Goal: Task Accomplishment & Management: Complete application form

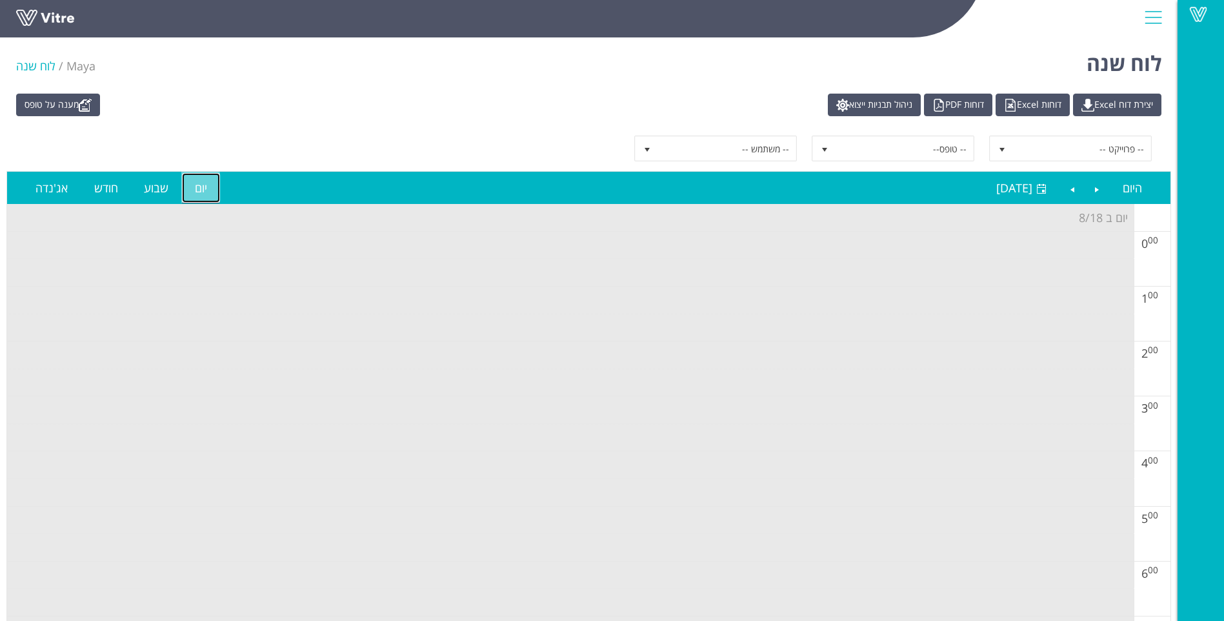
click at [197, 196] on link "יום" at bounding box center [201, 188] width 38 height 30
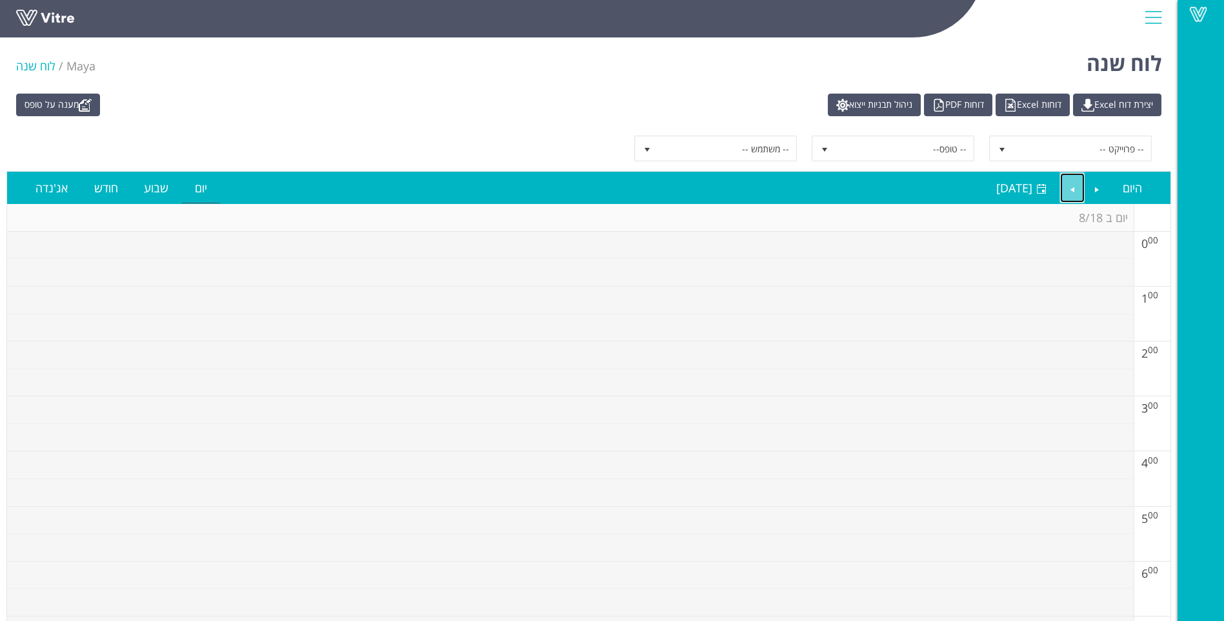
click at [1078, 176] on link "Next" at bounding box center [1072, 188] width 25 height 30
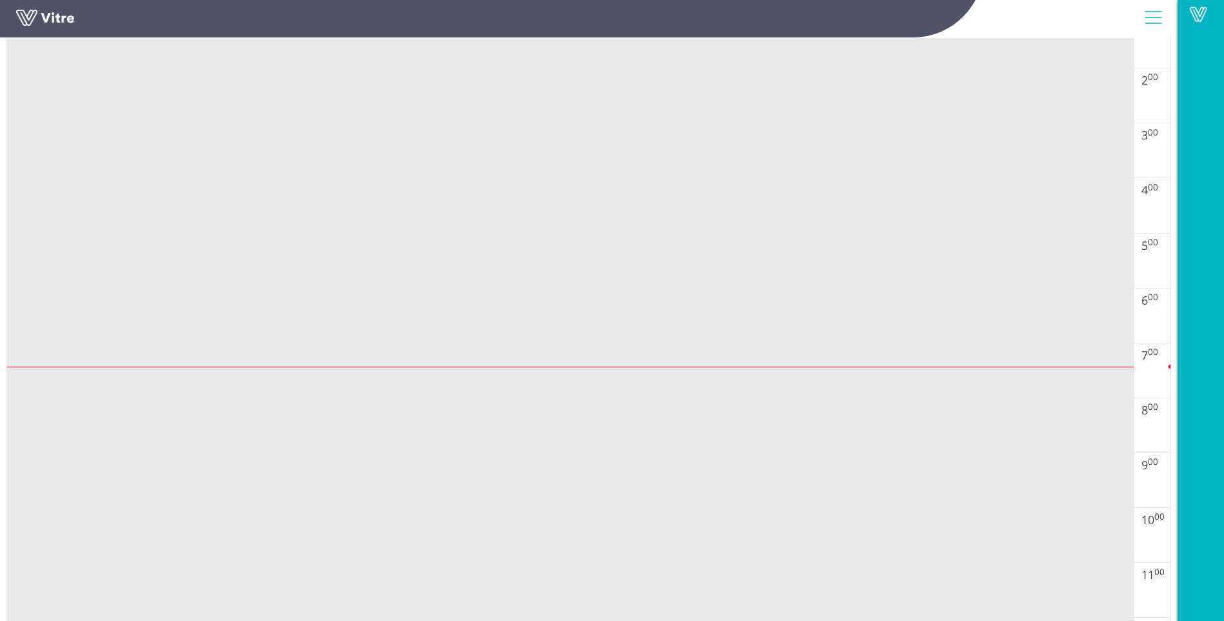
scroll to position [258, 0]
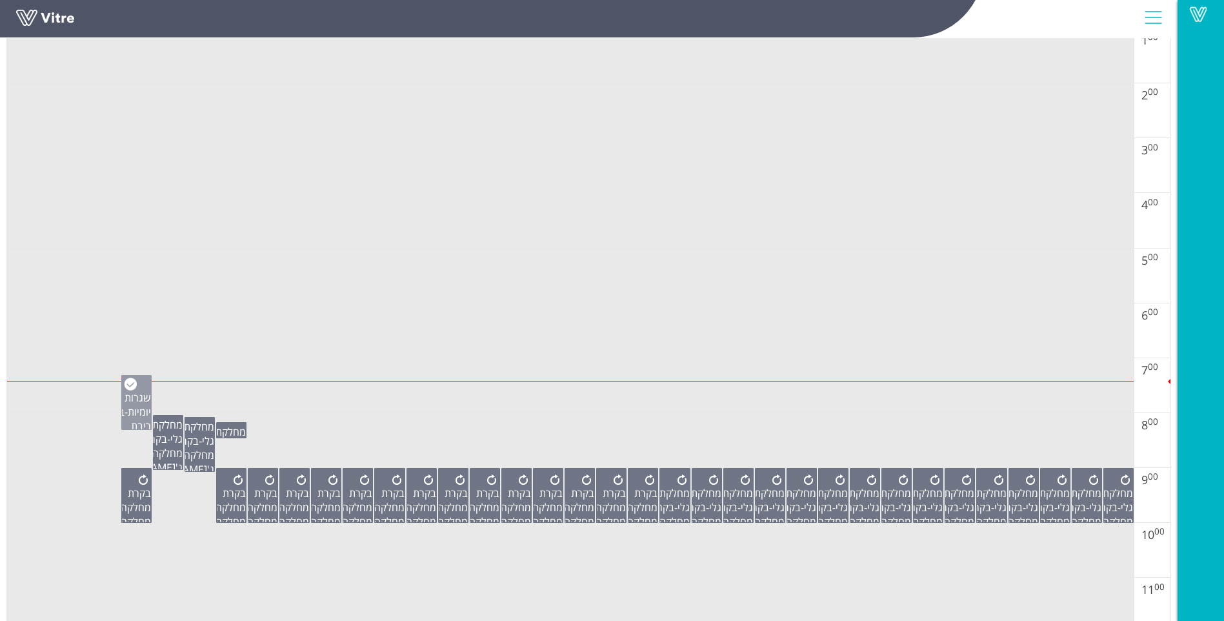
click at [125, 400] on span "שגרות יומיות" at bounding box center [138, 404] width 26 height 28
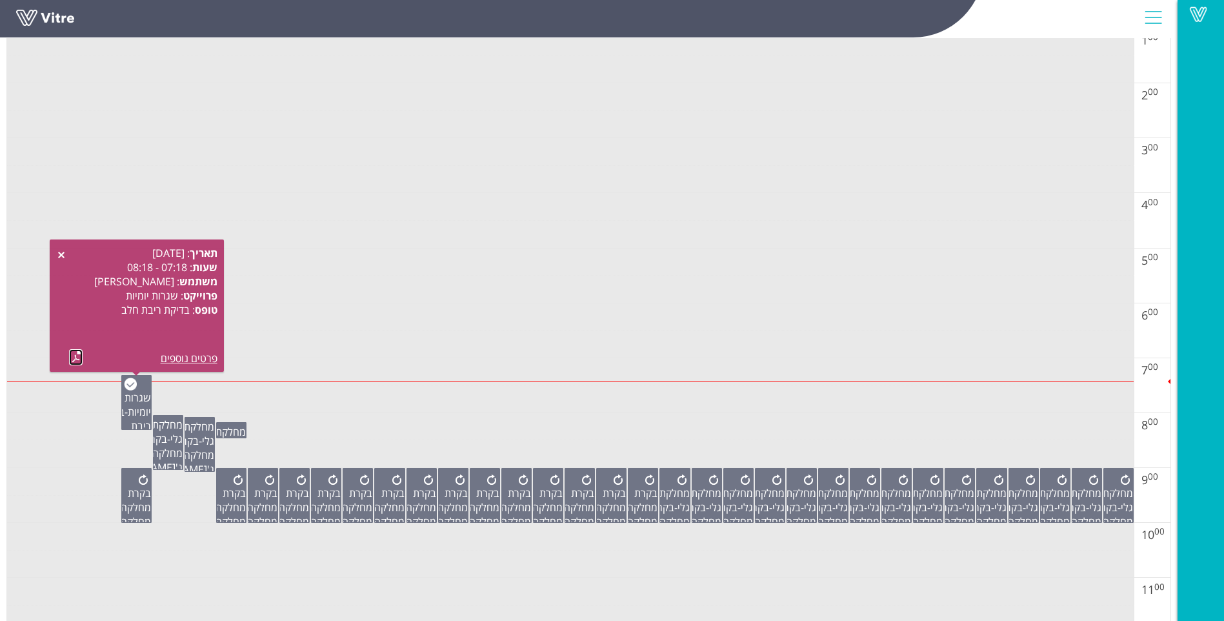
click at [73, 357] on link at bounding box center [76, 357] width 14 height 16
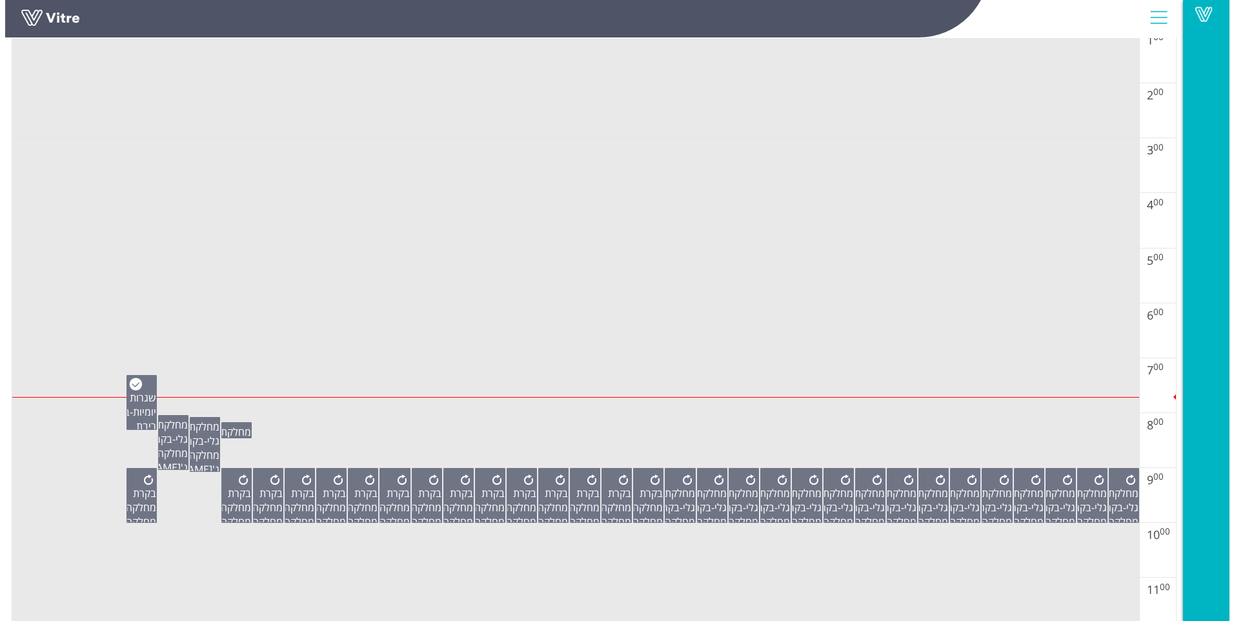
scroll to position [0, 0]
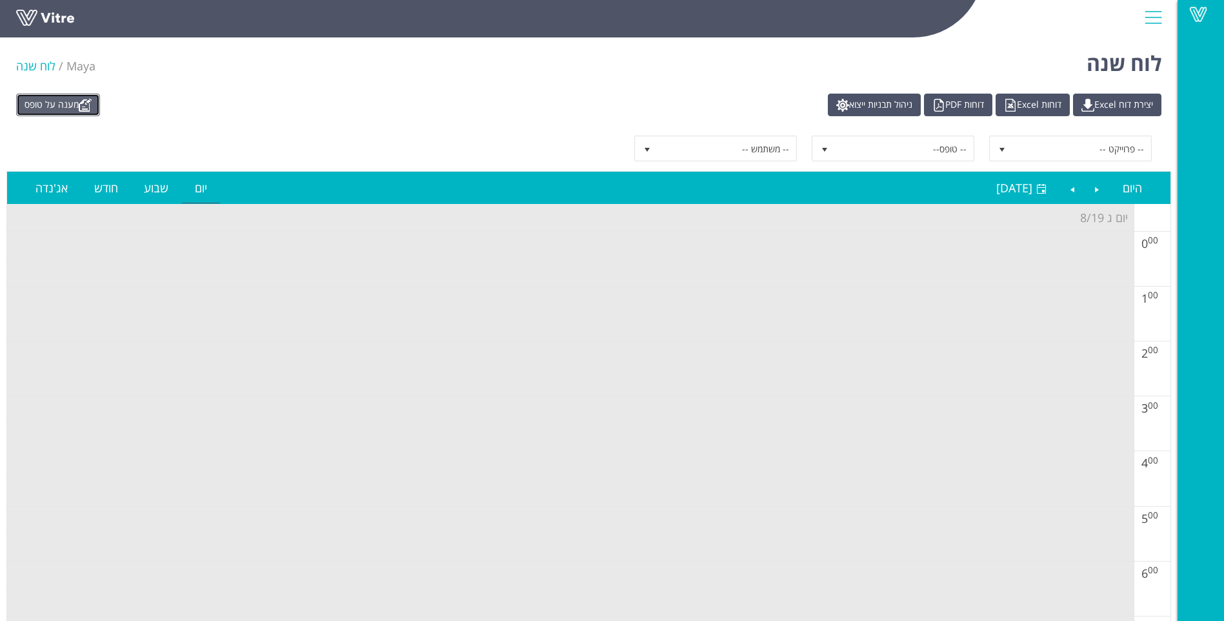
click at [41, 106] on link "מענה על טופס" at bounding box center [58, 105] width 84 height 23
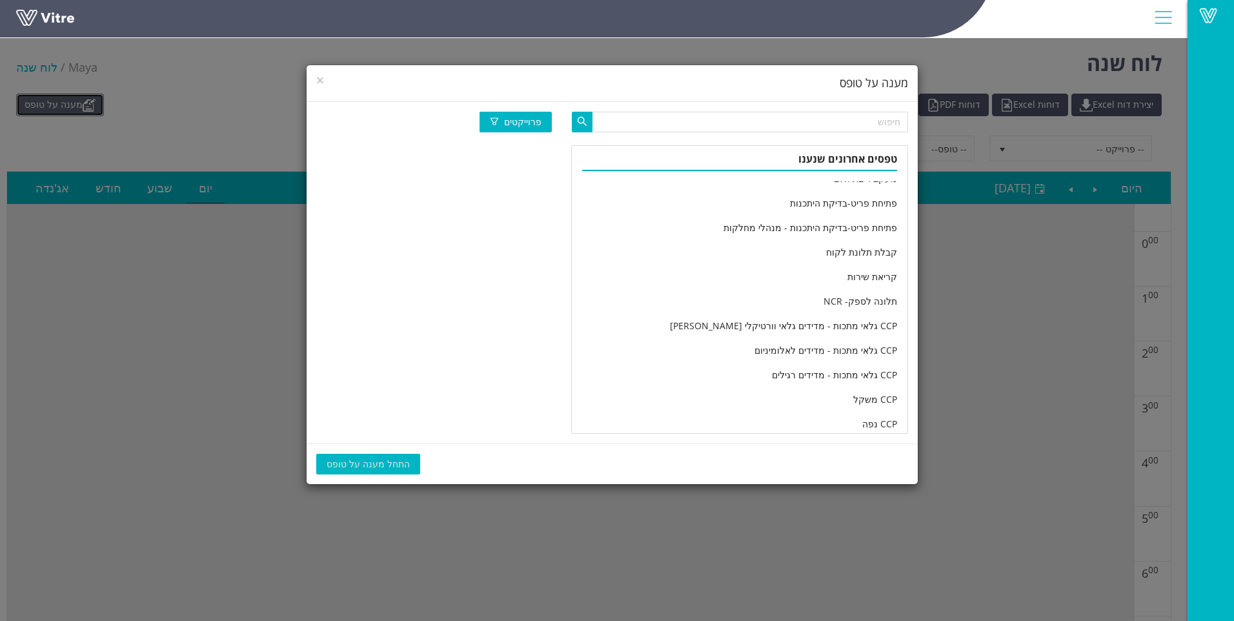
scroll to position [2151, 0]
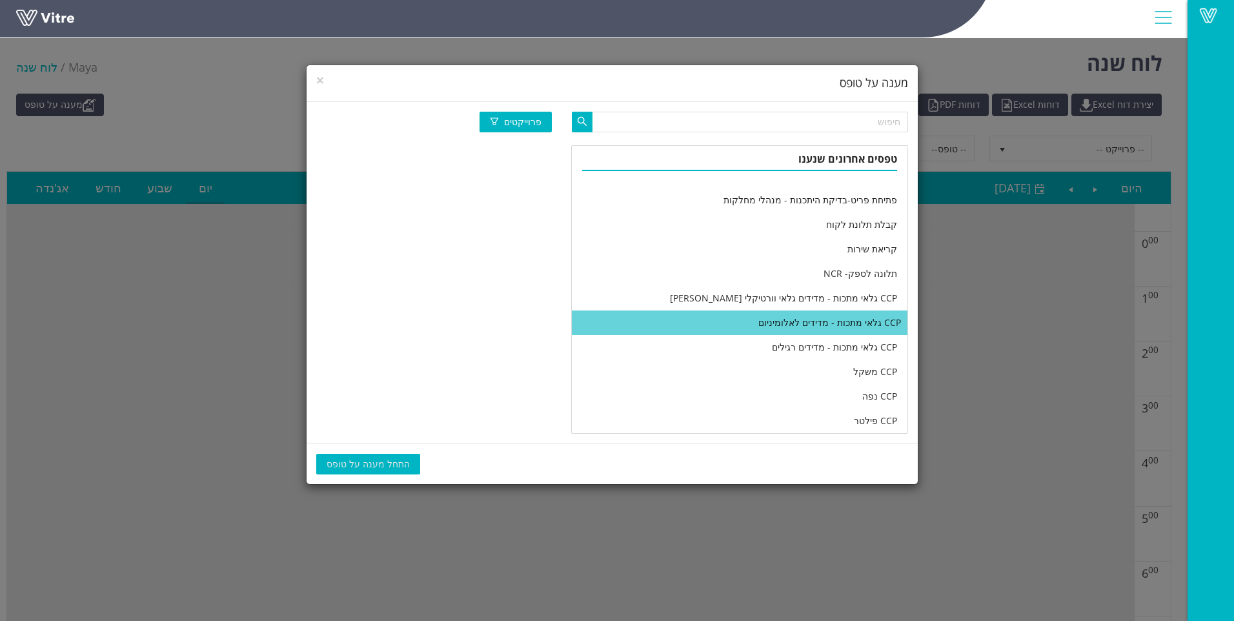
click at [758, 327] on li "CCP גלאי מתכות - מדידים לאלומיניום" at bounding box center [740, 322] width 336 height 25
click at [382, 456] on button "התחל מענה על טופס" at bounding box center [368, 464] width 104 height 21
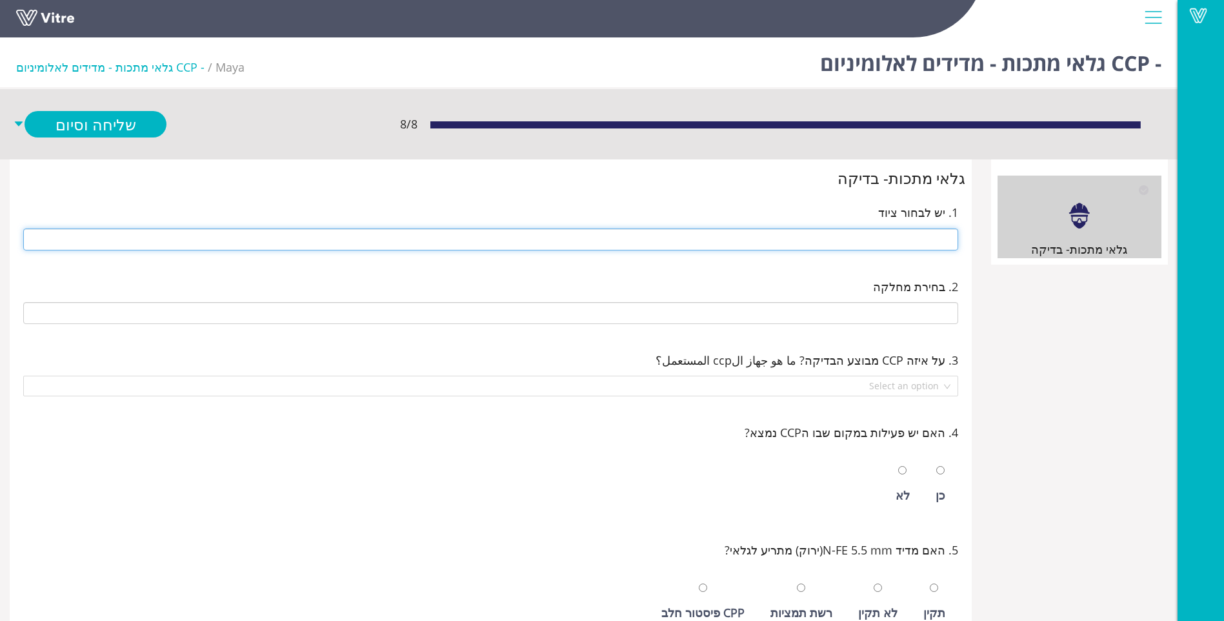
click at [823, 242] on input "text" at bounding box center [490, 239] width 935 height 22
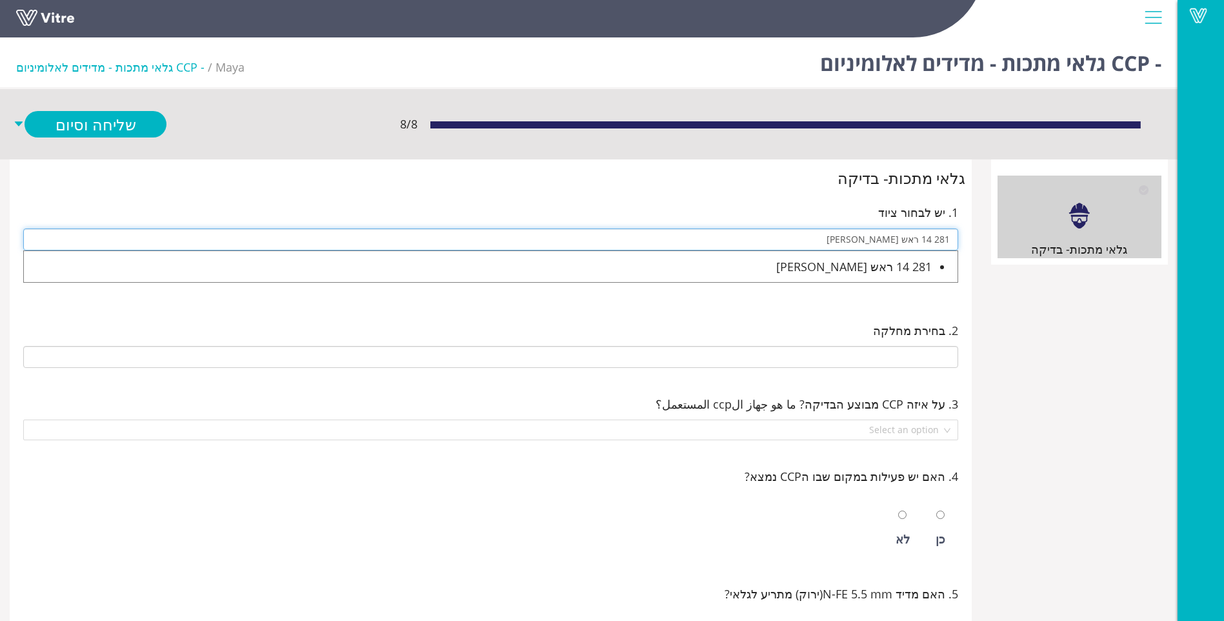
type input "281 14 ראש סאלם"
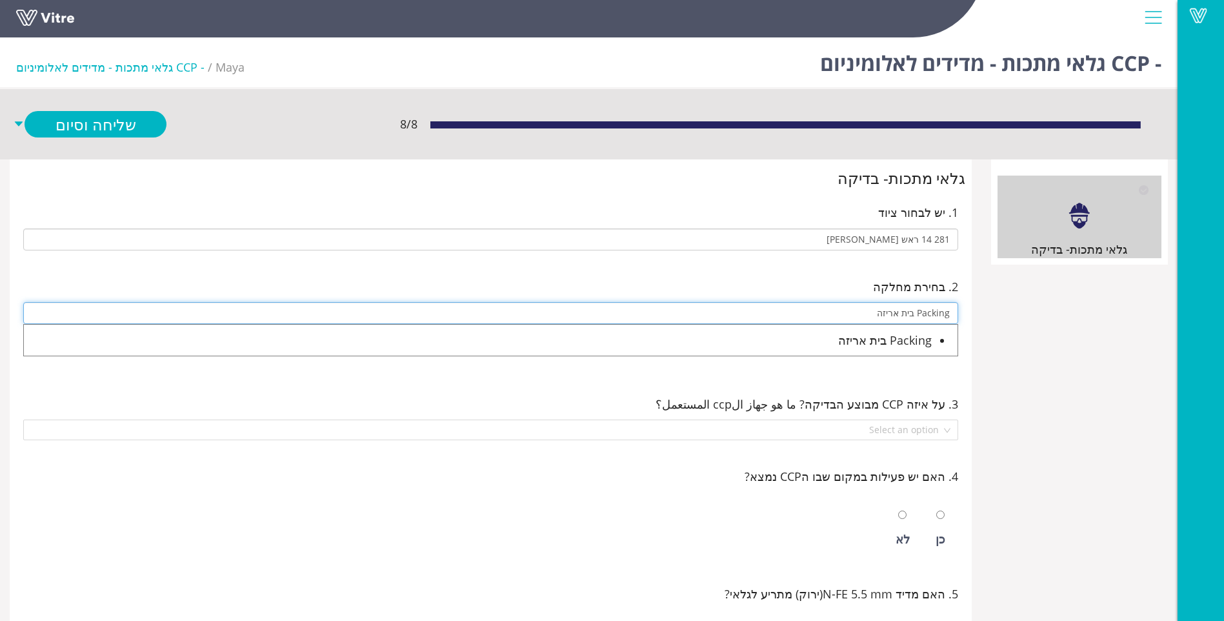
type input "Packing בית אריזה"
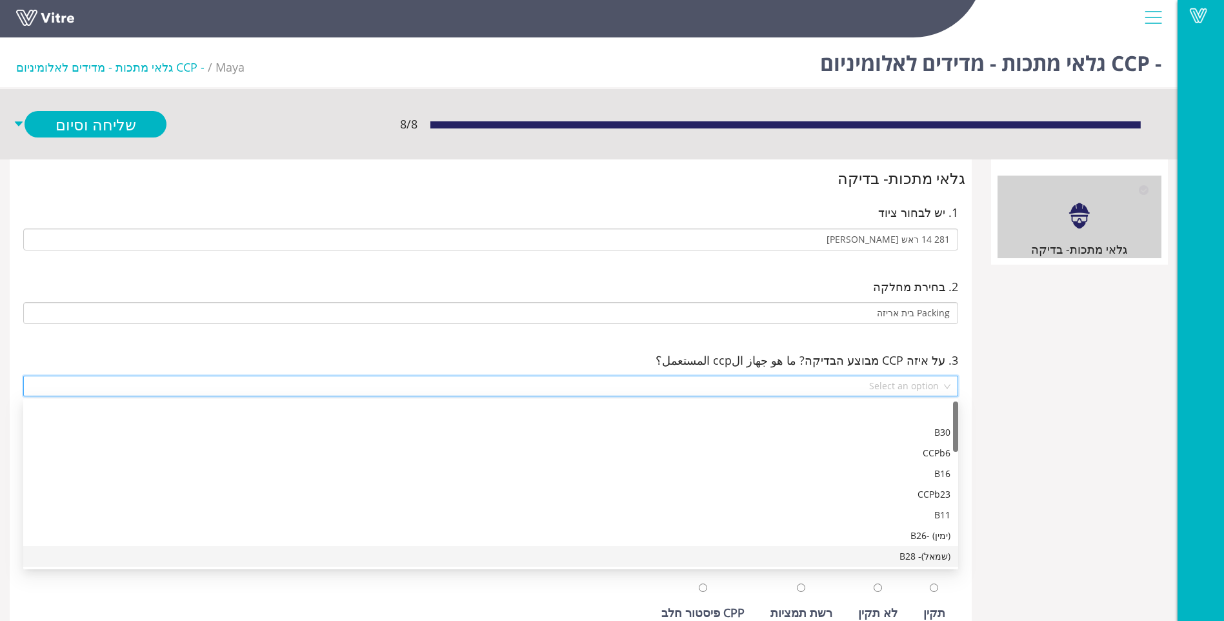
scroll to position [21, 0]
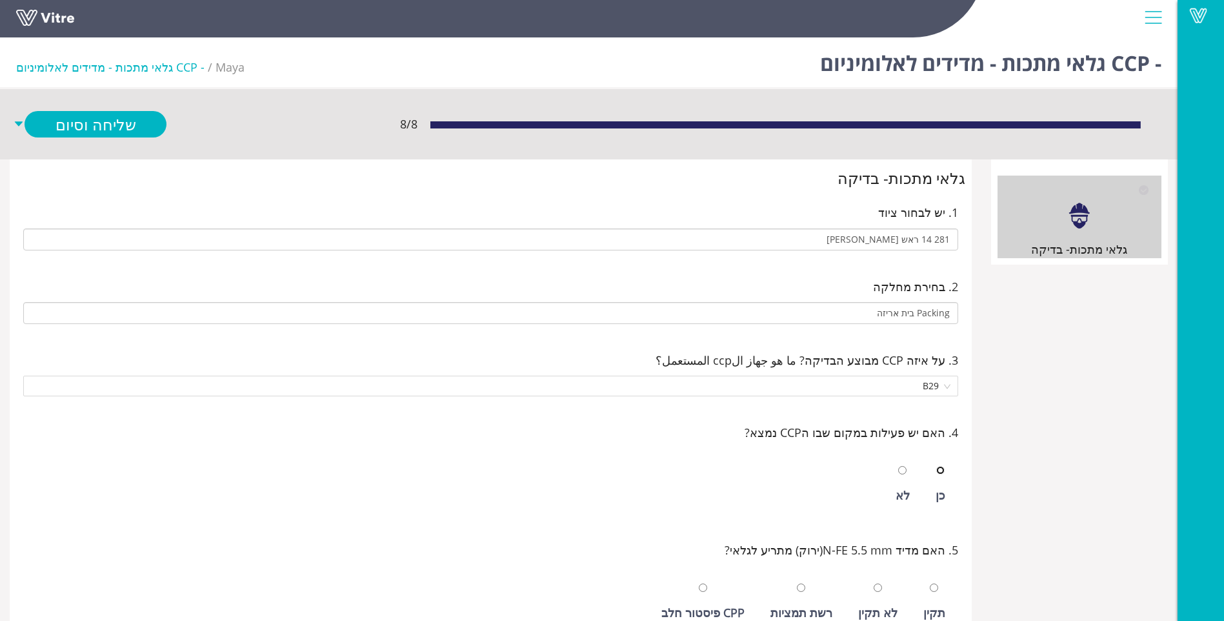
click at [936, 466] on input "radio" at bounding box center [940, 470] width 8 height 8
radio input "true"
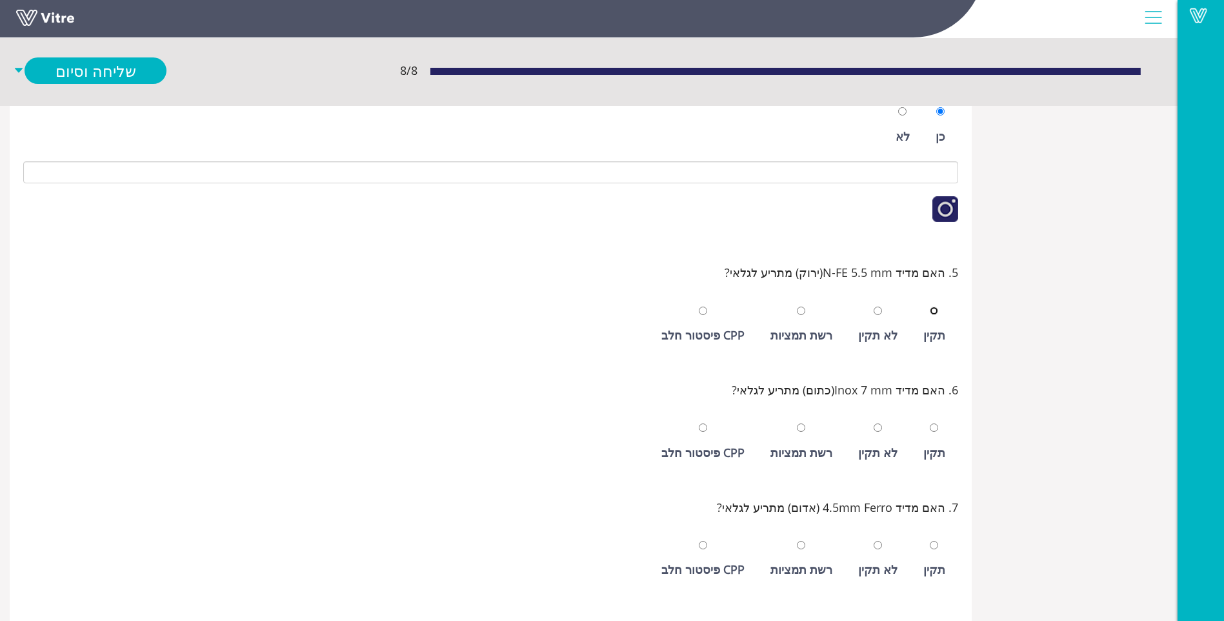
click at [930, 307] on input "radio" at bounding box center [934, 311] width 8 height 8
radio input "true"
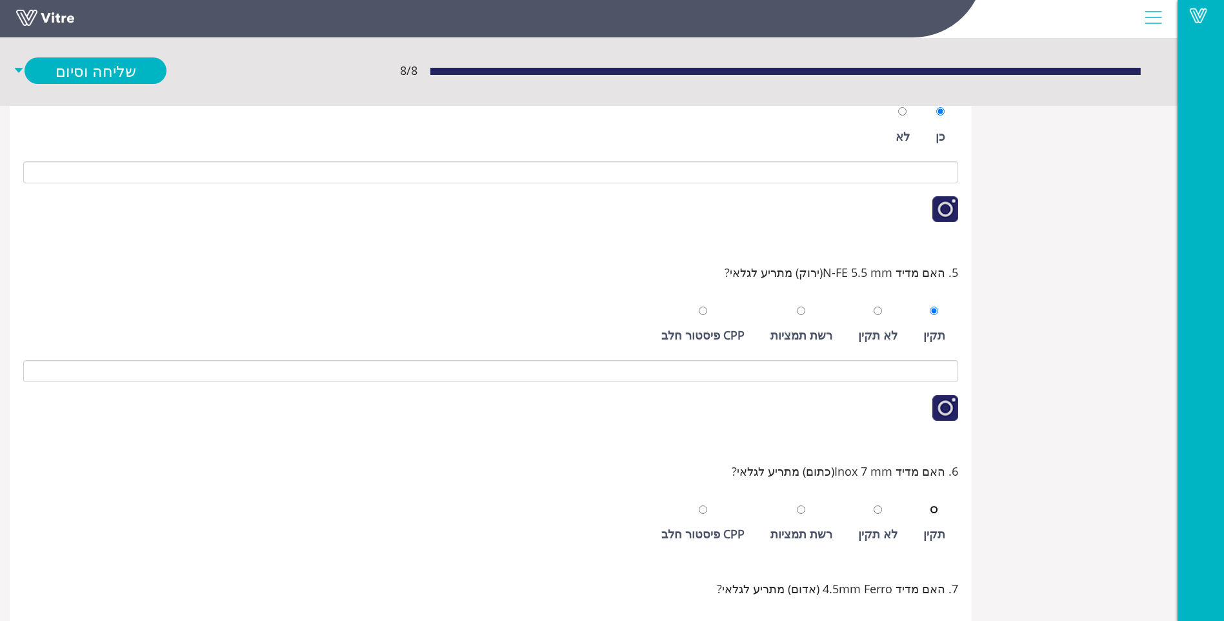
click at [930, 505] on input "radio" at bounding box center [934, 509] width 8 height 8
radio input "true"
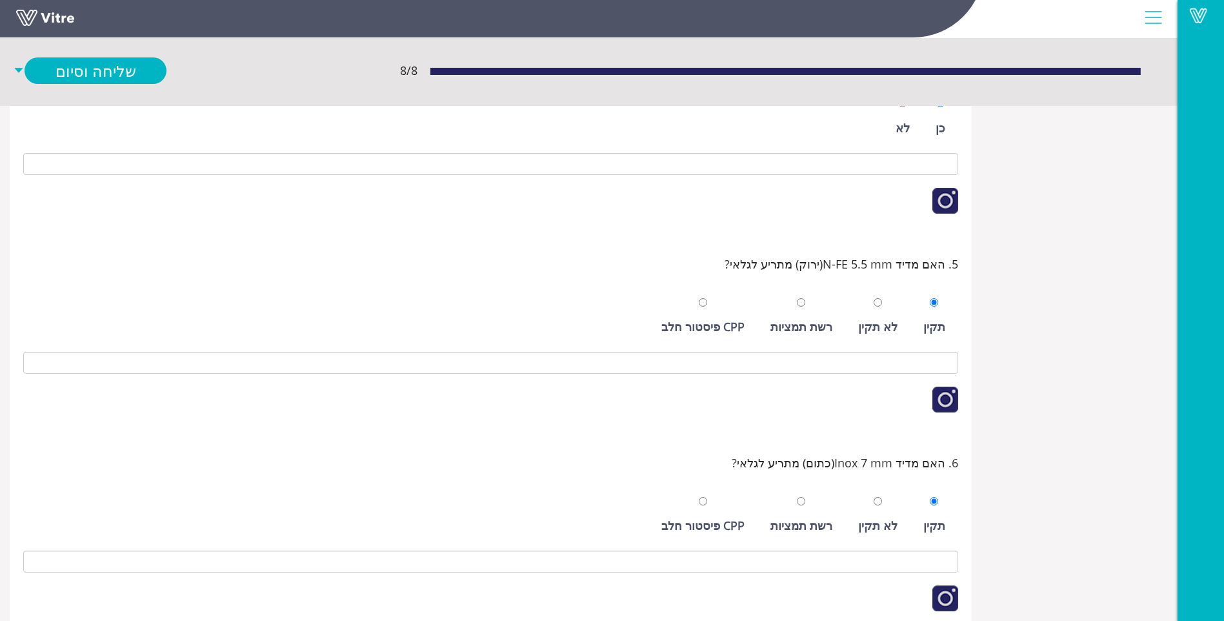
scroll to position [616, 0]
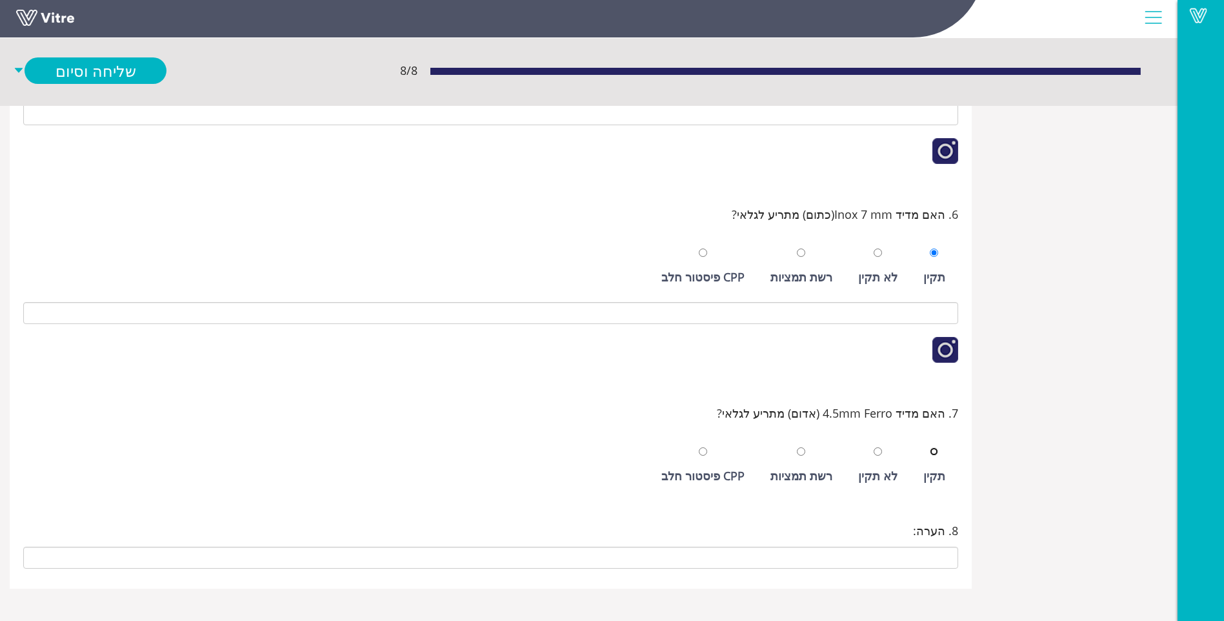
click at [930, 447] on input "radio" at bounding box center [934, 451] width 8 height 8
radio input "true"
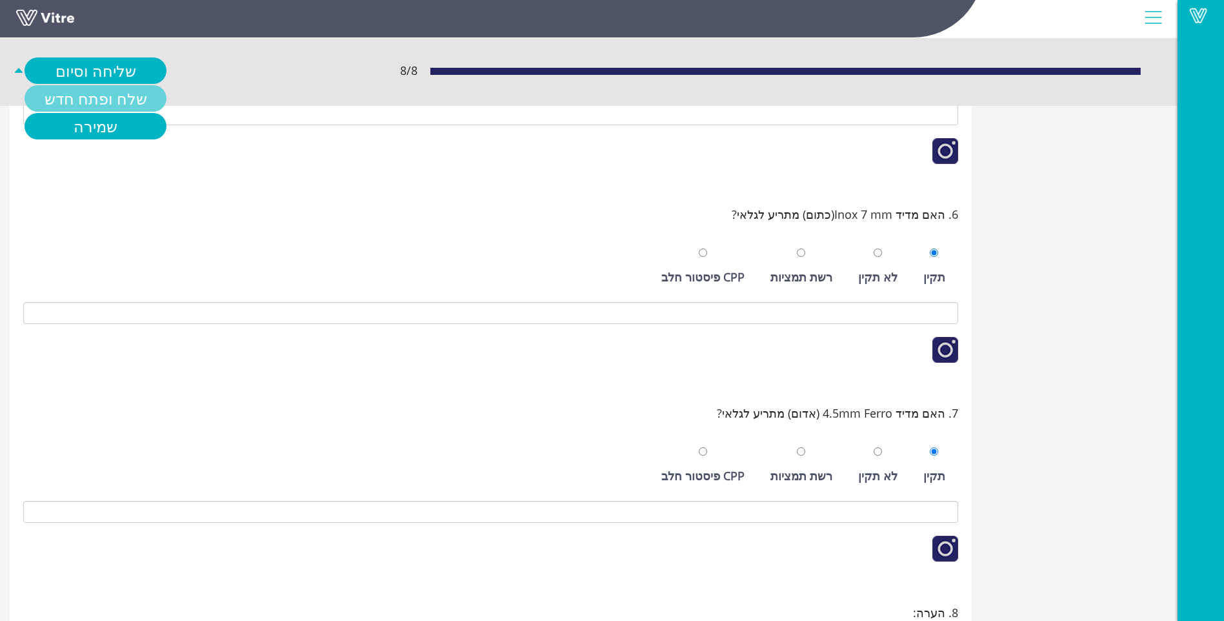
drag, startPoint x: 79, startPoint y: 82, endPoint x: 83, endPoint y: 88, distance: 7.4
click at [83, 88] on link "שלח ופתח חדש" at bounding box center [96, 98] width 142 height 26
click at [90, 103] on link "שלח ופתח חדש" at bounding box center [96, 98] width 142 height 26
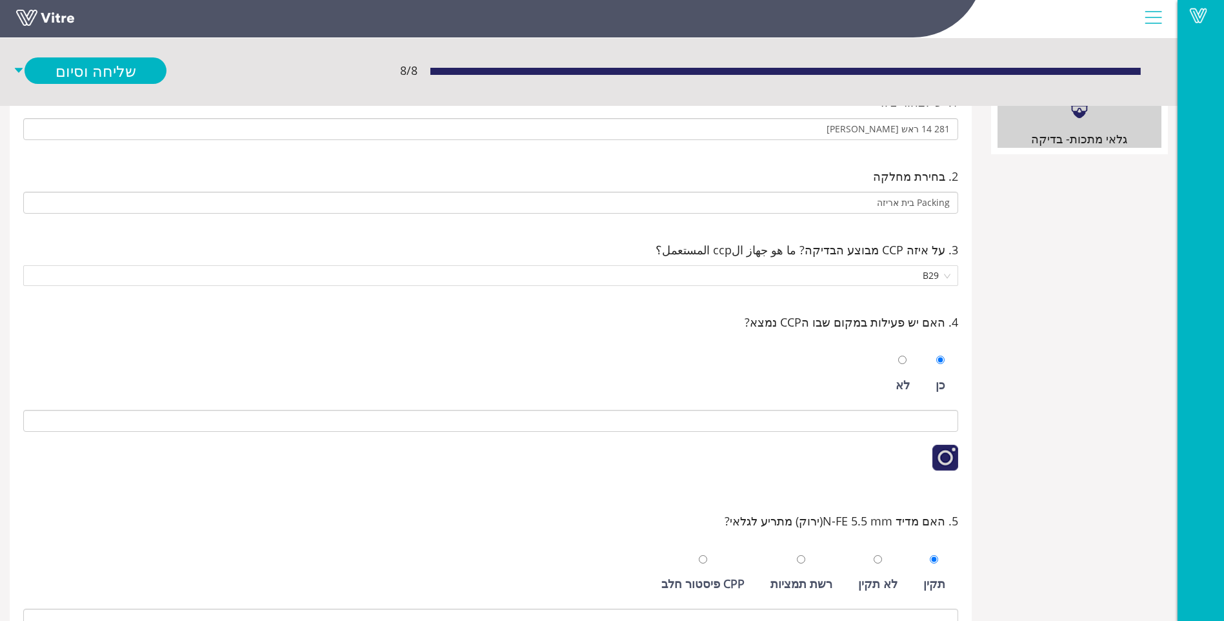
scroll to position [0, 0]
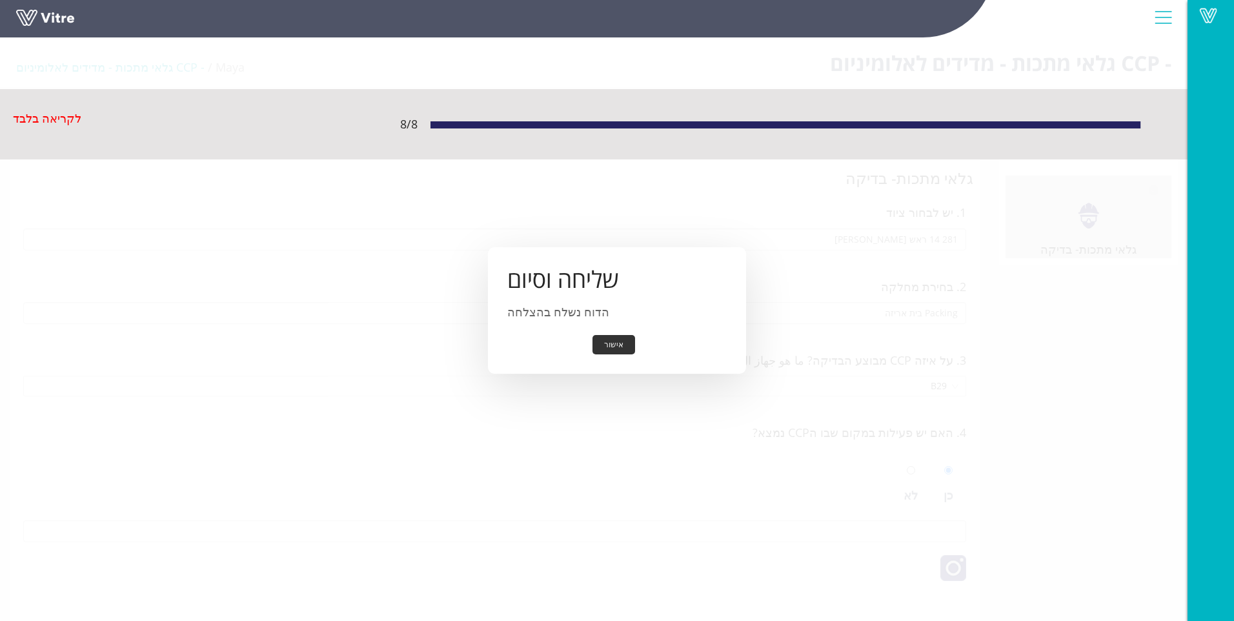
click at [621, 350] on button "אישור" at bounding box center [613, 345] width 43 height 20
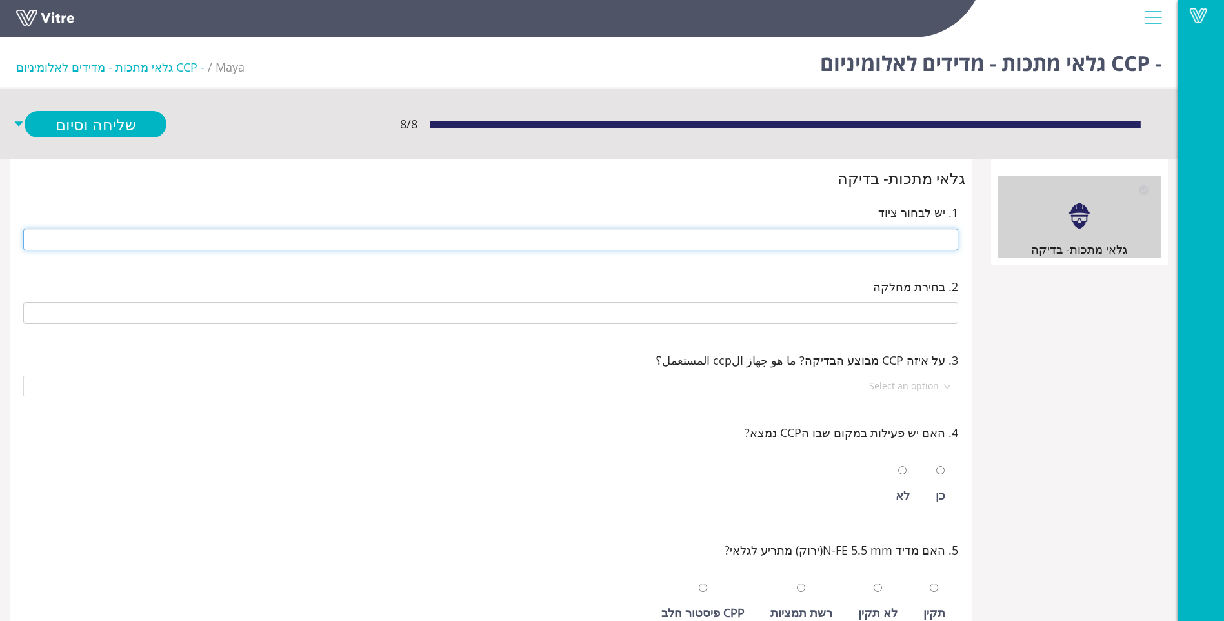
click at [801, 246] on input "text" at bounding box center [490, 239] width 935 height 22
click at [777, 241] on input "text" at bounding box center [490, 239] width 935 height 22
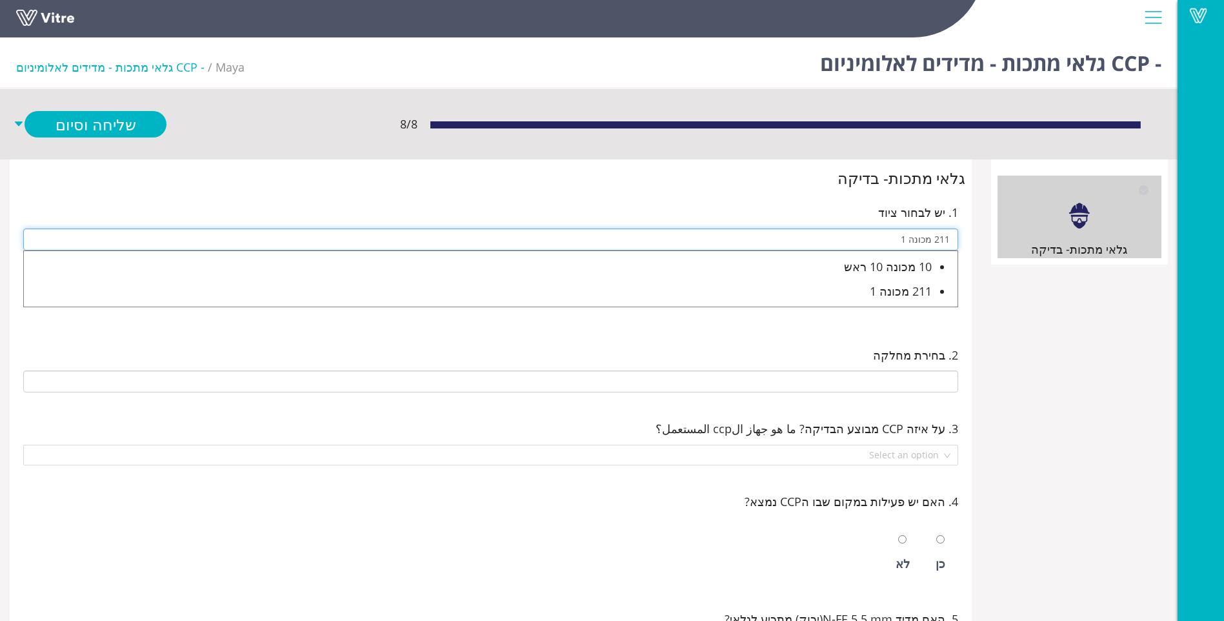
type input "211 מכונה 1"
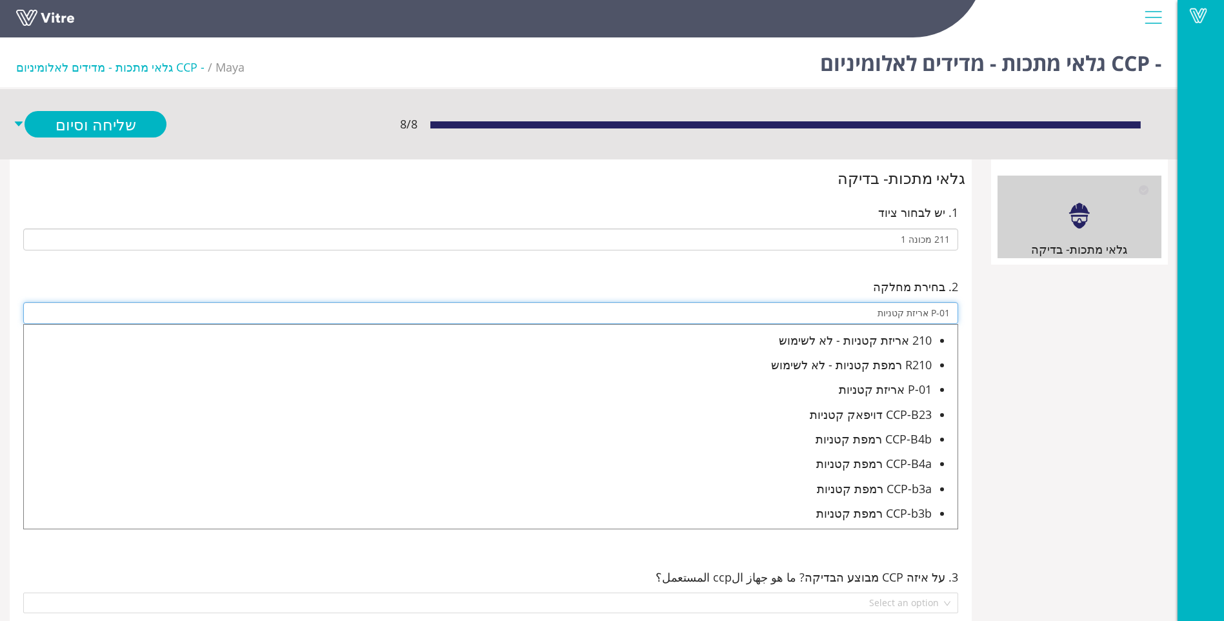
type input "P-01 אריזת קטניות"
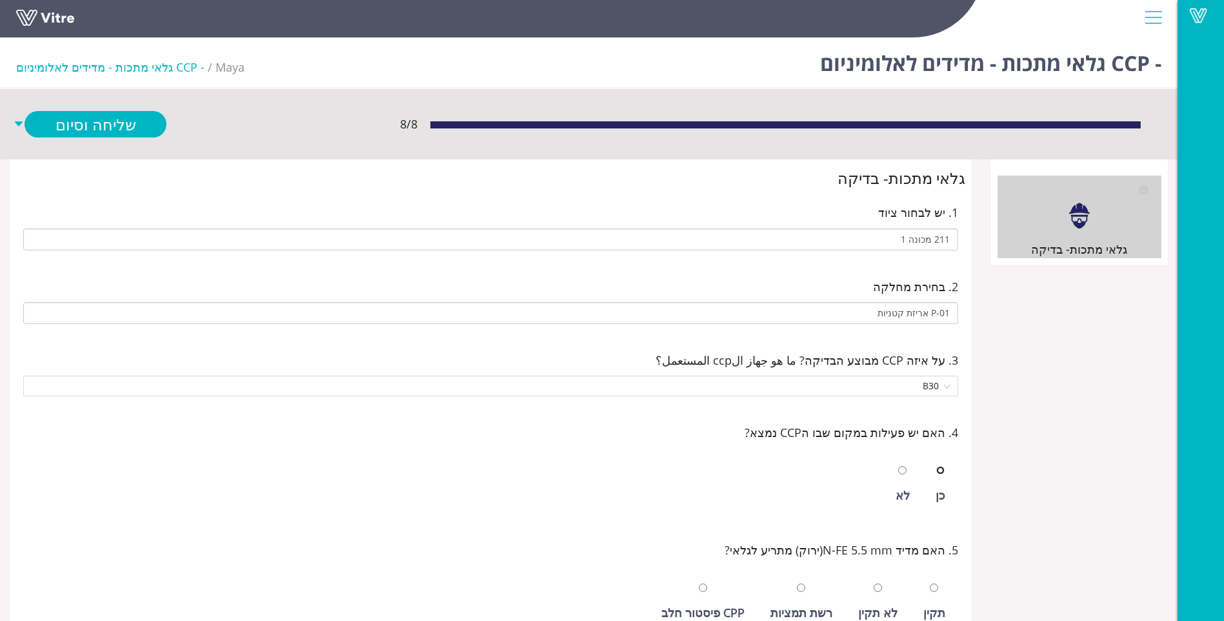
click at [936, 466] on input "radio" at bounding box center [940, 470] width 8 height 8
radio input "true"
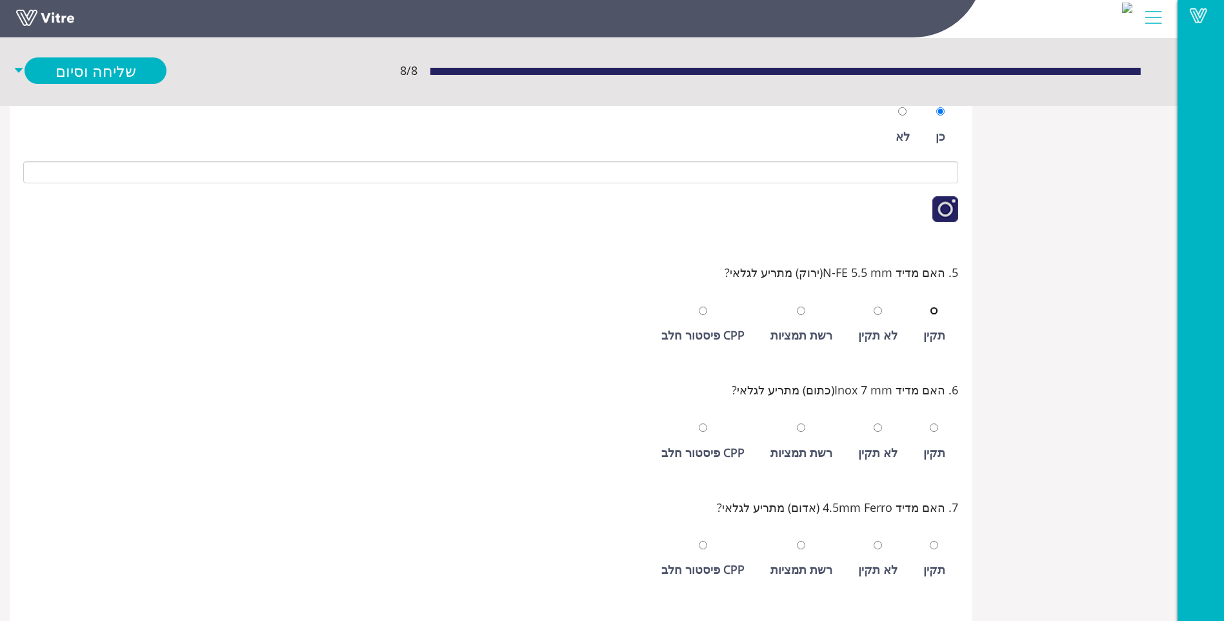
click at [930, 307] on input "radio" at bounding box center [934, 311] width 8 height 8
radio input "true"
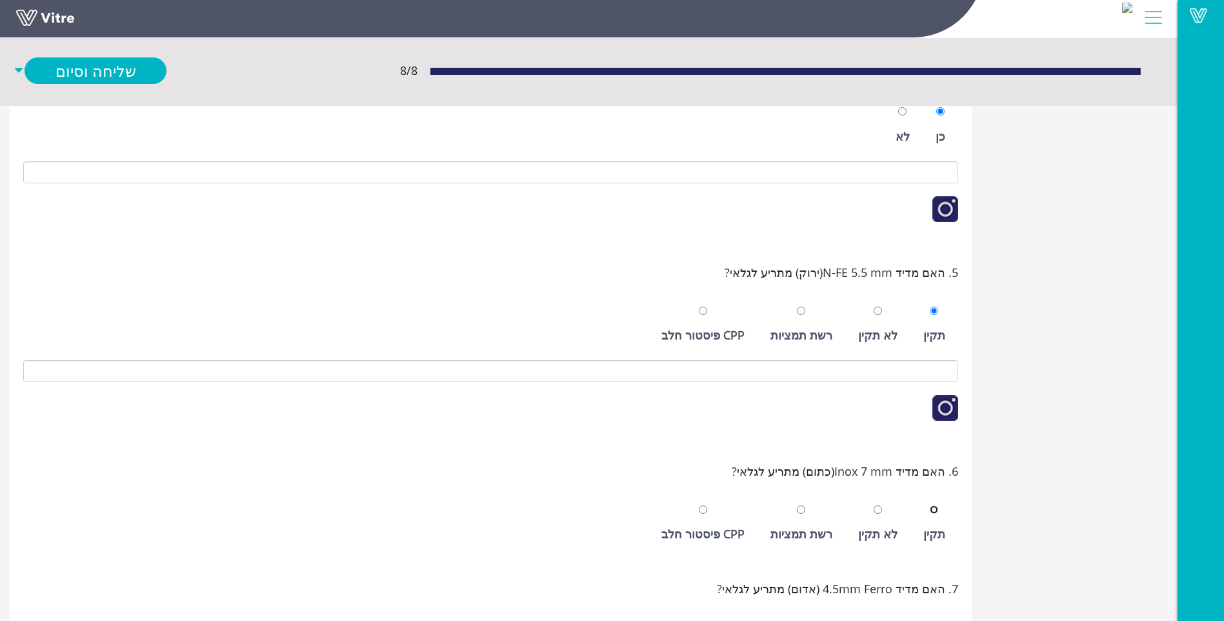
click at [930, 505] on input "radio" at bounding box center [934, 509] width 8 height 8
radio input "true"
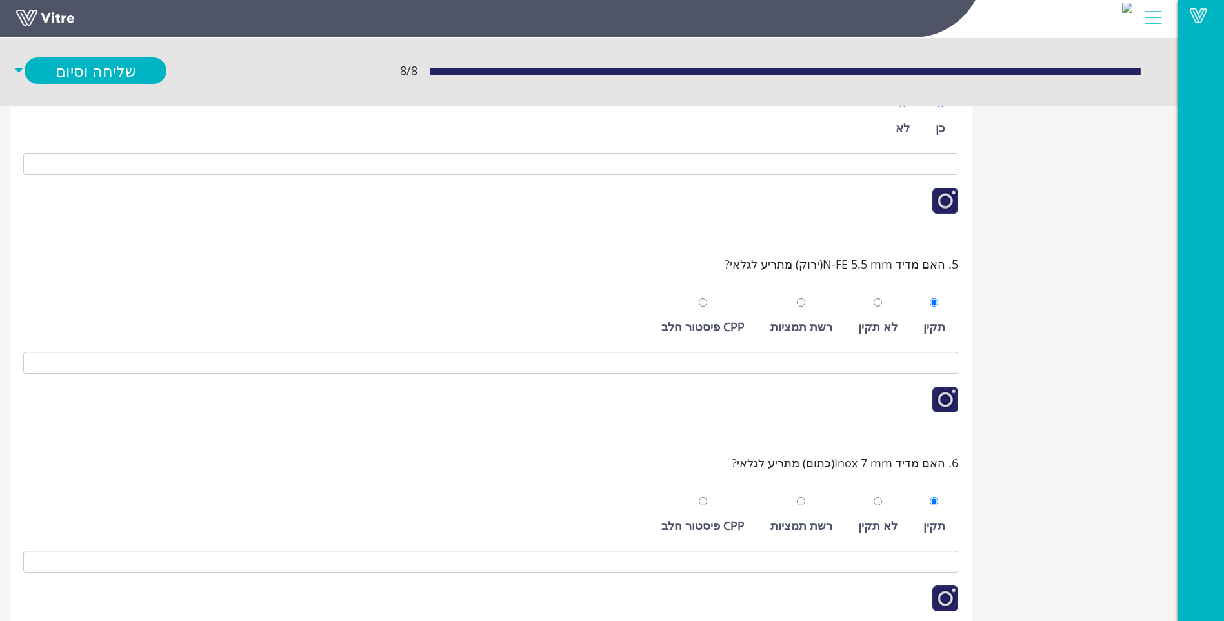
scroll to position [616, 0]
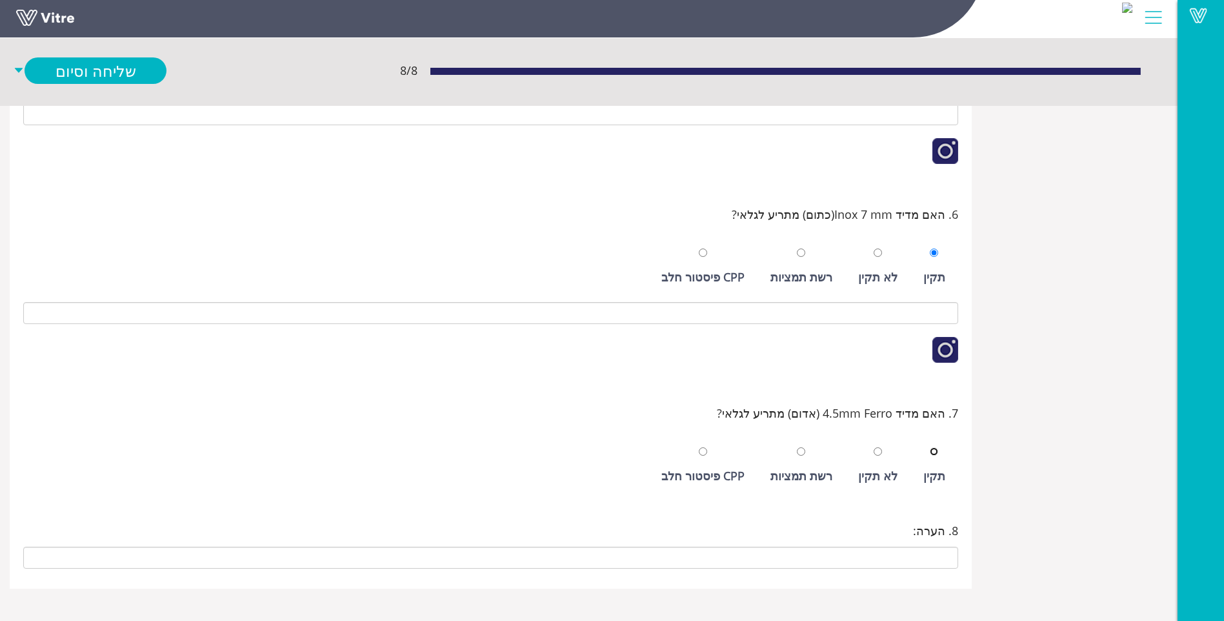
click at [930, 447] on input "radio" at bounding box center [934, 451] width 8 height 8
radio input "true"
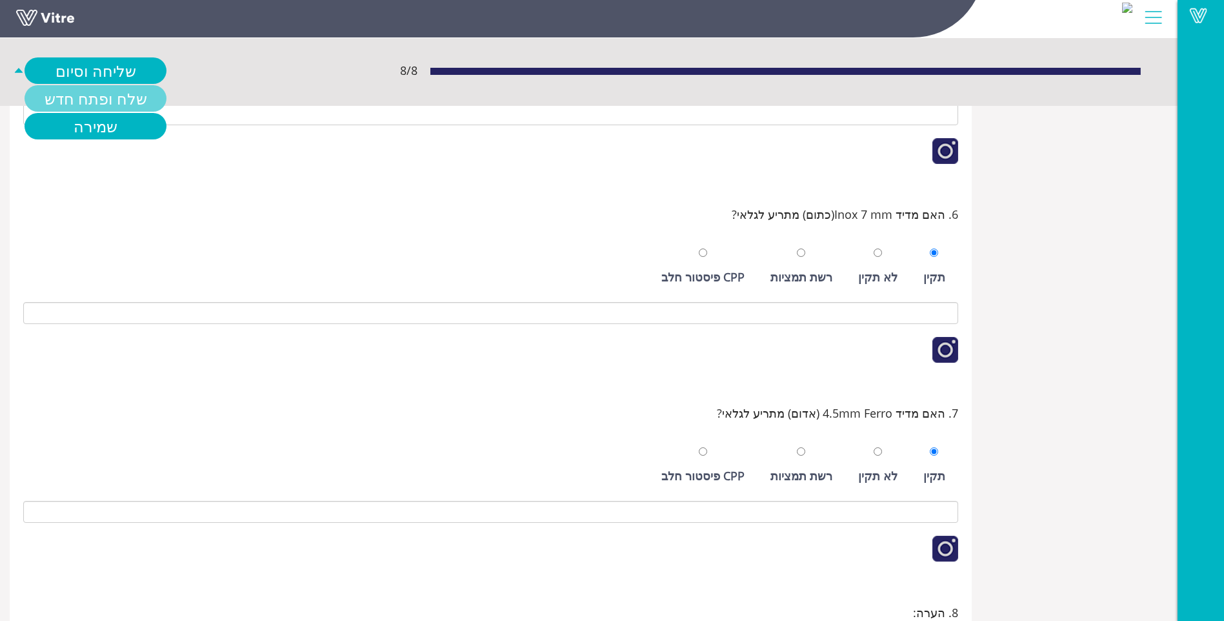
click at [40, 96] on link "שלח ופתח חדש" at bounding box center [96, 98] width 142 height 26
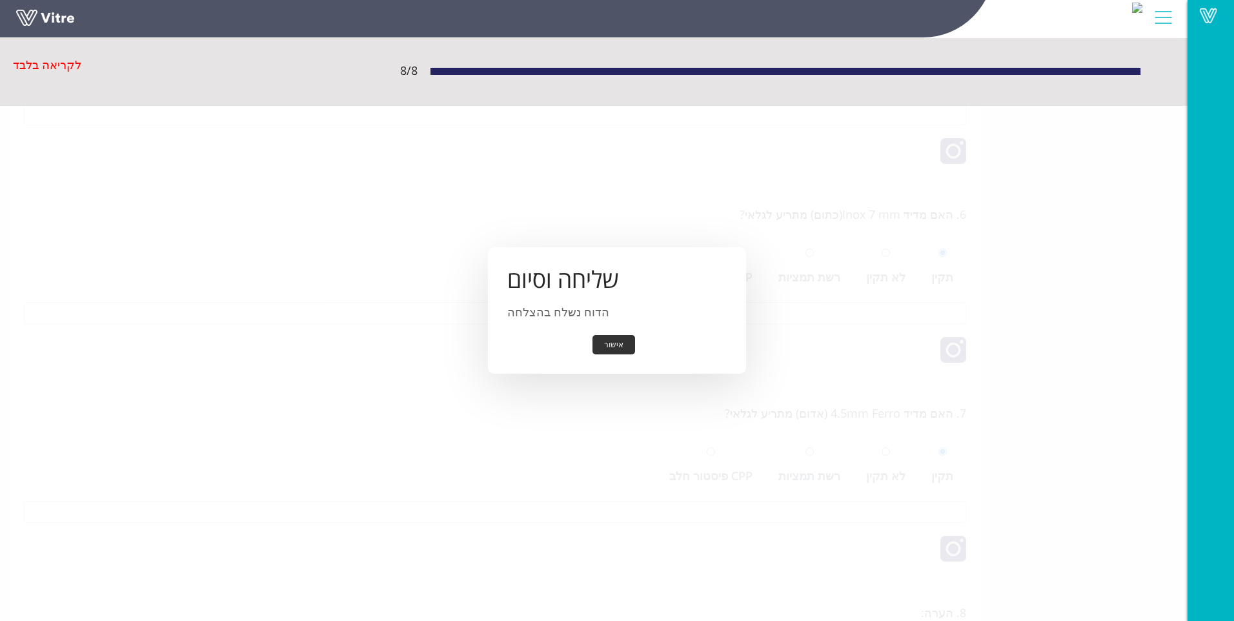
click at [618, 339] on button "אישור" at bounding box center [613, 345] width 43 height 20
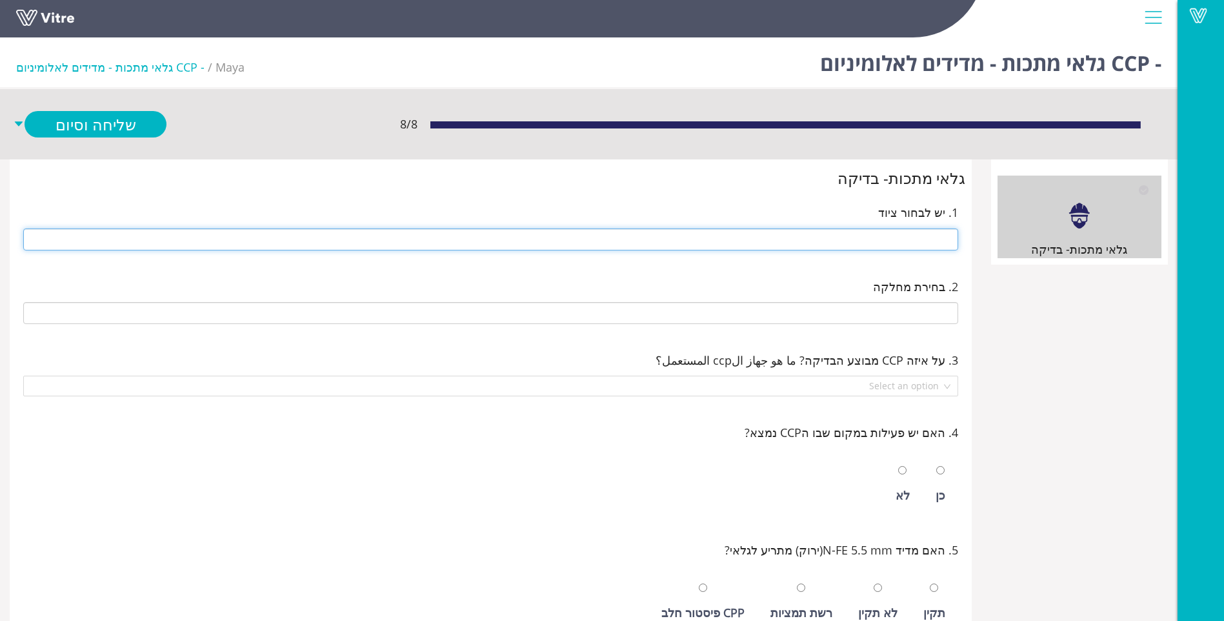
click at [866, 236] on input "text" at bounding box center [490, 239] width 935 height 22
type input "ב"
type input "310 קרטונטות"
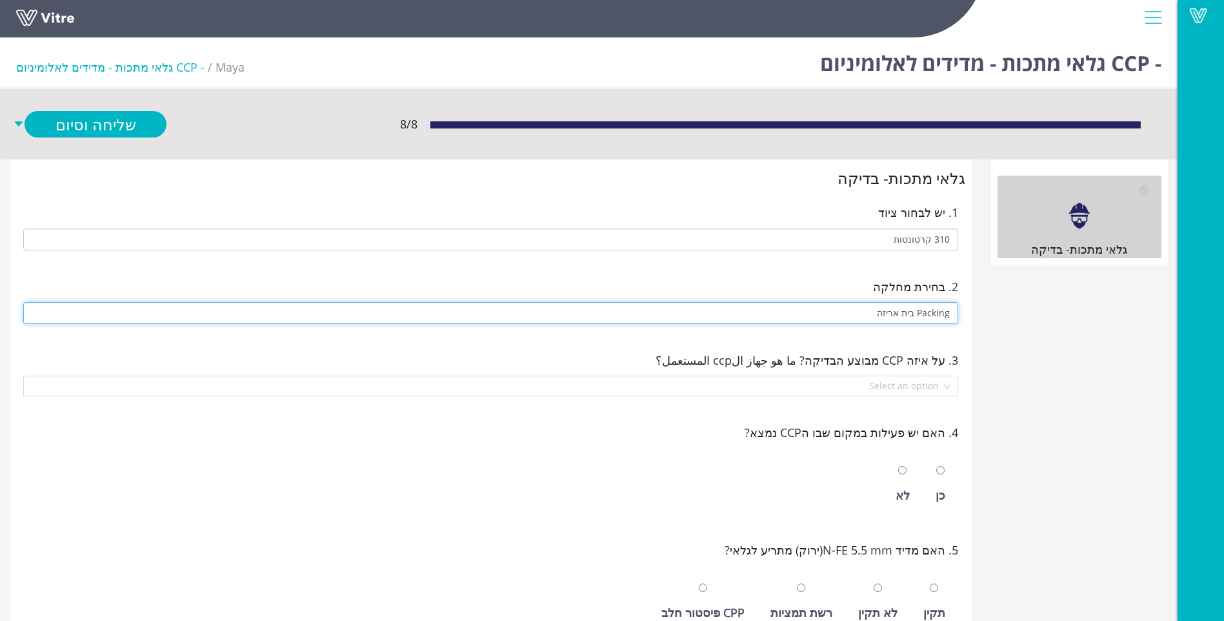
type input "Packing בית אריזה"
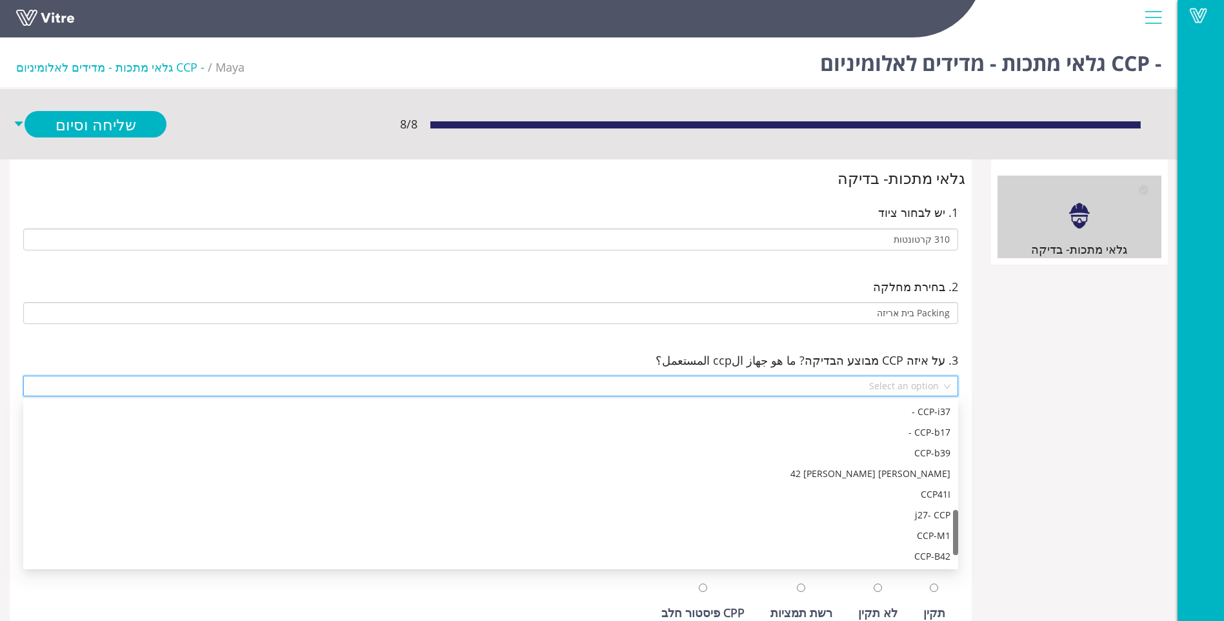
scroll to position [392, 0]
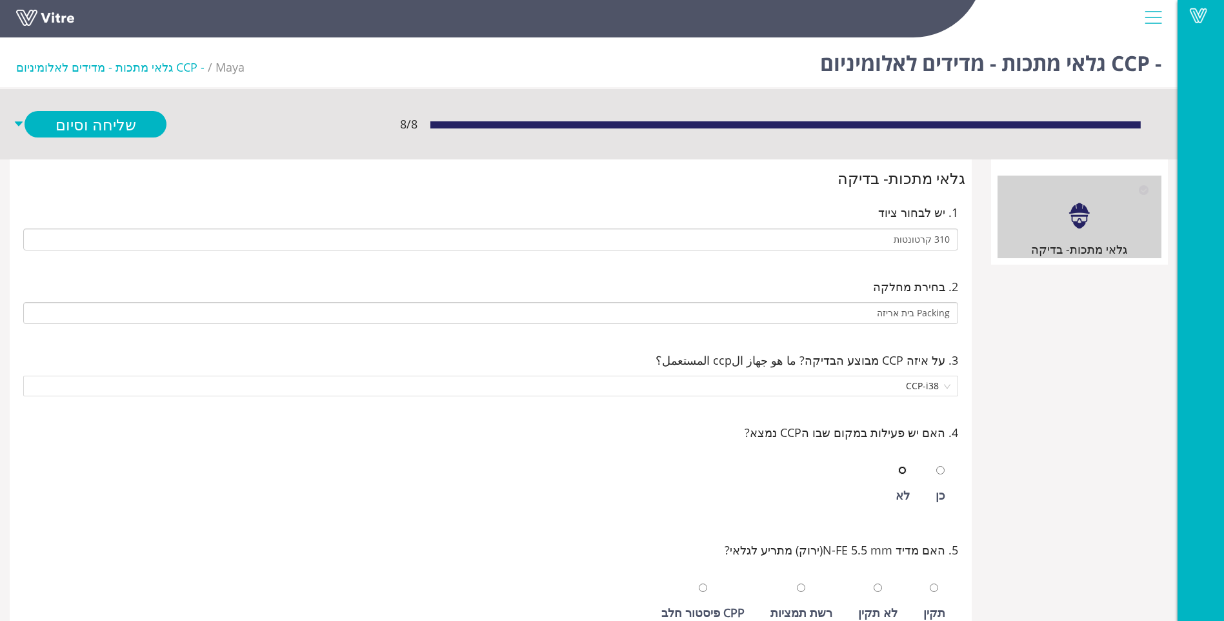
click at [898, 466] on input "radio" at bounding box center [902, 470] width 8 height 8
radio input "true"
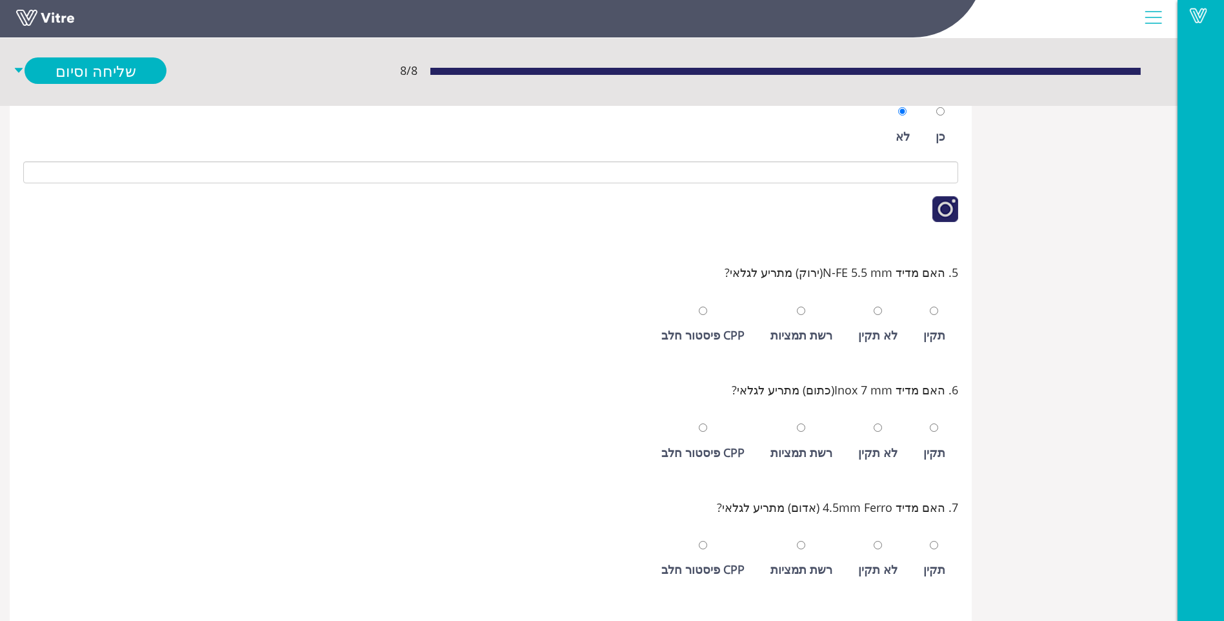
click at [874, 307] on input "radio" at bounding box center [878, 311] width 8 height 8
radio input "true"
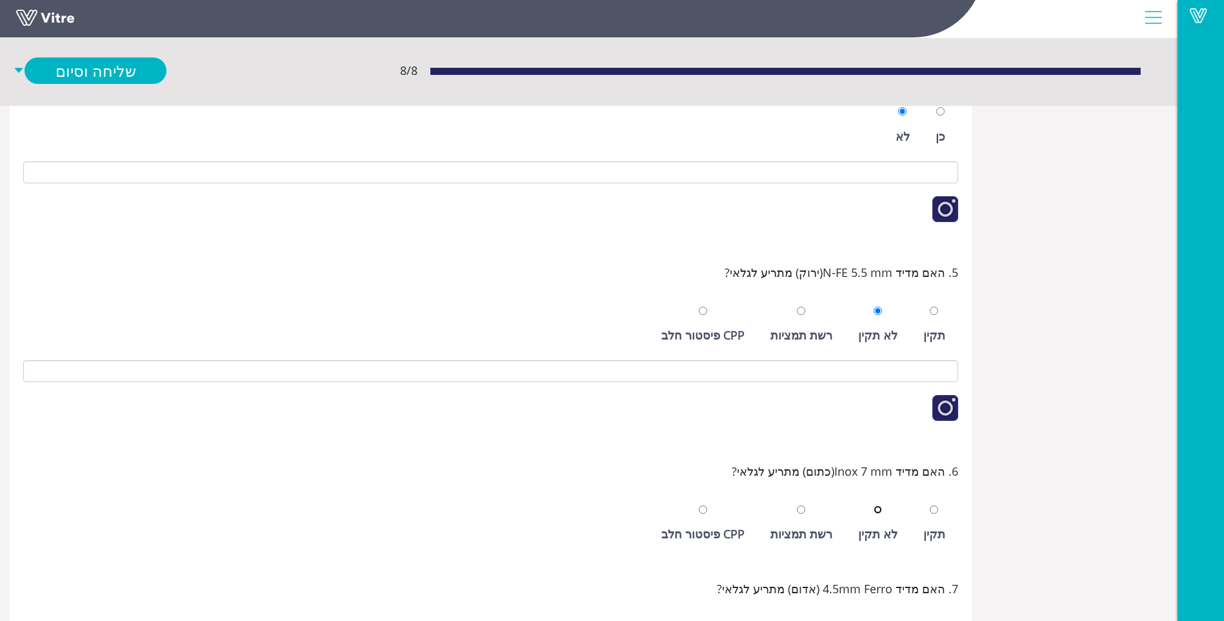
click at [874, 505] on input "radio" at bounding box center [878, 509] width 8 height 8
radio input "true"
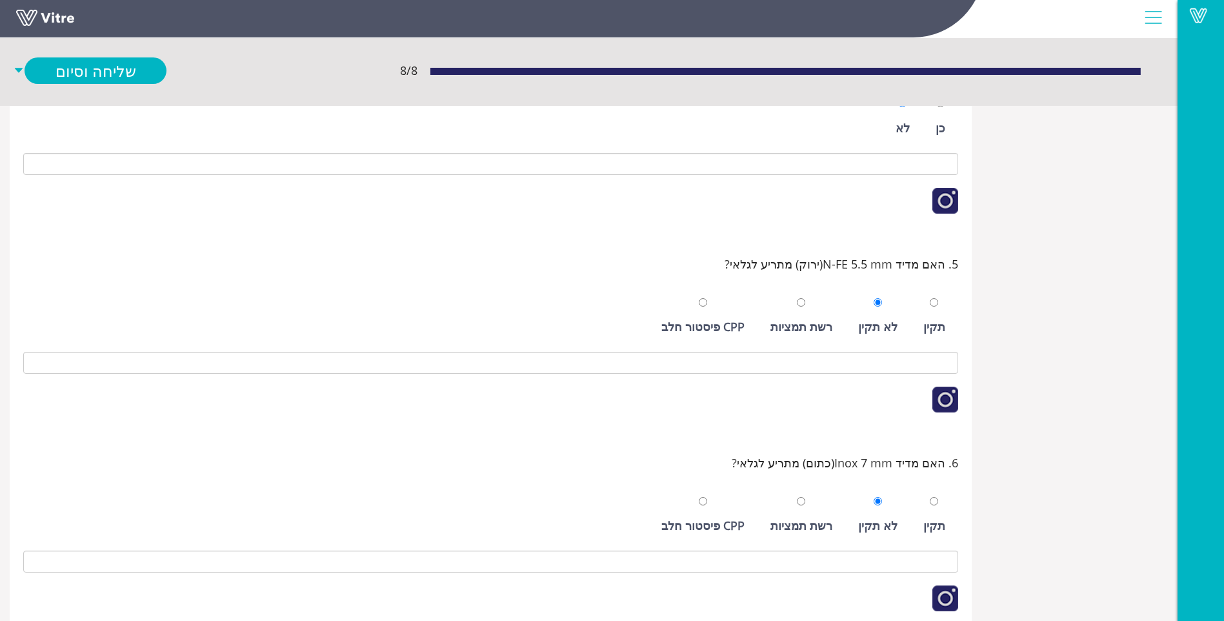
scroll to position [616, 0]
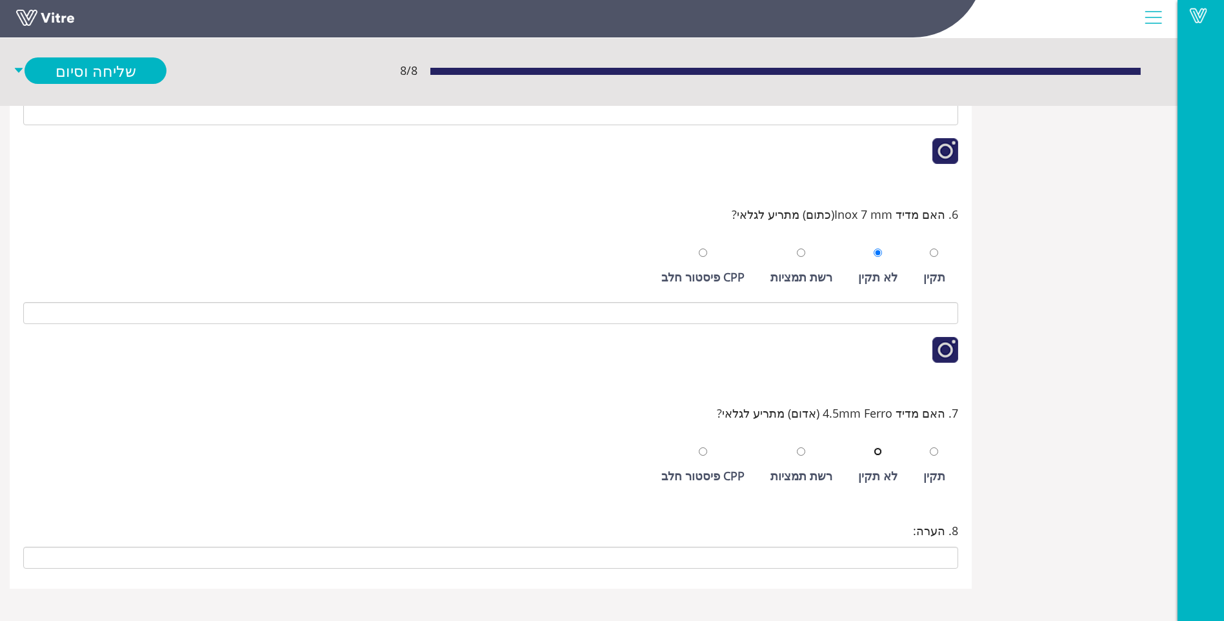
click at [874, 447] on input "radio" at bounding box center [878, 451] width 8 height 8
radio input "true"
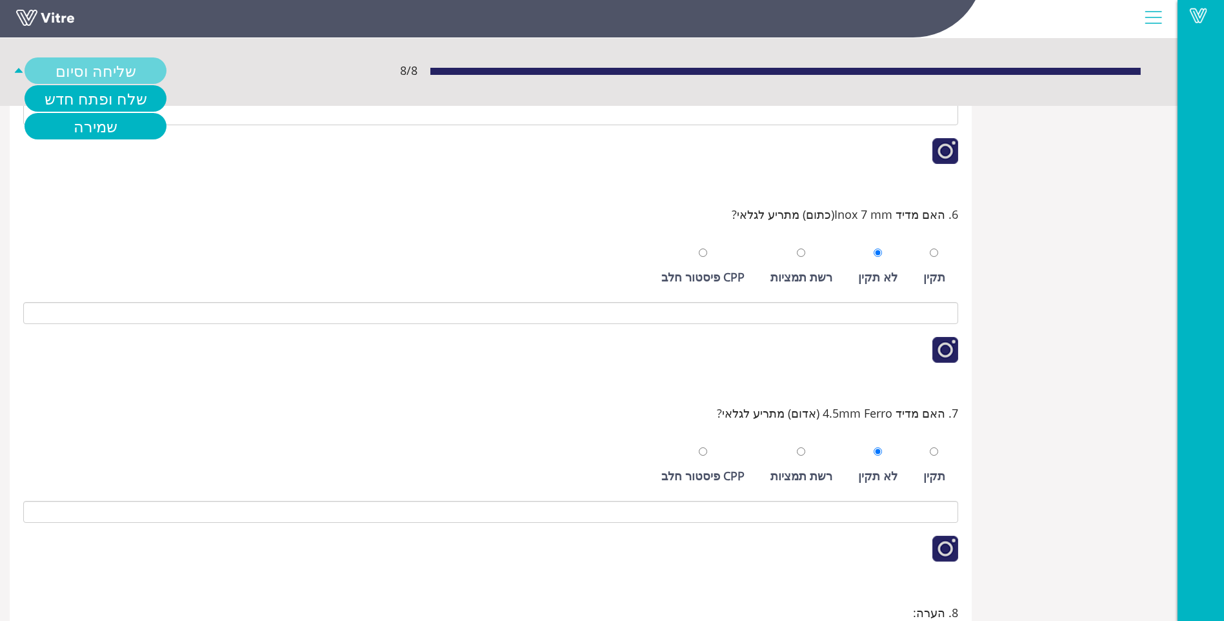
click at [49, 63] on link "שליחה וסיום" at bounding box center [96, 70] width 142 height 26
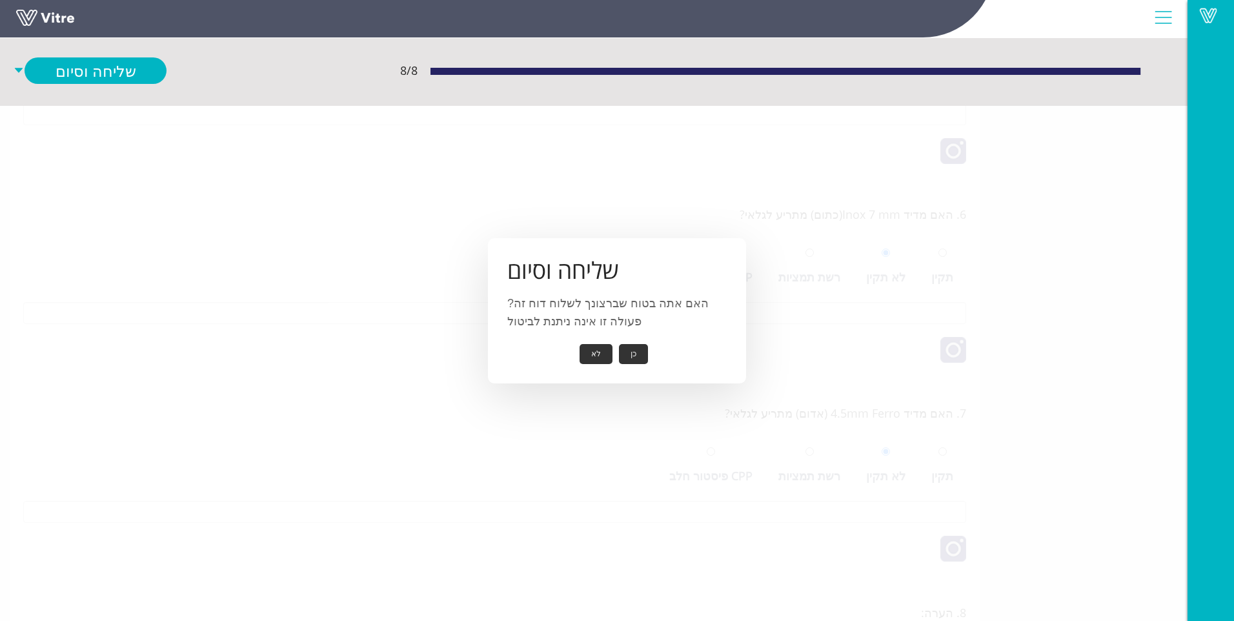
click at [626, 357] on button "כן" at bounding box center [633, 354] width 29 height 20
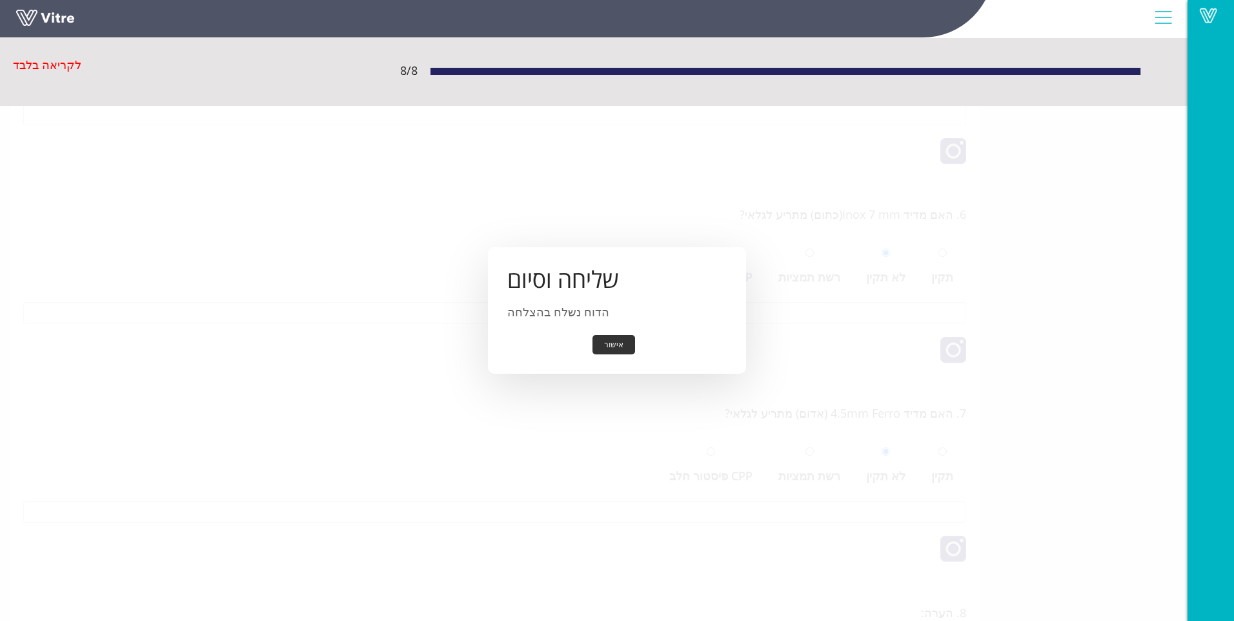
click at [612, 345] on button "אישור" at bounding box center [613, 345] width 43 height 20
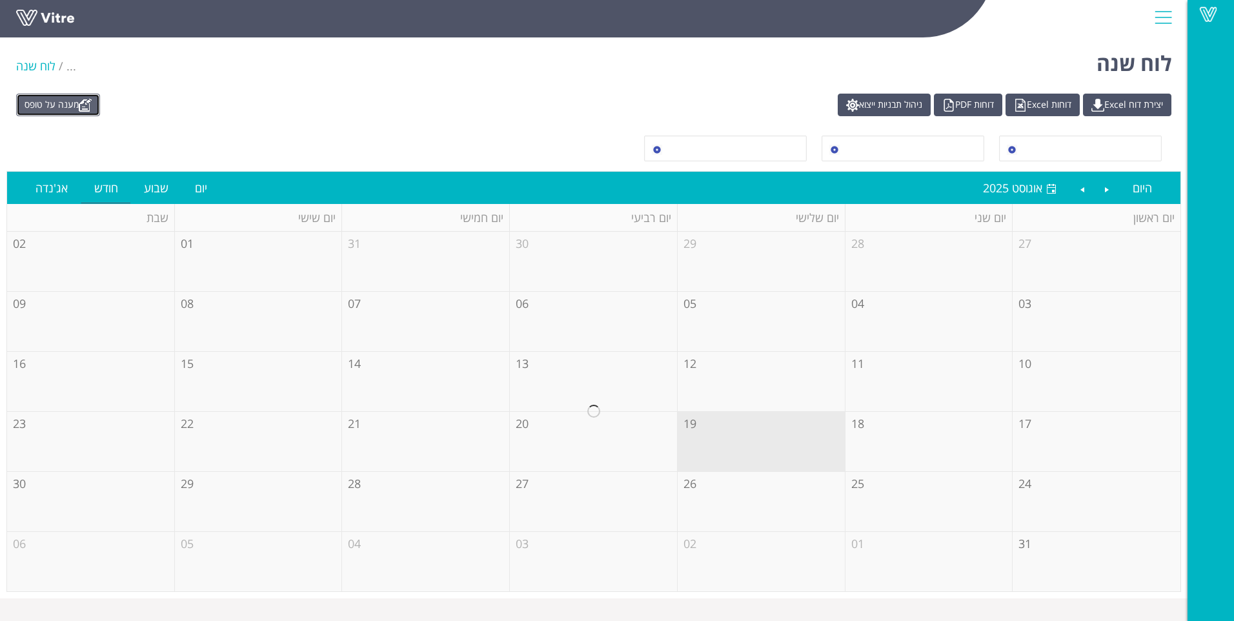
click at [80, 108] on link "מענה על טופס" at bounding box center [58, 105] width 84 height 23
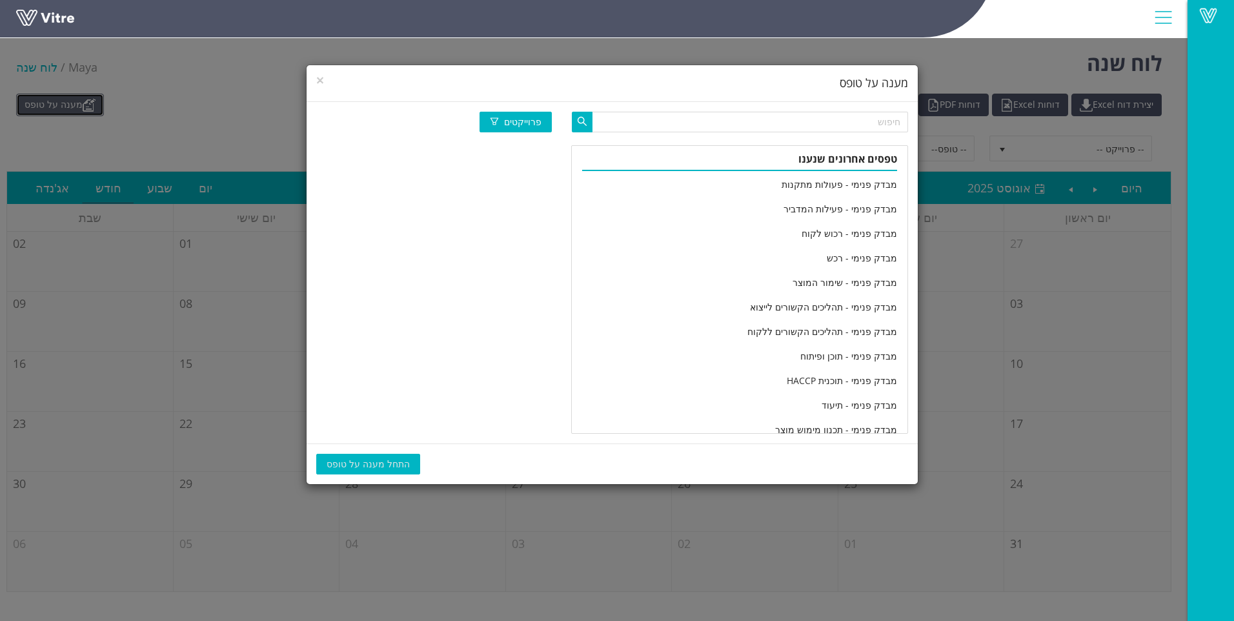
scroll to position [2151, 0]
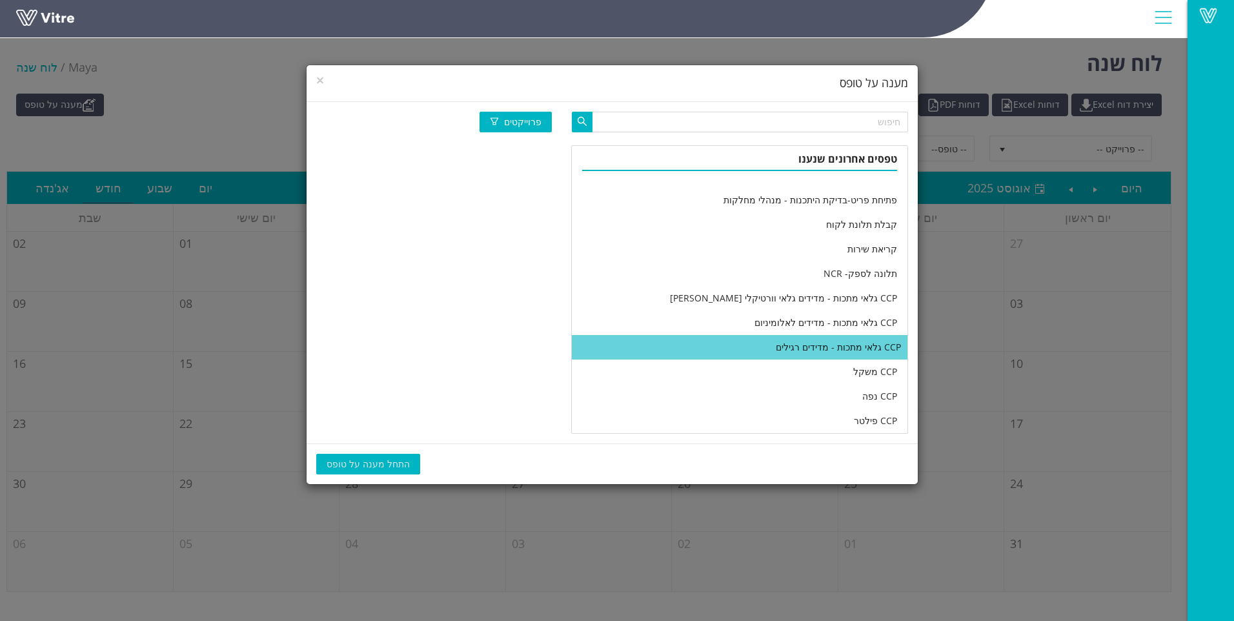
click at [699, 351] on li "CCP גלאי מתכות - מדידים רגילים" at bounding box center [740, 347] width 336 height 25
click at [388, 460] on span "התחל מענה על טופס" at bounding box center [368, 464] width 83 height 14
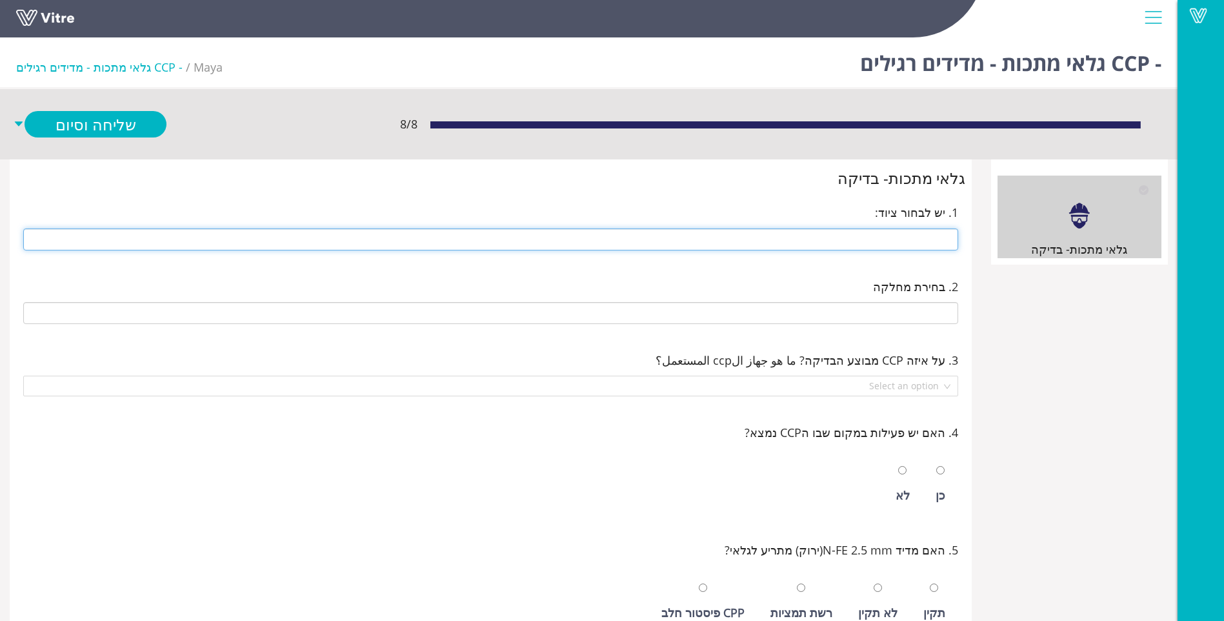
click at [848, 236] on input "text" at bounding box center [490, 239] width 935 height 22
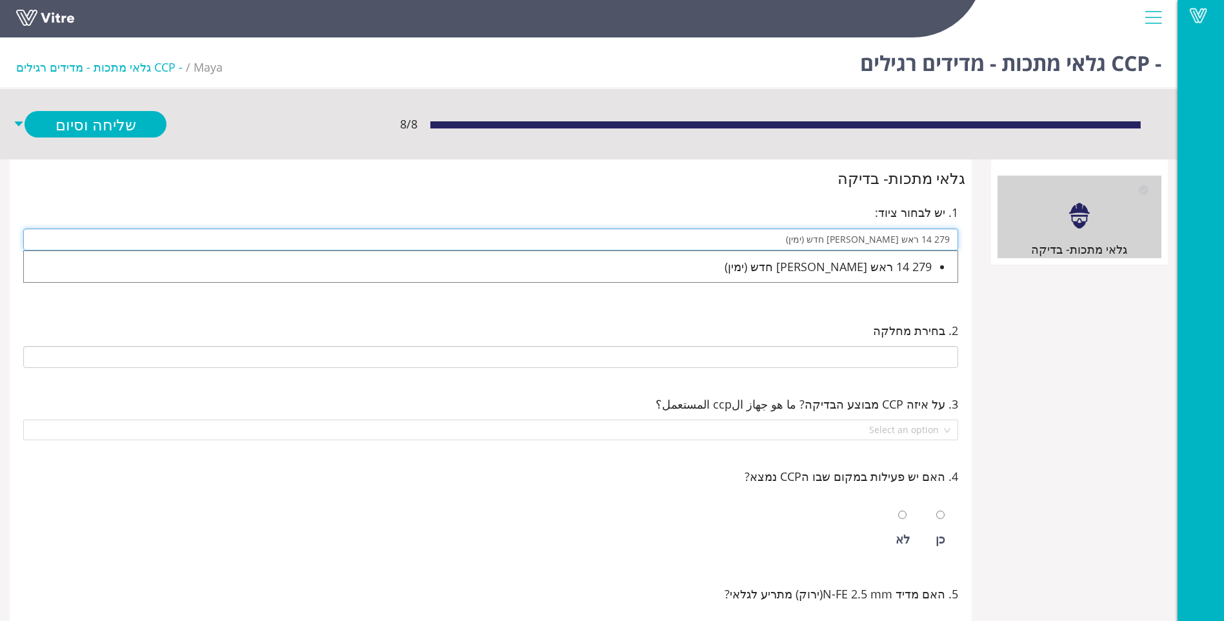
type input "279 14 ראש [PERSON_NAME] חדש (ימין)"
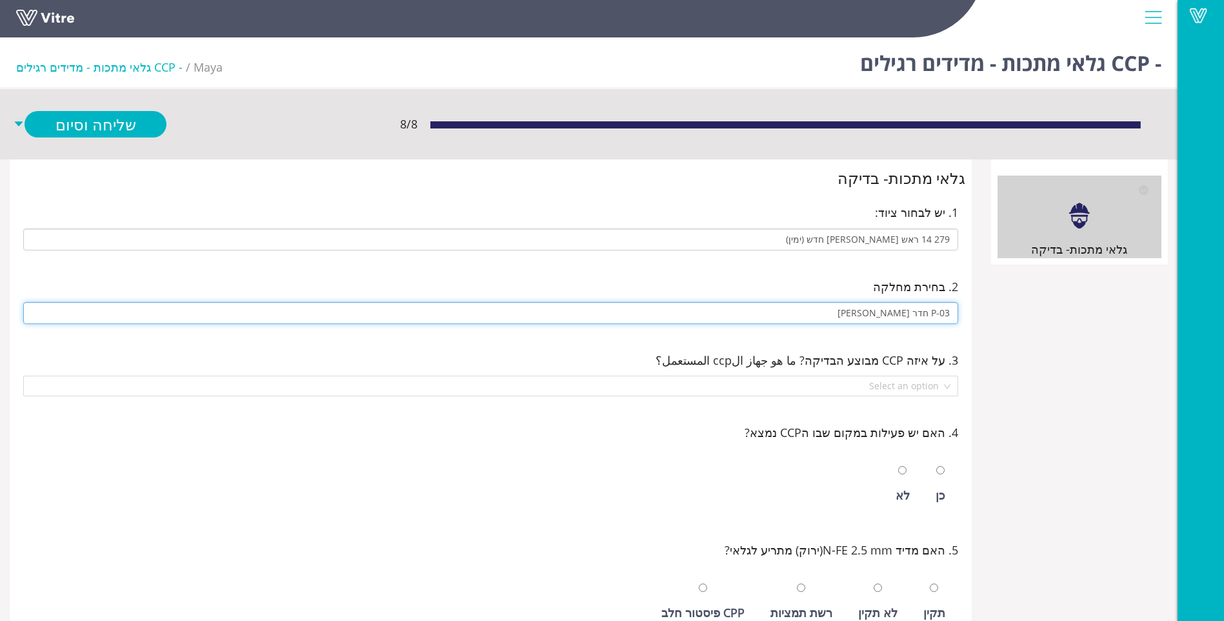
type input "P-03 חדר [PERSON_NAME]"
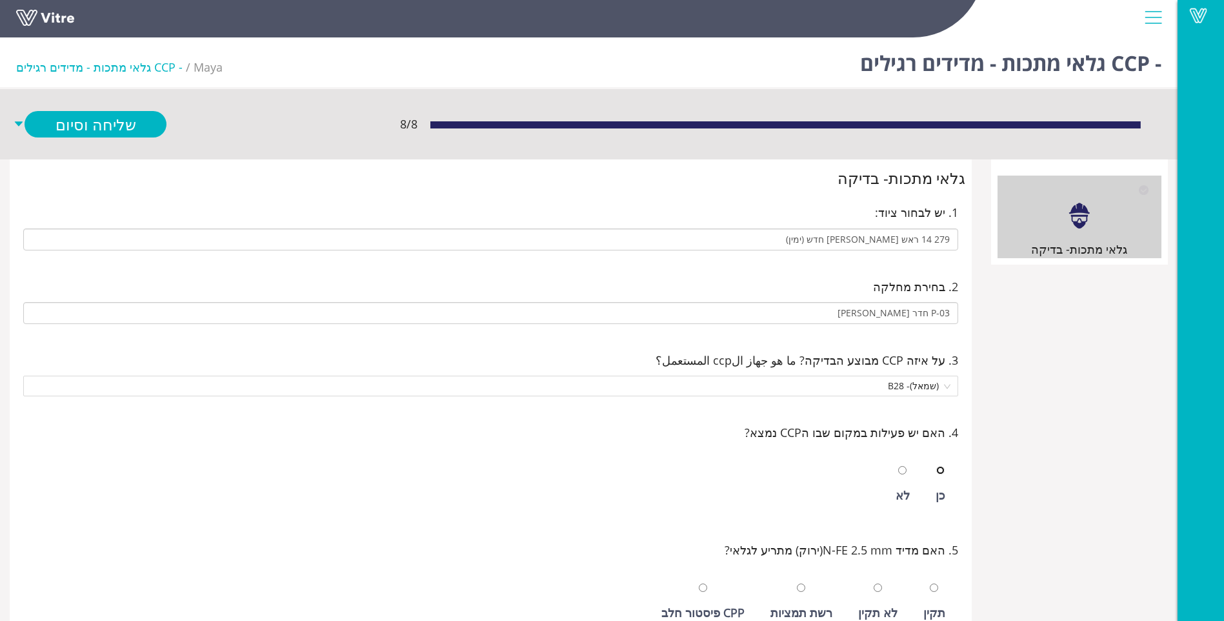
click at [936, 466] on input "radio" at bounding box center [940, 470] width 8 height 8
radio input "true"
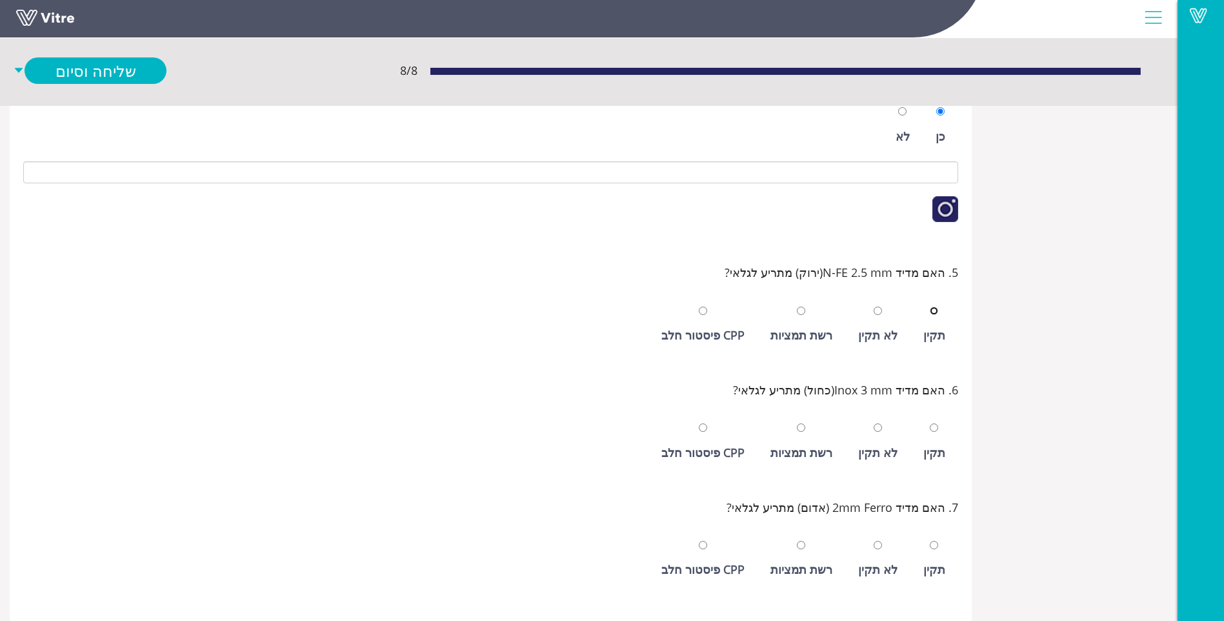
click at [930, 307] on input "radio" at bounding box center [934, 311] width 8 height 8
radio input "true"
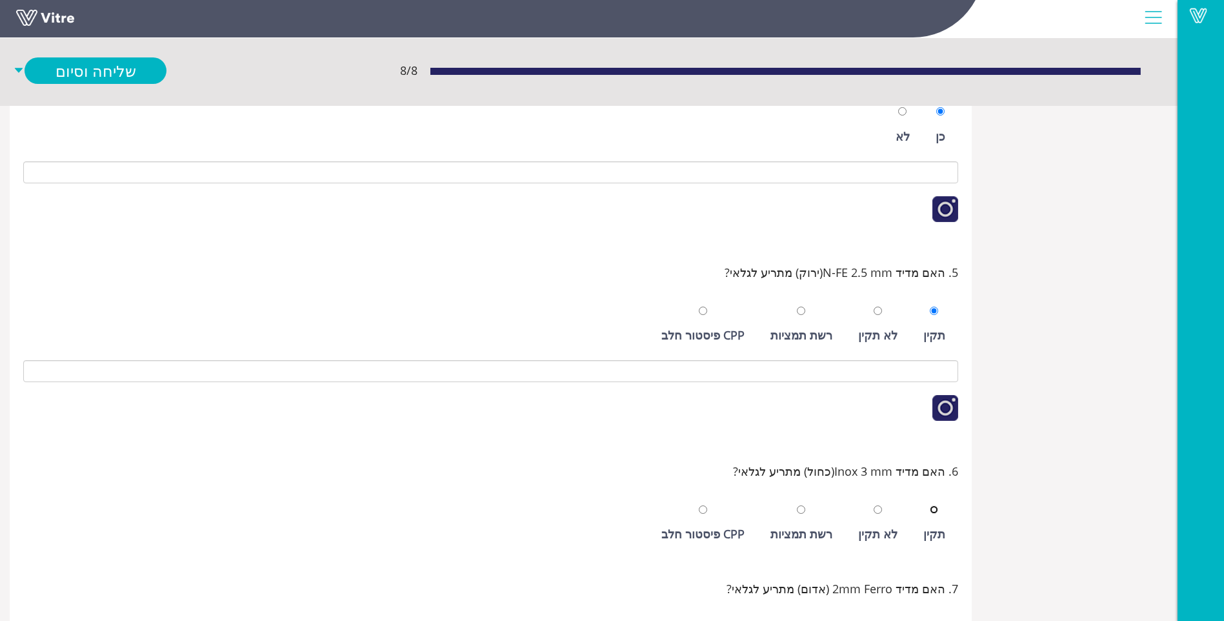
click at [930, 505] on input "radio" at bounding box center [934, 509] width 8 height 8
radio input "true"
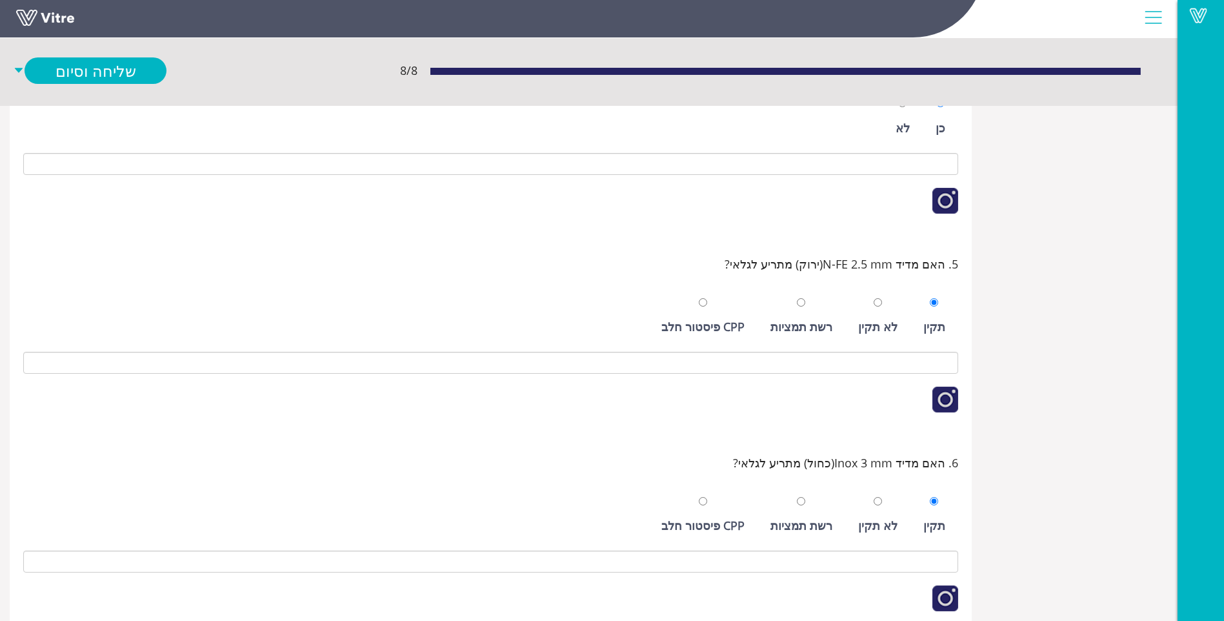
scroll to position [616, 0]
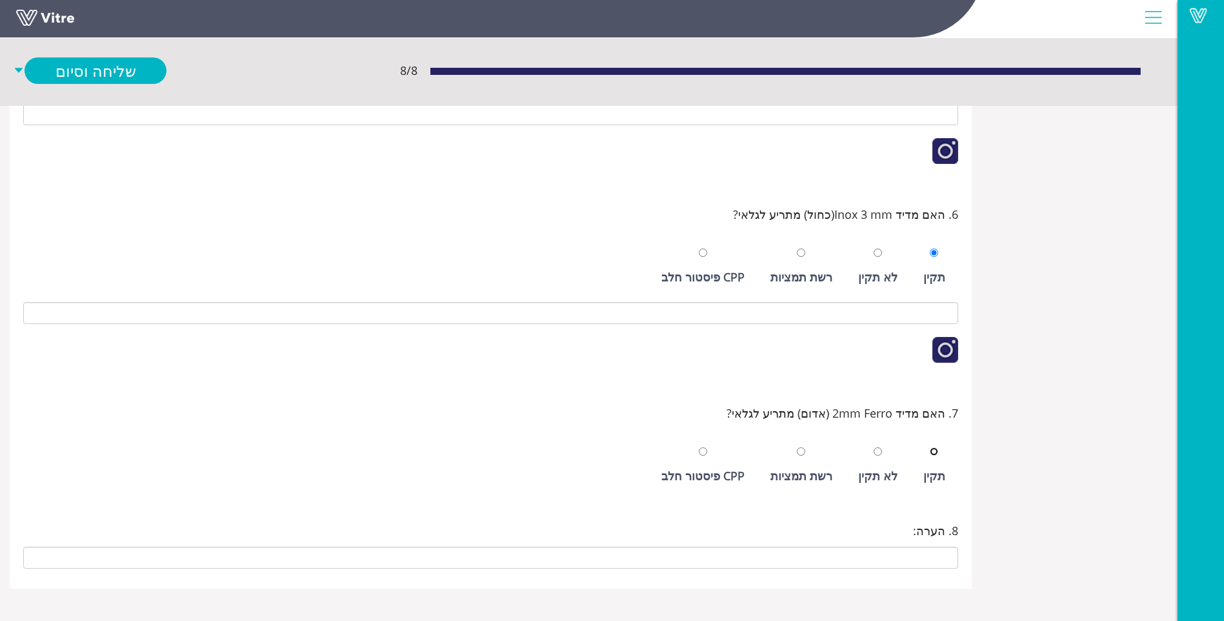
click at [930, 447] on input "radio" at bounding box center [934, 451] width 8 height 8
radio input "true"
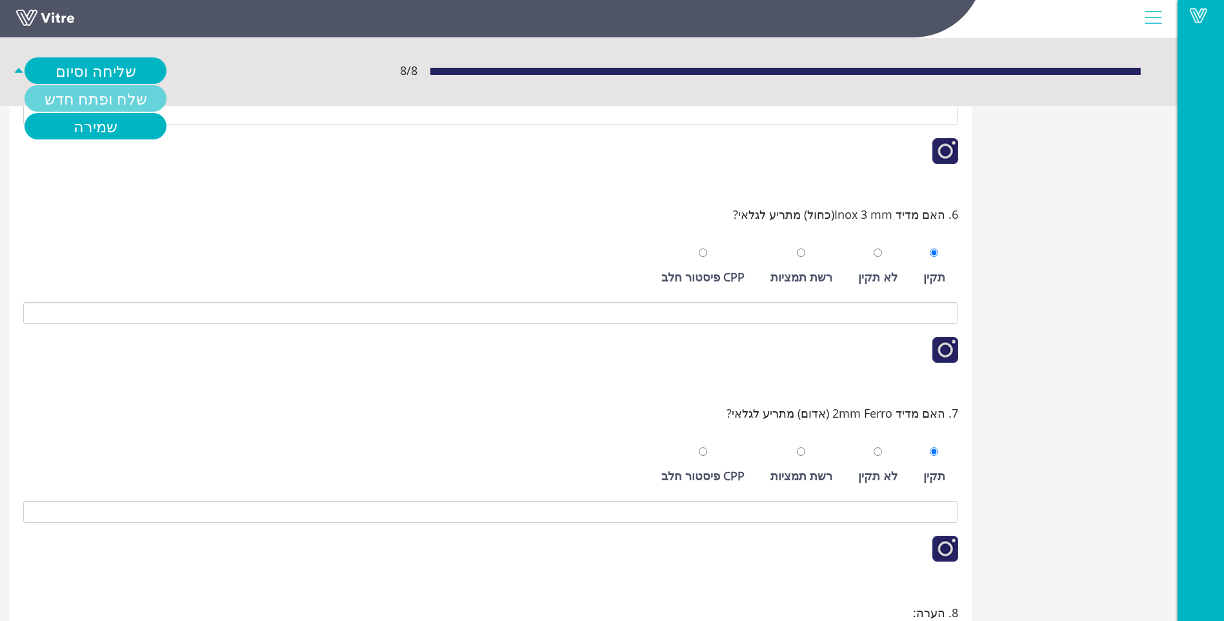
click at [112, 86] on link "שלח ופתח חדש" at bounding box center [96, 98] width 142 height 26
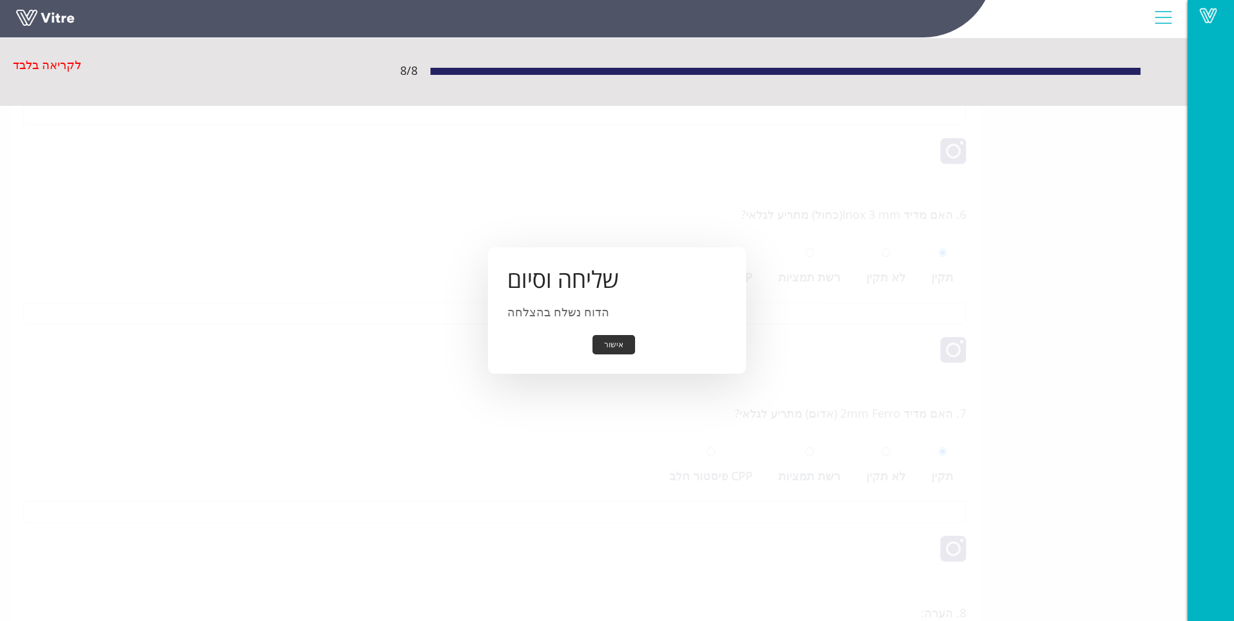
click at [625, 345] on button "אישור" at bounding box center [613, 345] width 43 height 20
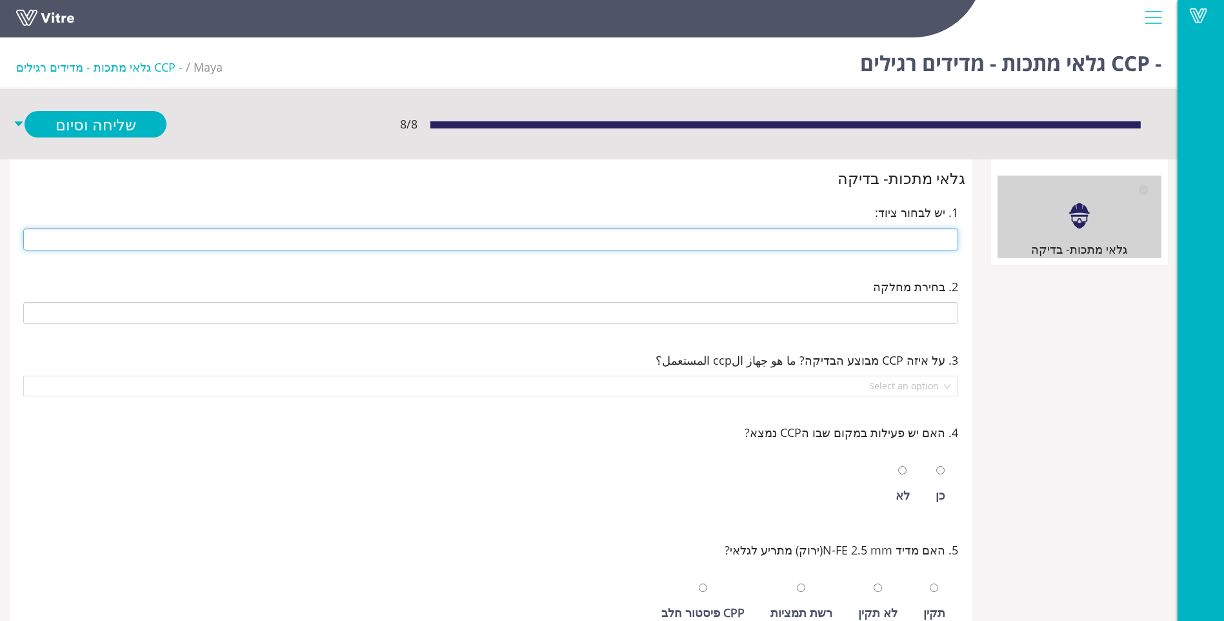
click at [896, 233] on input "text" at bounding box center [490, 239] width 935 height 22
type input "280 14 ראש מוסטפא ישן (שמאל)"
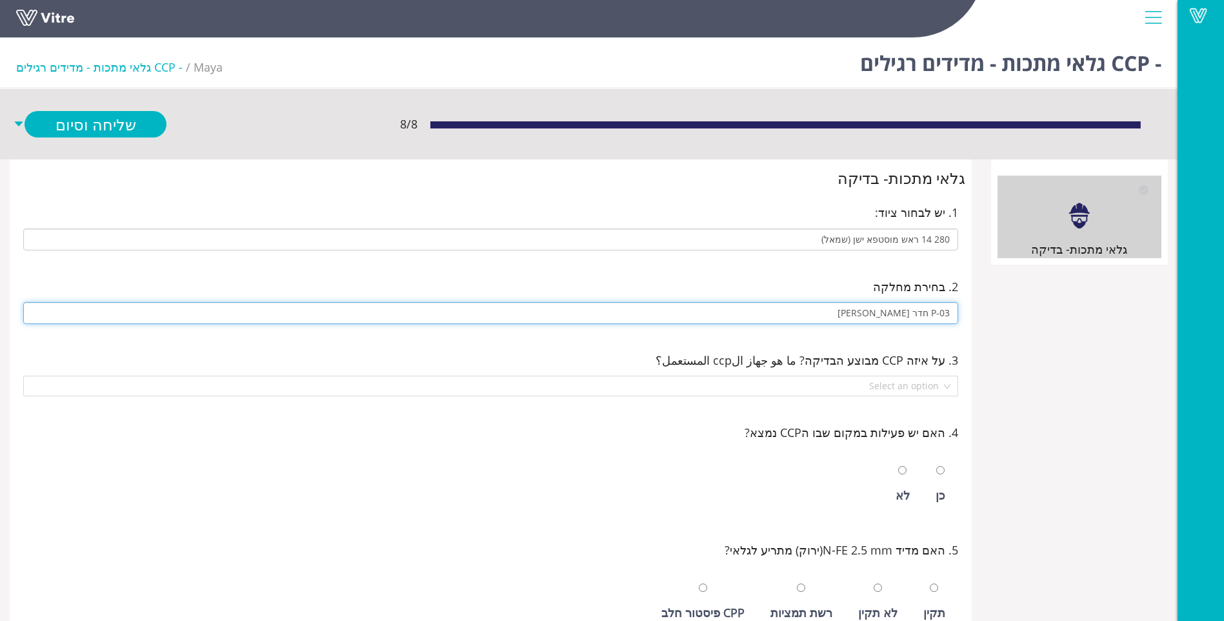
type input "P-03 חדר מוסטפה"
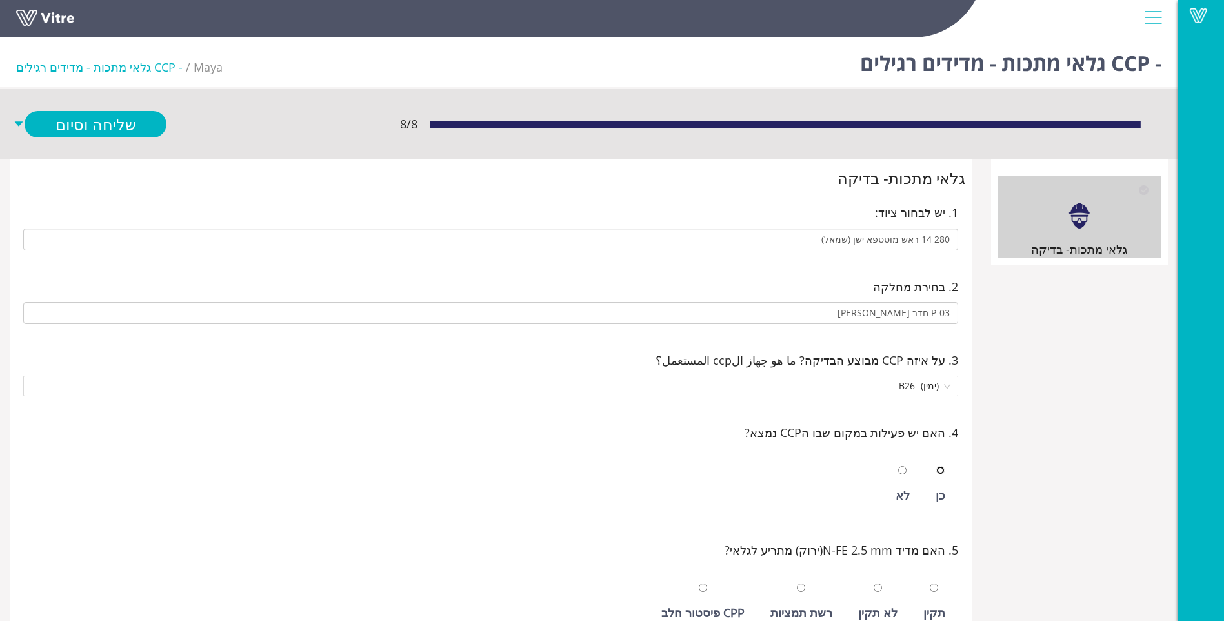
click at [936, 466] on input "radio" at bounding box center [940, 470] width 8 height 8
radio input "true"
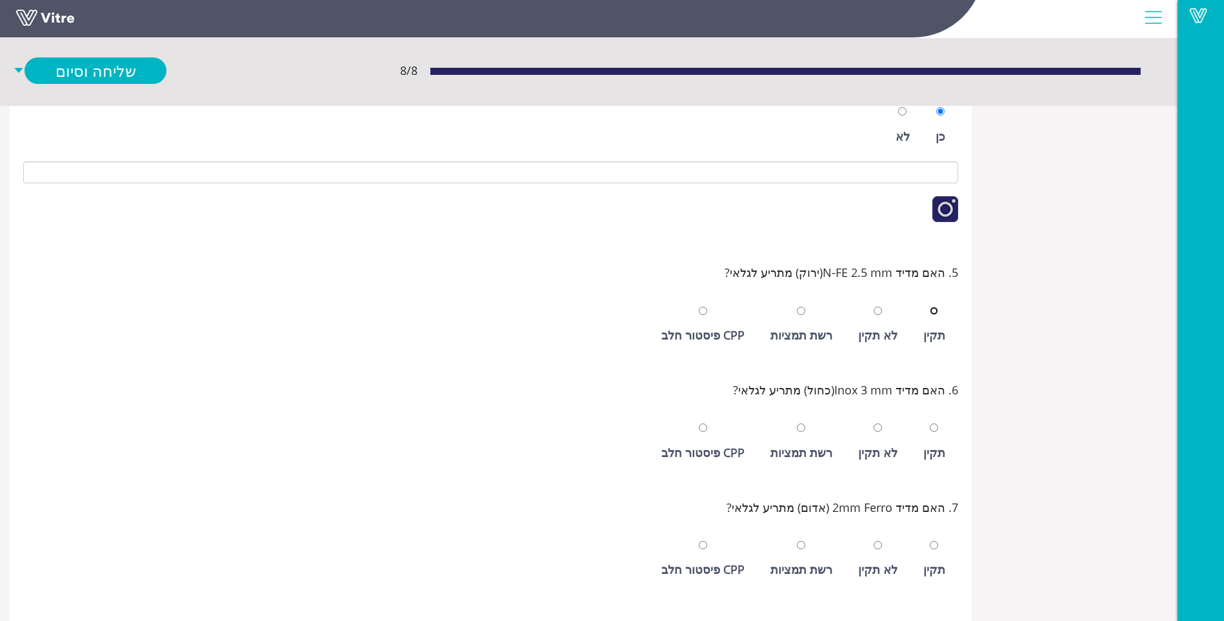
click at [930, 307] on input "radio" at bounding box center [934, 311] width 8 height 8
radio input "true"
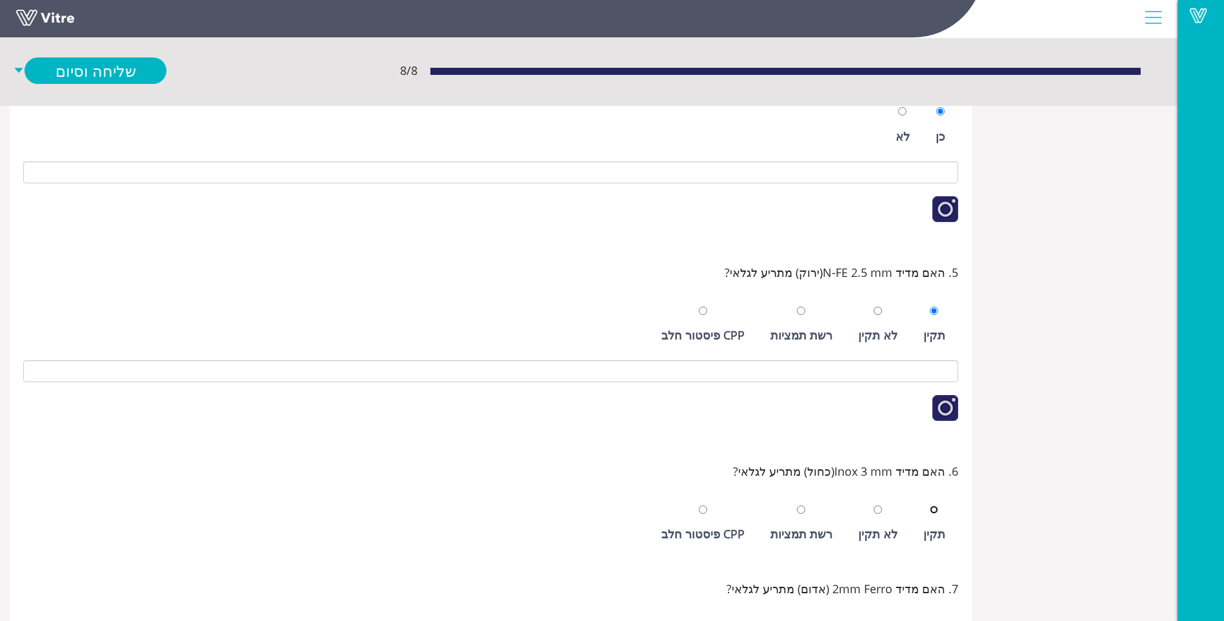
click at [930, 505] on input "radio" at bounding box center [934, 509] width 8 height 8
radio input "true"
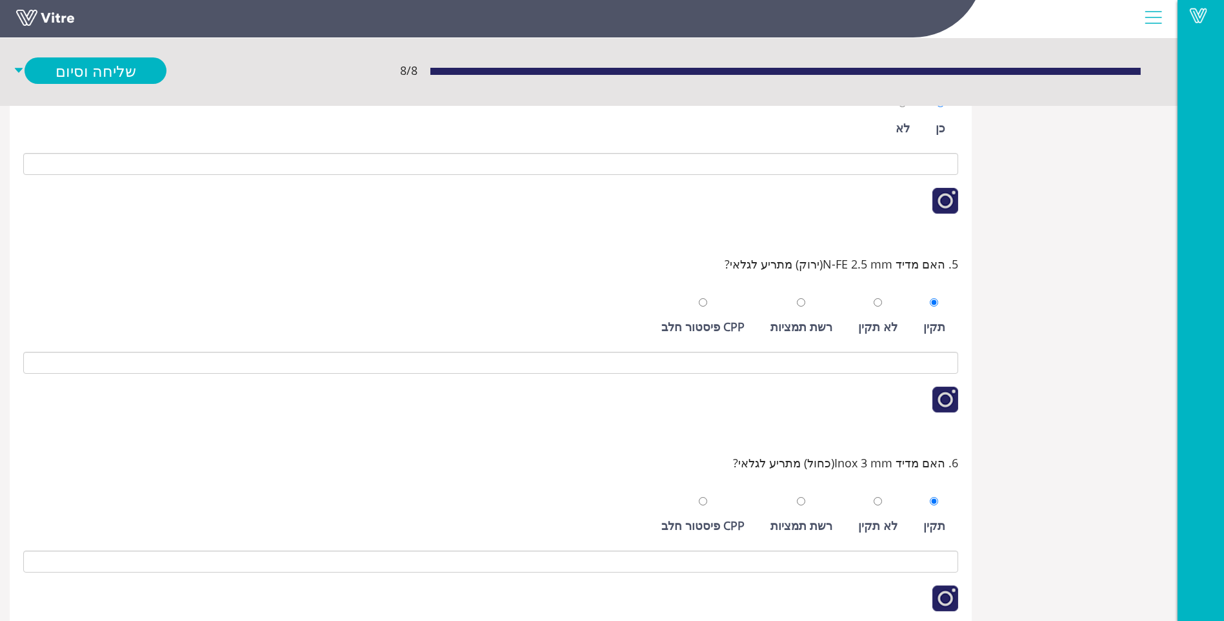
scroll to position [616, 0]
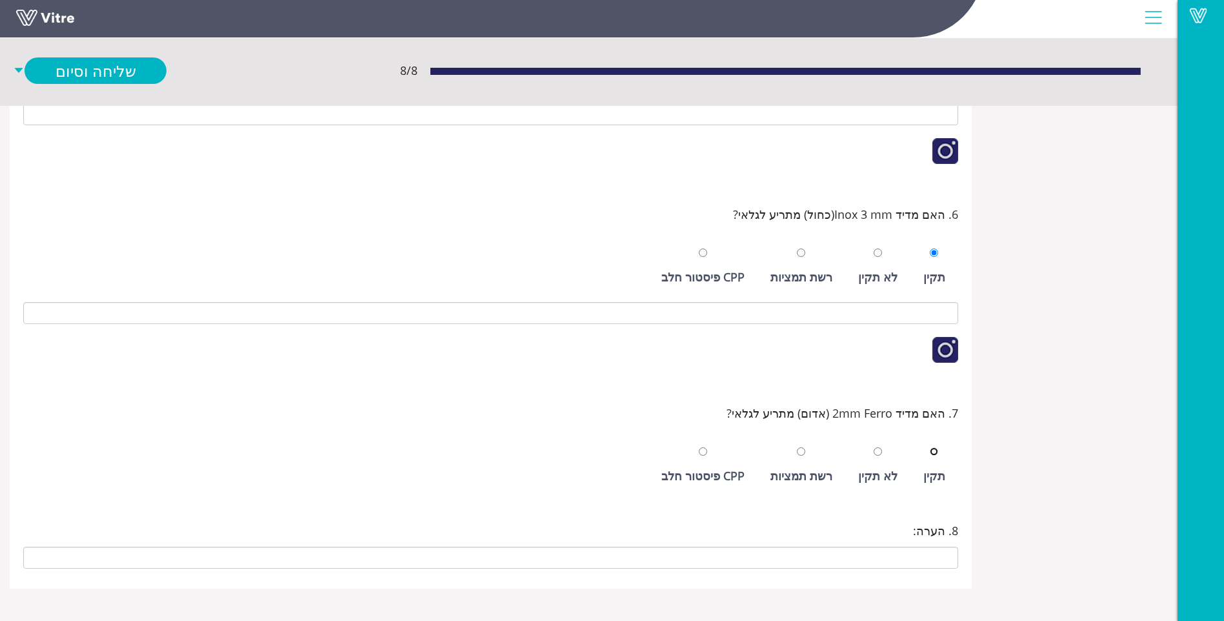
click at [930, 447] on input "radio" at bounding box center [934, 451] width 8 height 8
radio input "true"
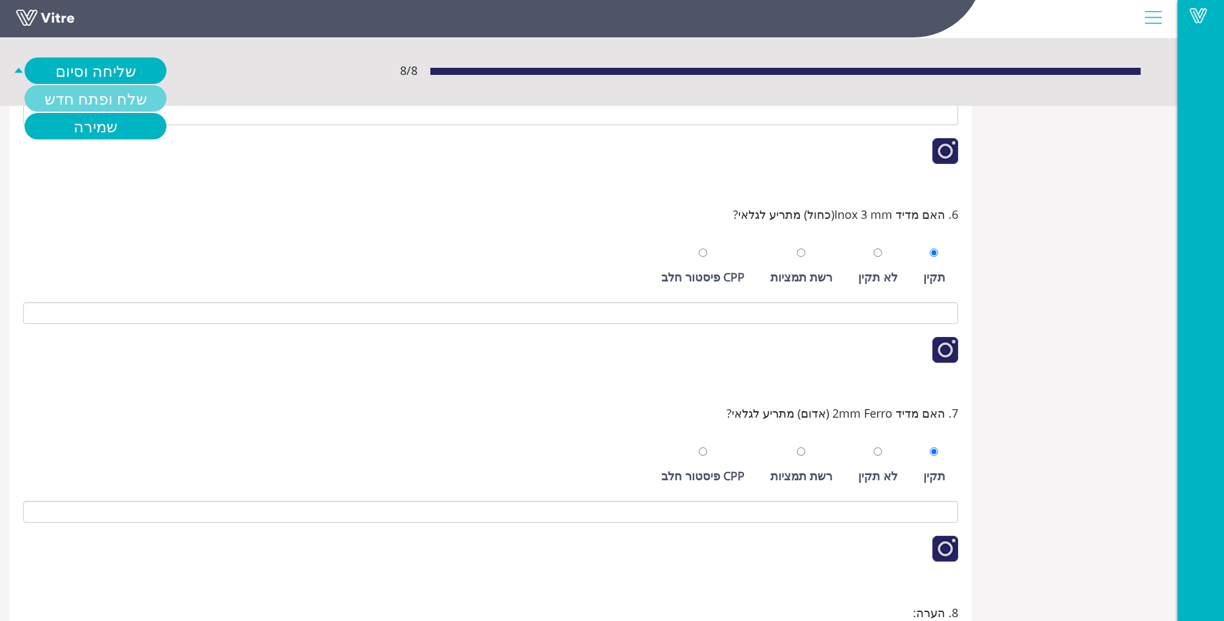
click at [110, 105] on link "שלח ופתח חדש" at bounding box center [96, 98] width 142 height 26
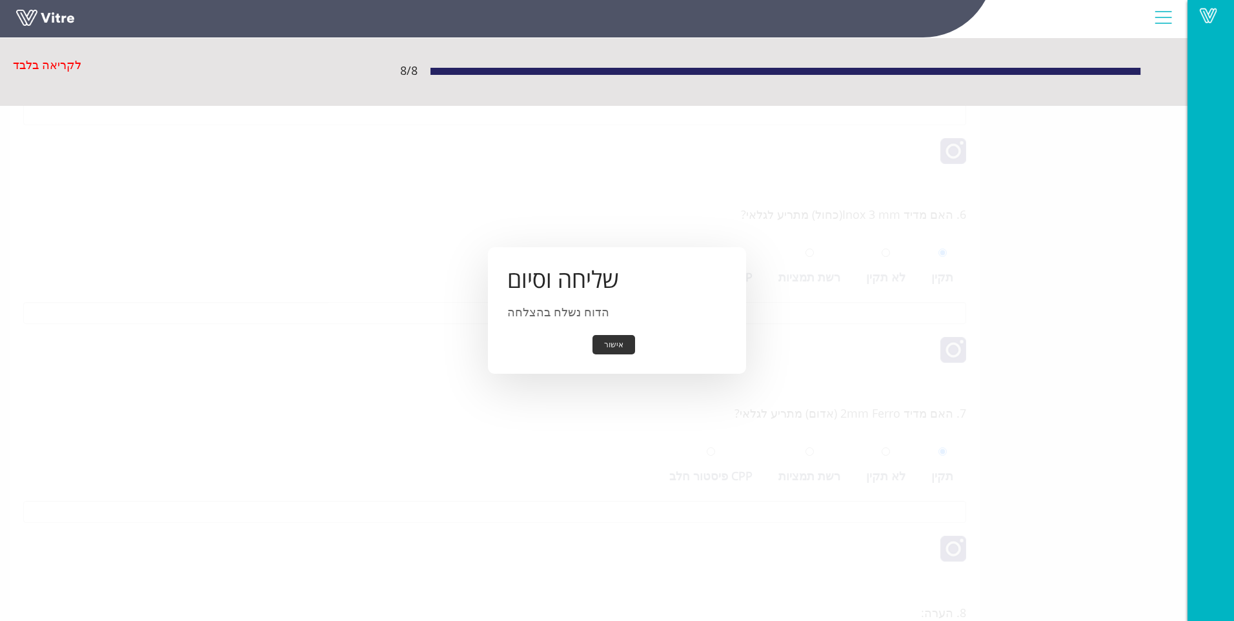
click at [615, 343] on button "אישור" at bounding box center [613, 345] width 43 height 20
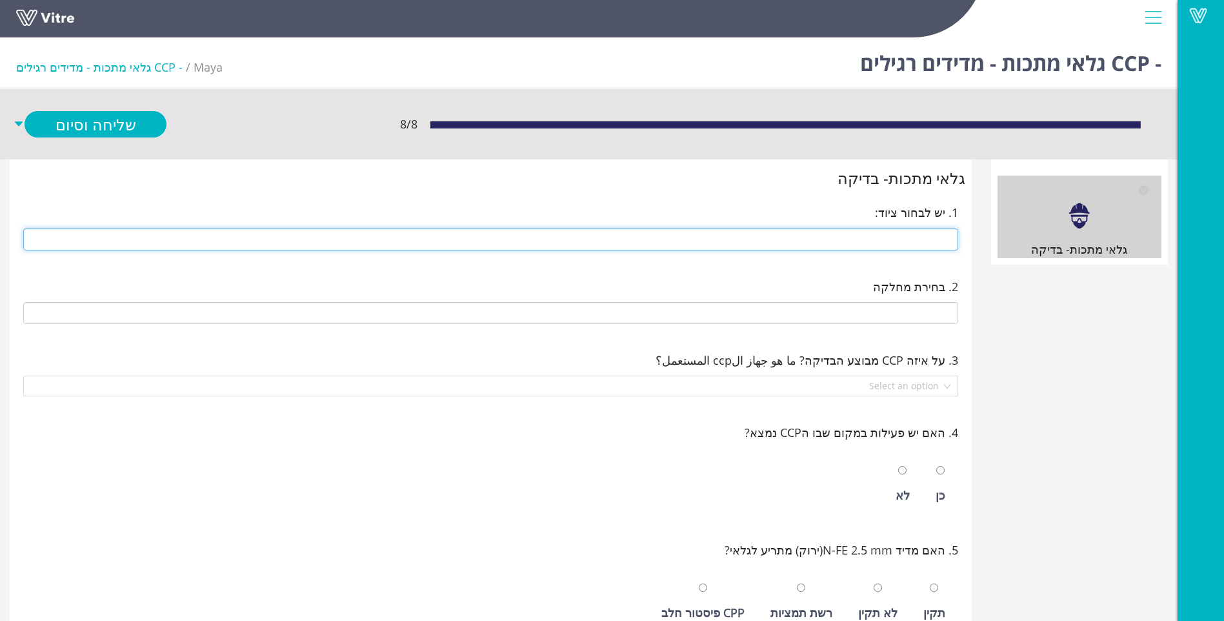
click at [871, 232] on input "text" at bounding box center [490, 239] width 935 height 22
type input "290 14 ראש חטיפים ימנית"
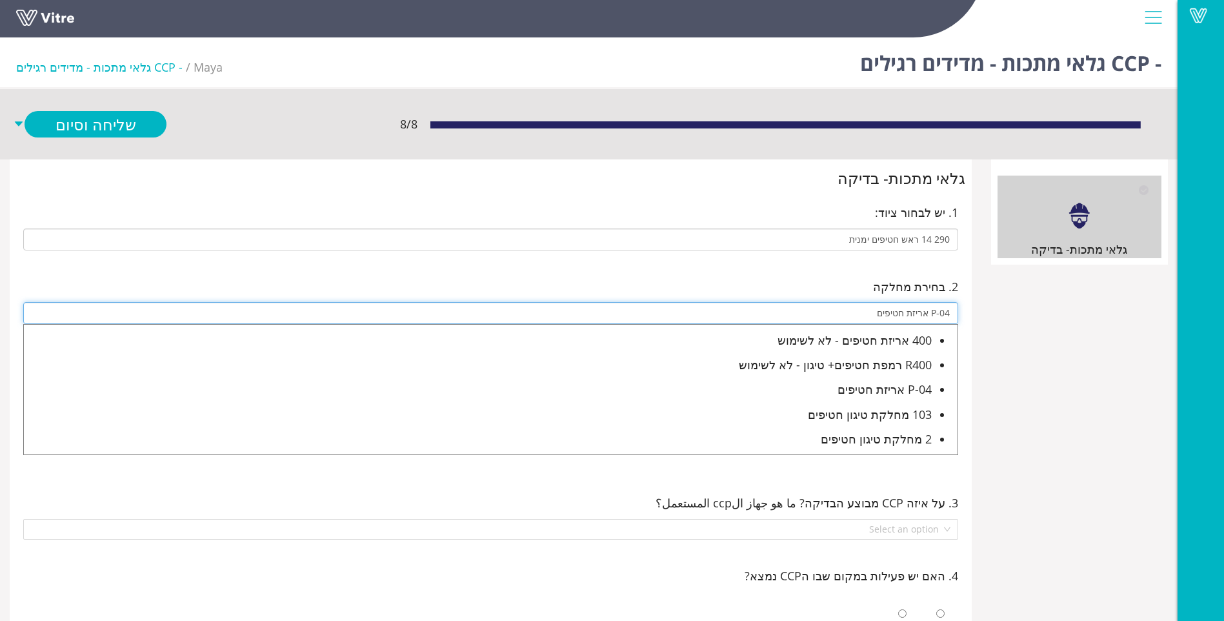
type input "P-04 אריזת חטיפים"
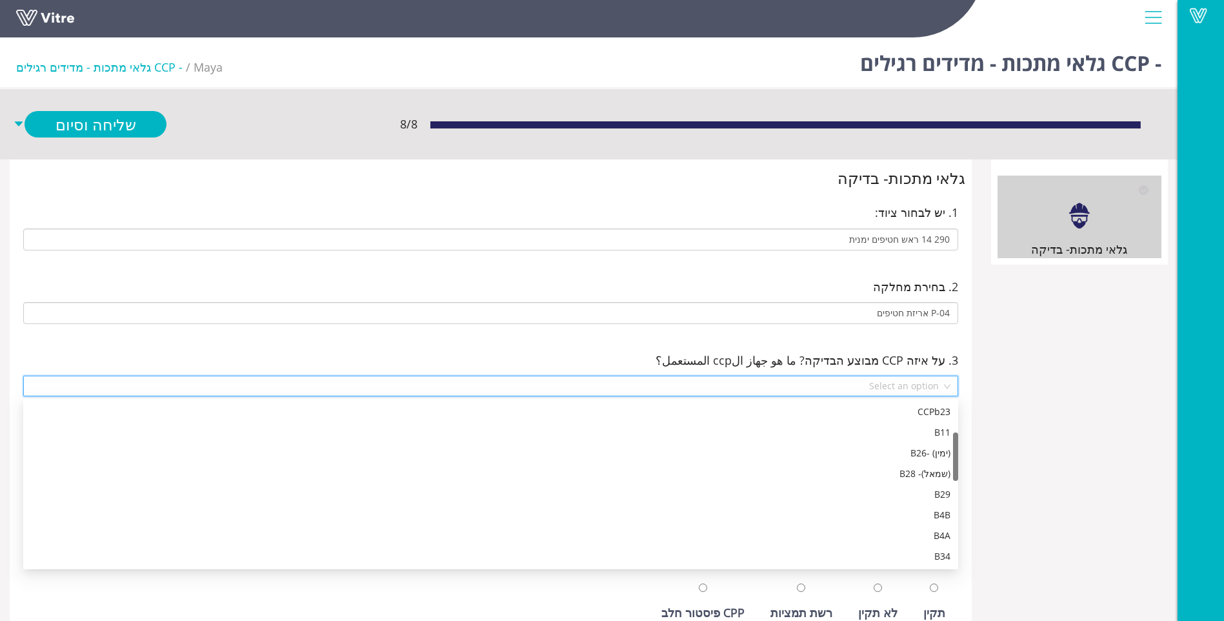
scroll to position [103, 0]
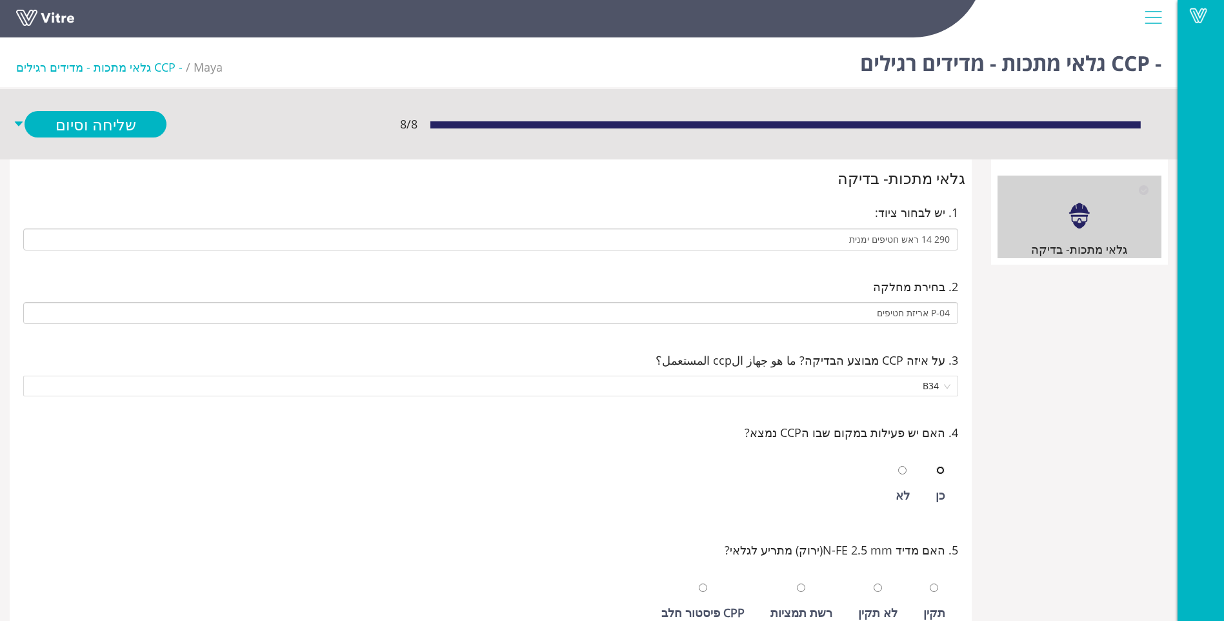
click at [936, 466] on input "radio" at bounding box center [940, 470] width 8 height 8
radio input "true"
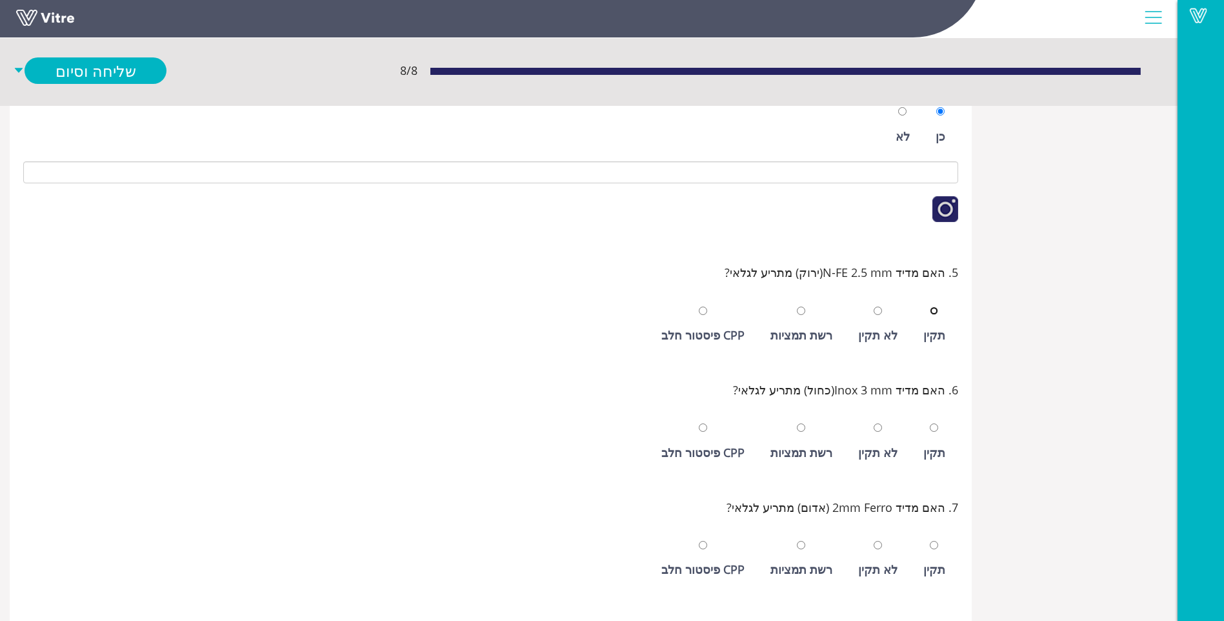
click at [930, 307] on input "radio" at bounding box center [934, 311] width 8 height 8
radio input "true"
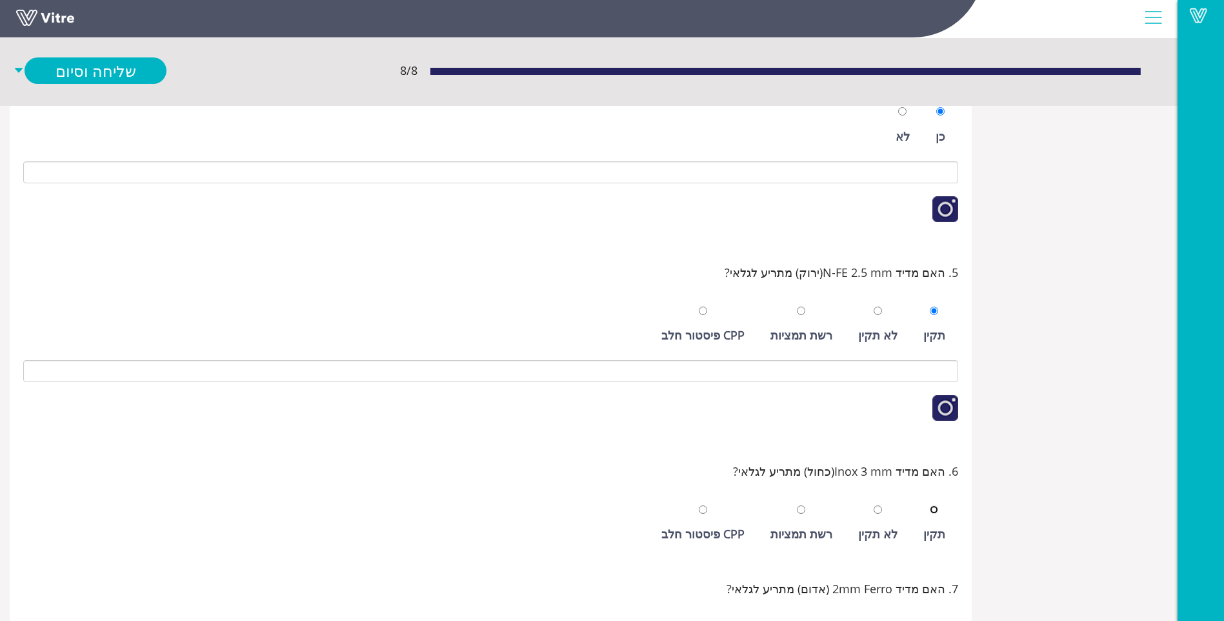
click at [930, 505] on input "radio" at bounding box center [934, 509] width 8 height 8
radio input "true"
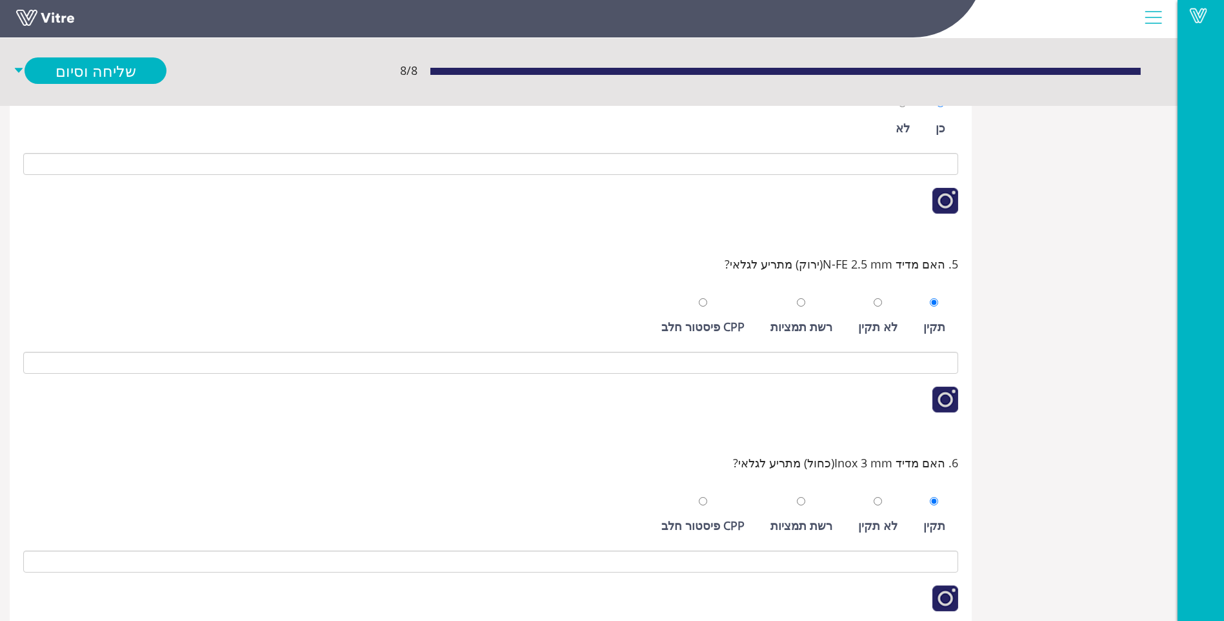
scroll to position [616, 0]
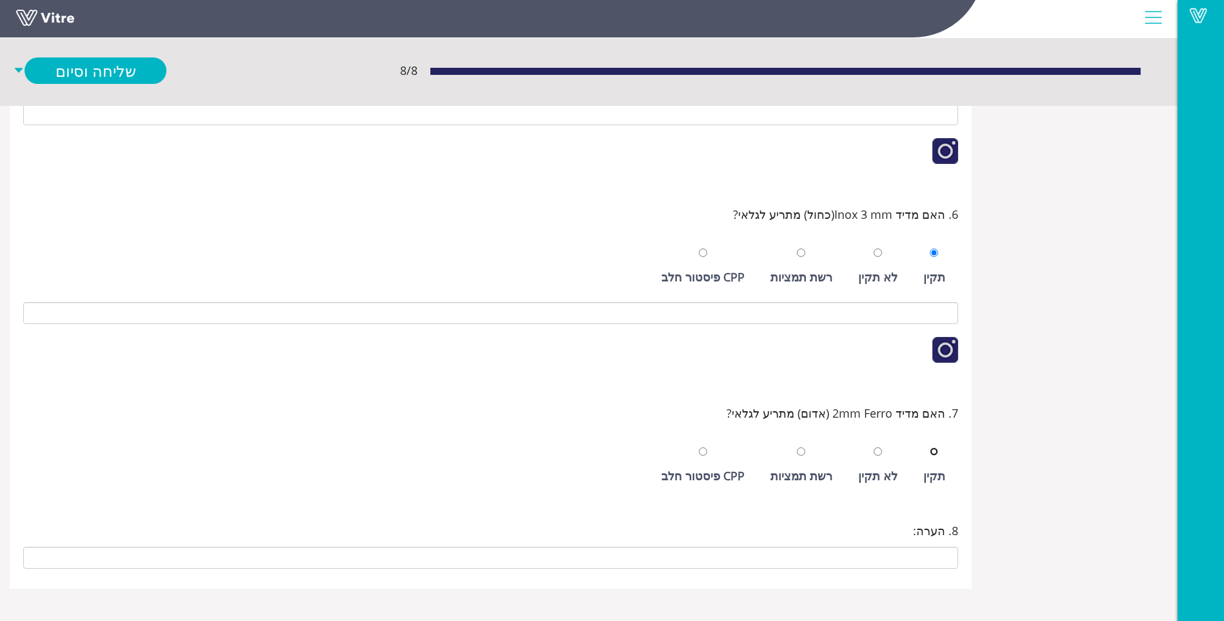
click at [930, 447] on input "radio" at bounding box center [934, 451] width 8 height 8
radio input "true"
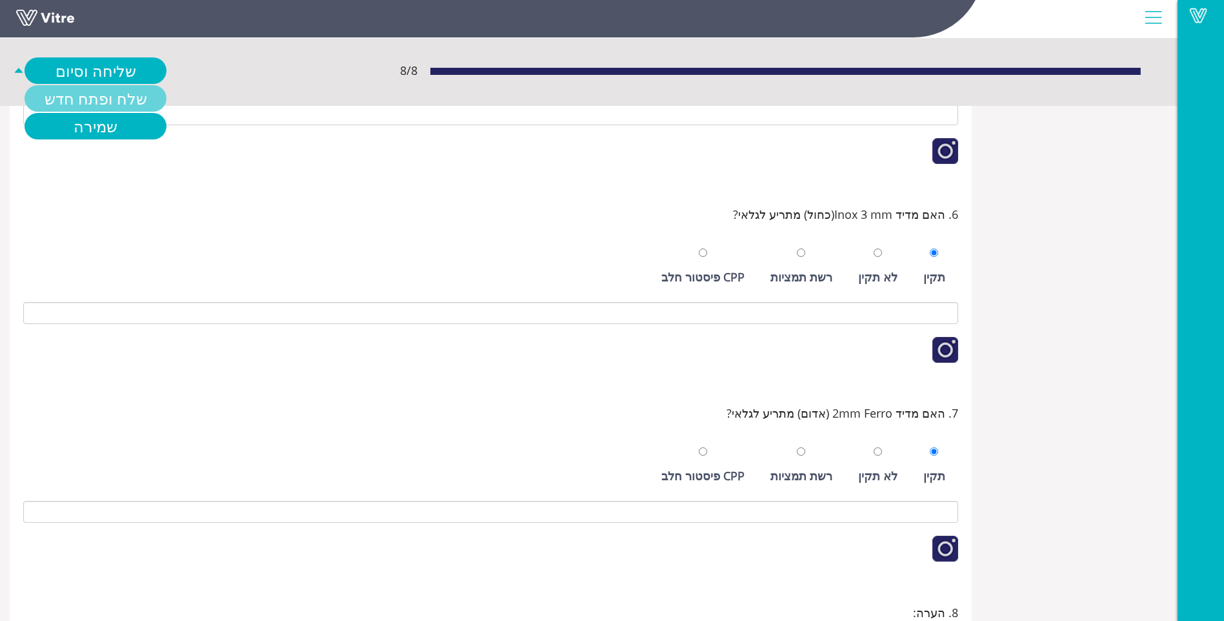
click at [117, 98] on link "שלח ופתח חדש" at bounding box center [96, 98] width 142 height 26
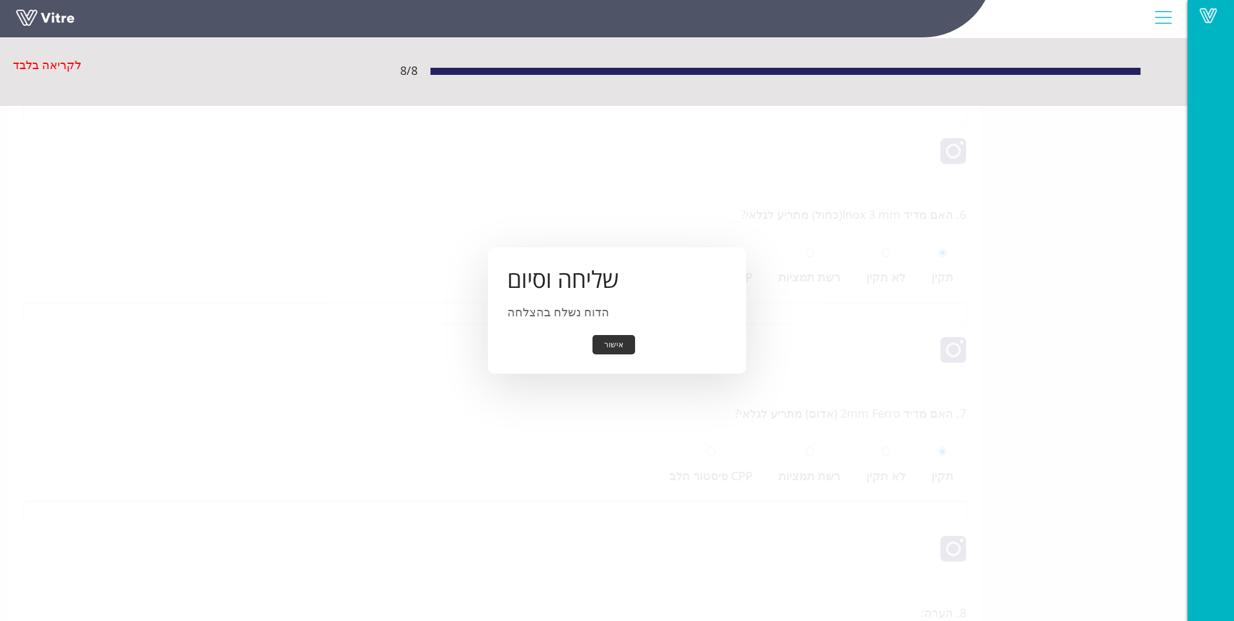
click at [609, 345] on button "אישור" at bounding box center [613, 345] width 43 height 20
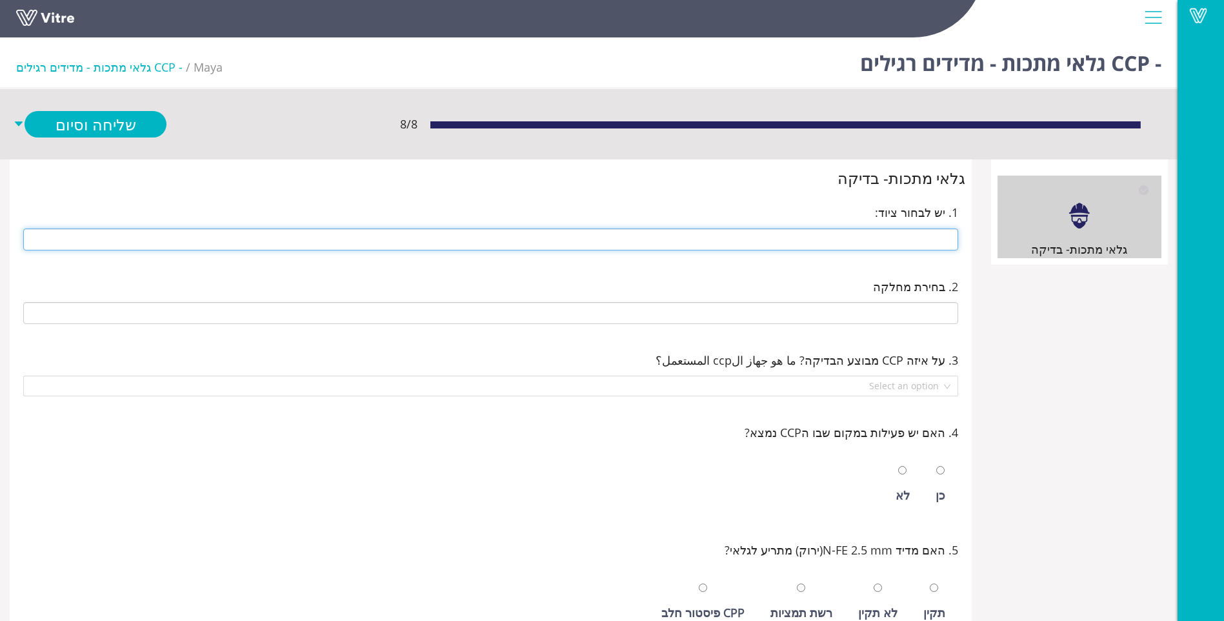
click at [912, 243] on input "text" at bounding box center [490, 239] width 935 height 22
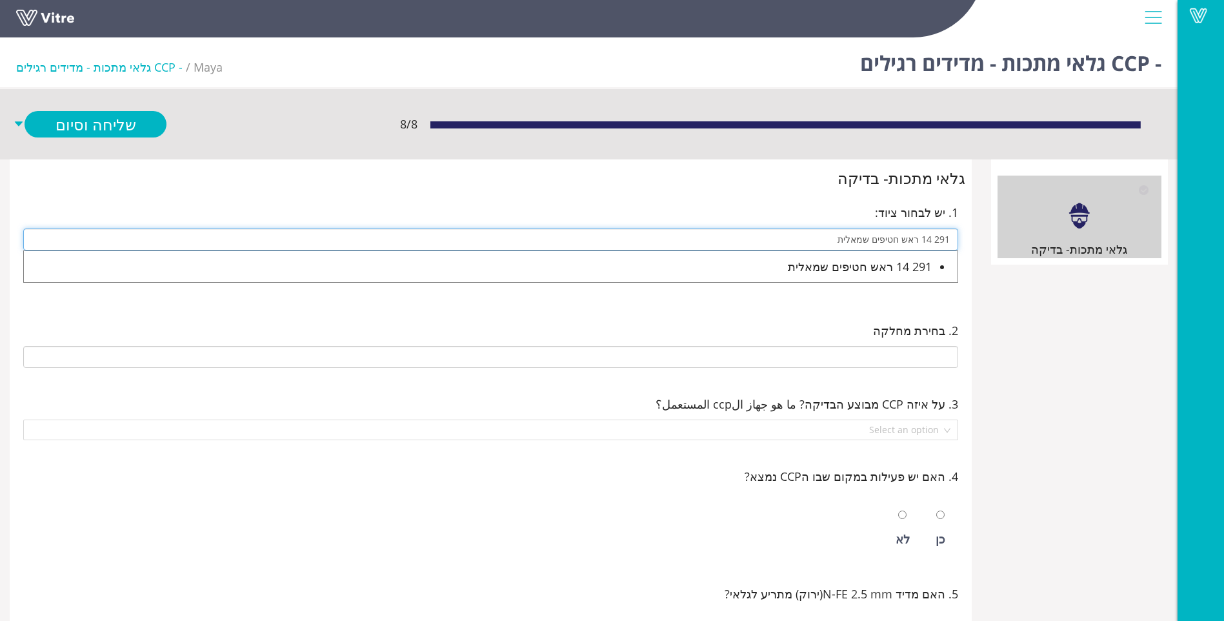
type input "291 14 ראש חטיפים שמאלית"
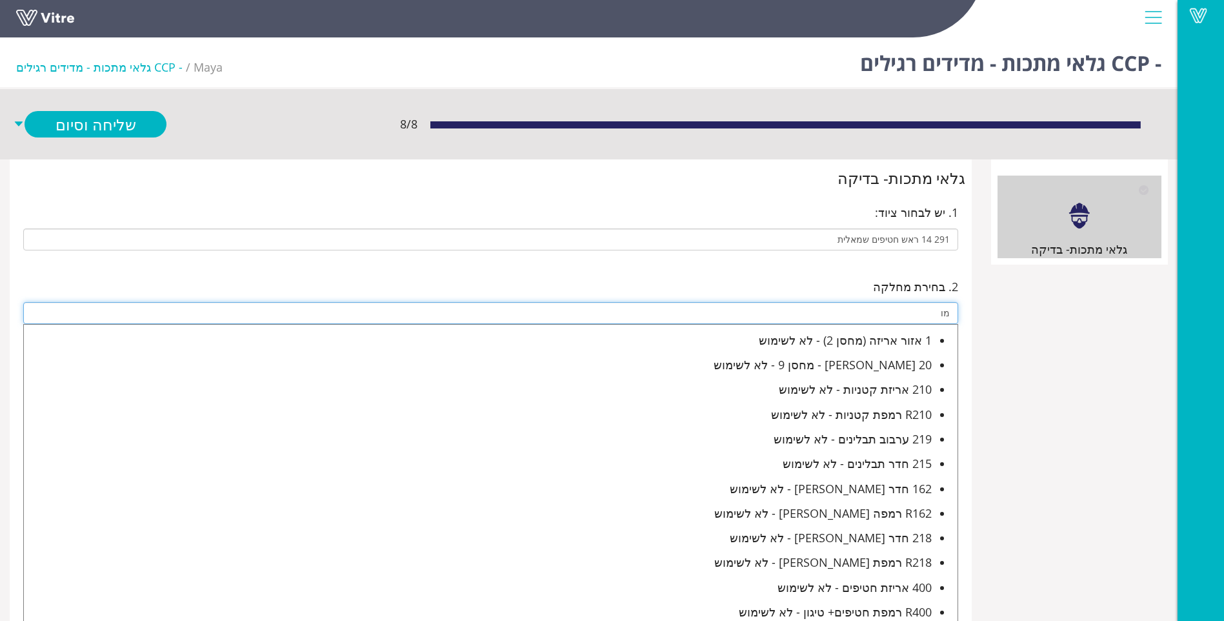
type input "מ"
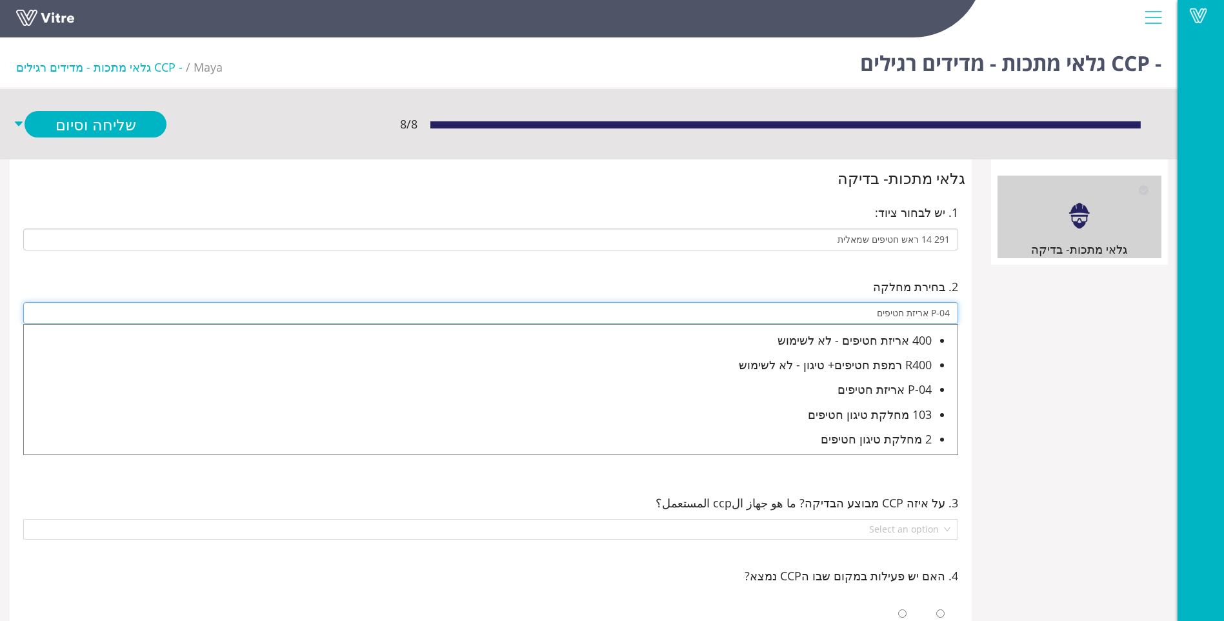
type input "P-04 אריזת חטיפים"
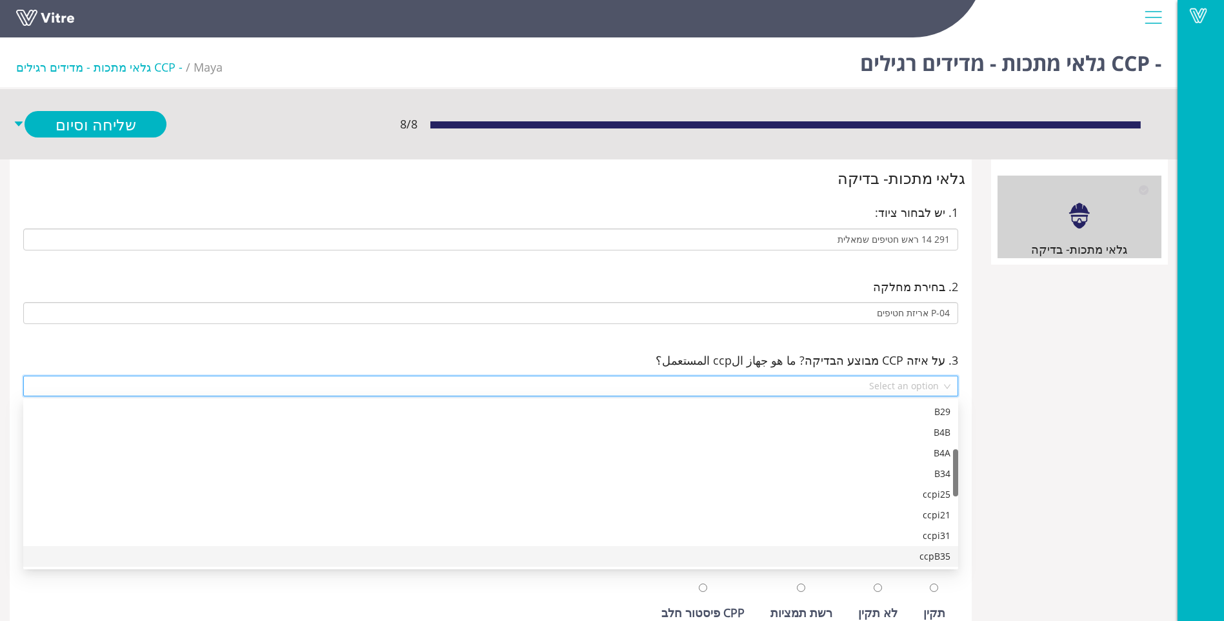
scroll to position [186, 0]
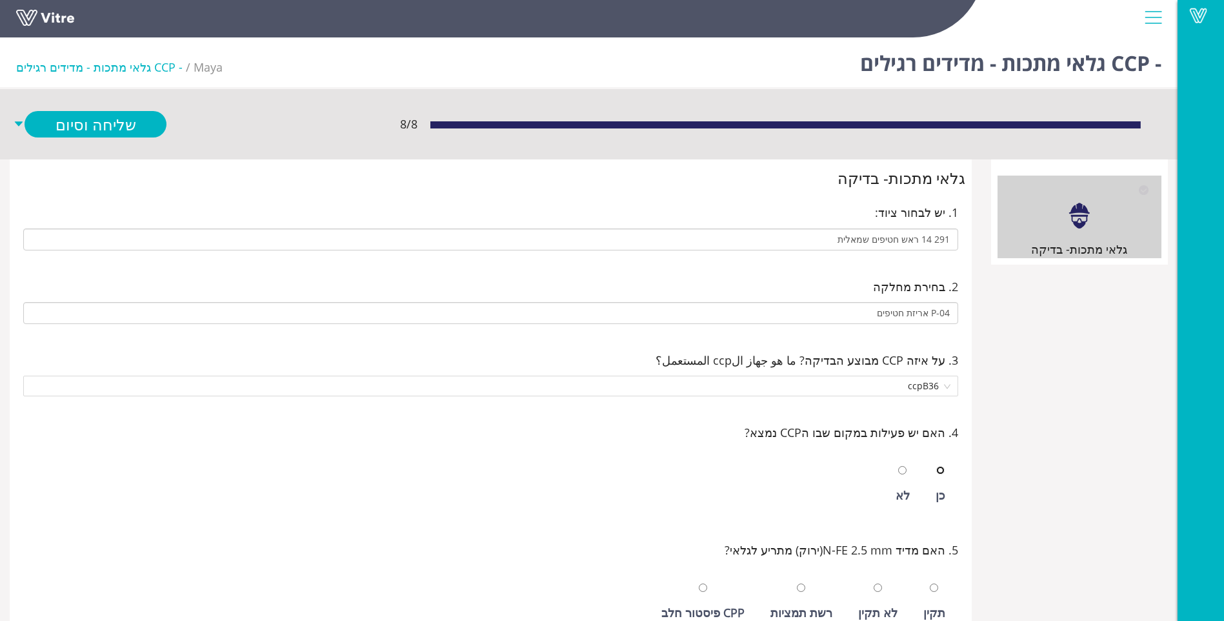
click at [936, 466] on input "radio" at bounding box center [940, 470] width 8 height 8
radio input "true"
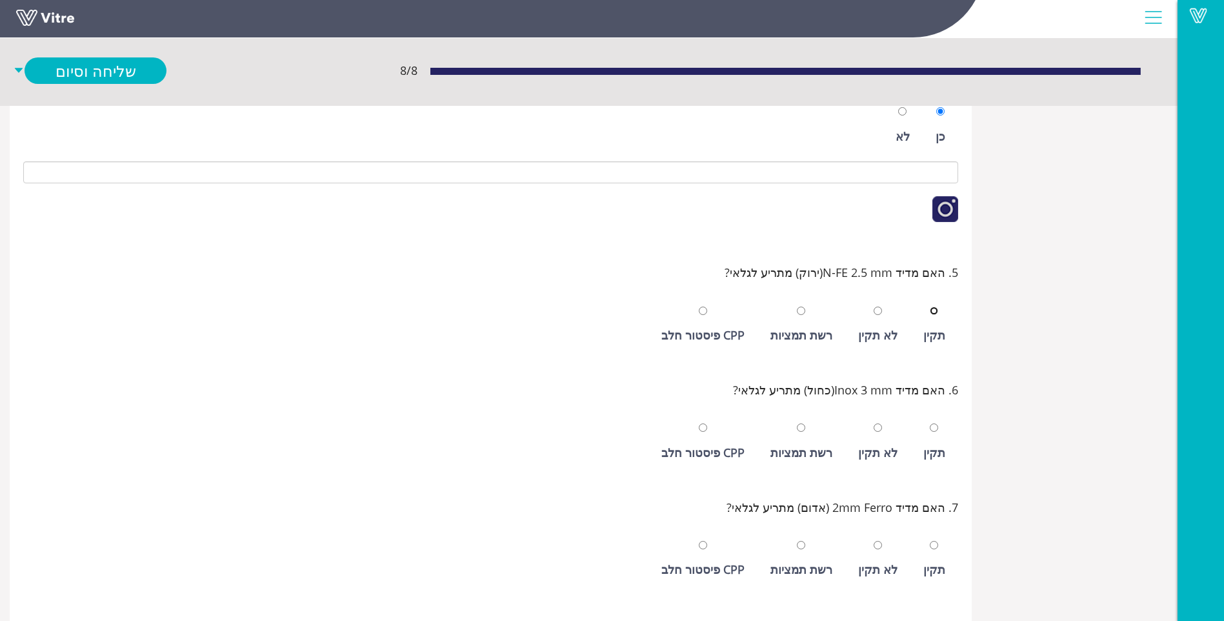
click at [930, 307] on input "radio" at bounding box center [934, 311] width 8 height 8
radio input "true"
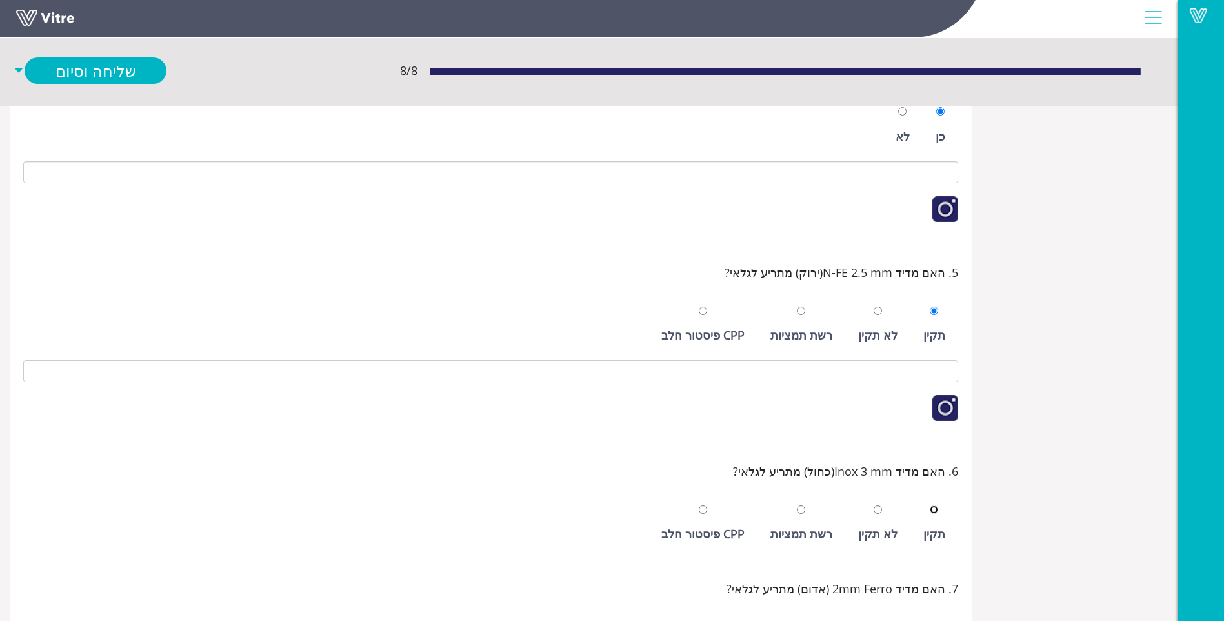
click at [930, 505] on input "radio" at bounding box center [934, 509] width 8 height 8
radio input "true"
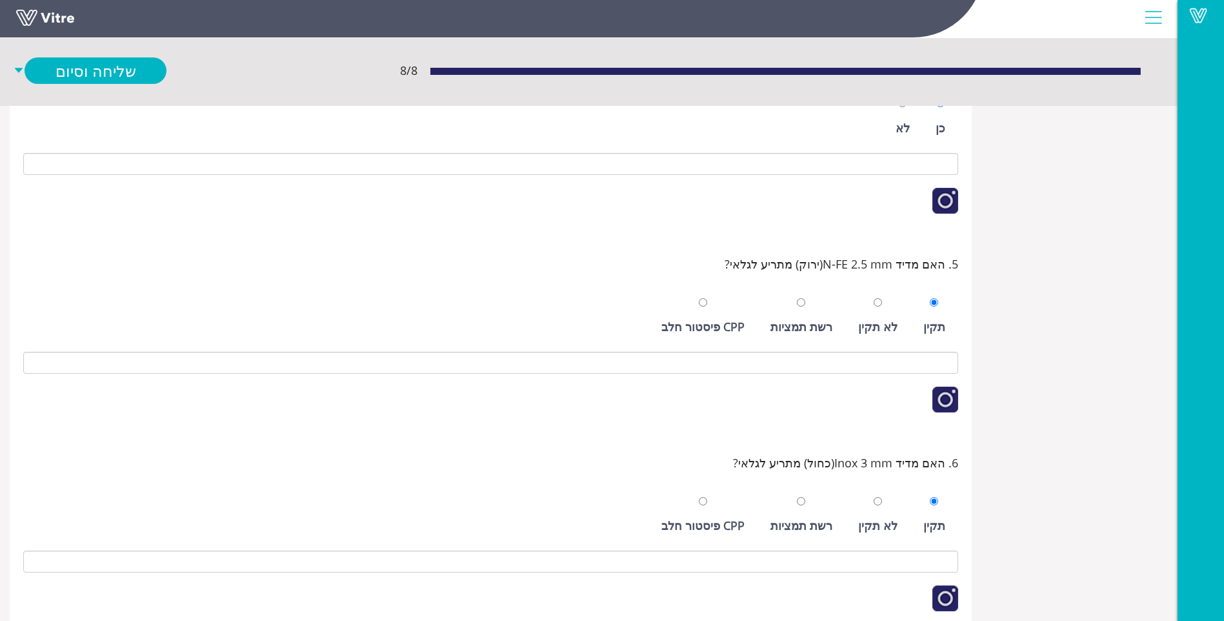
scroll to position [616, 0]
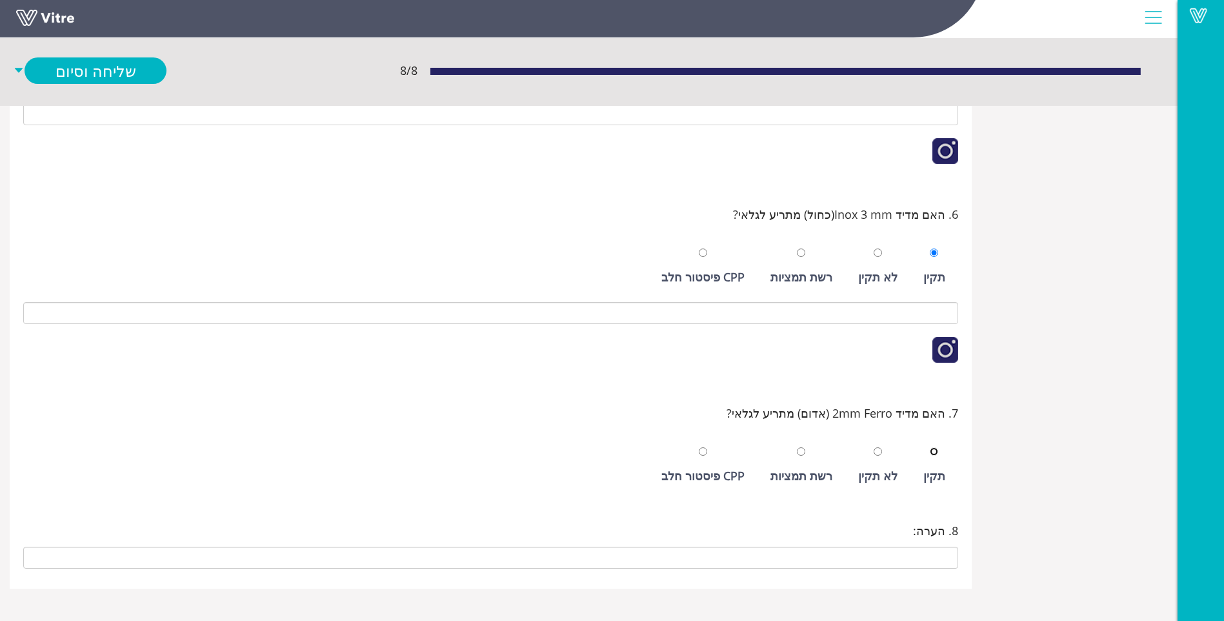
click at [930, 447] on input "radio" at bounding box center [934, 451] width 8 height 8
radio input "true"
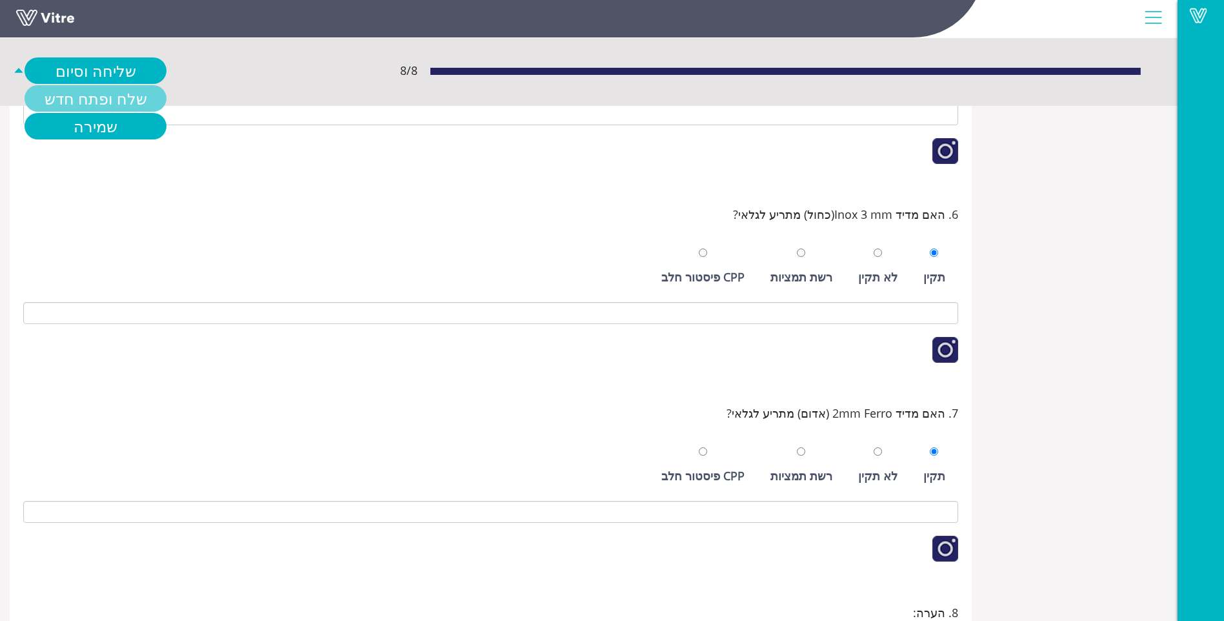
click at [135, 88] on link "שלח ופתח חדש" at bounding box center [96, 98] width 142 height 26
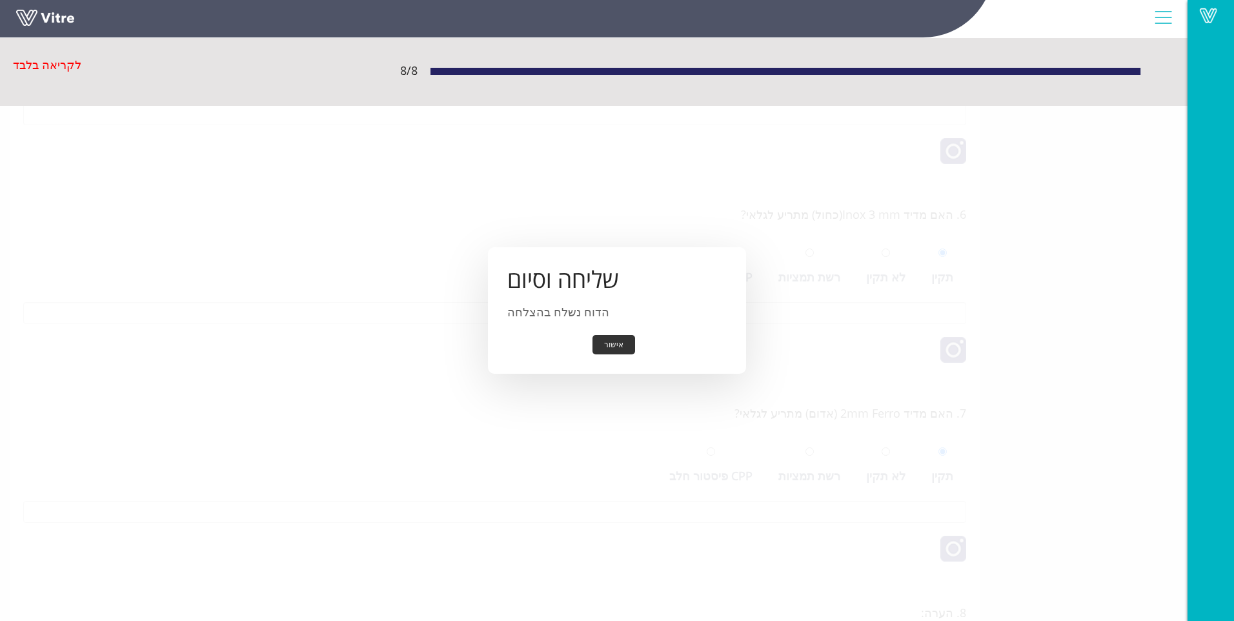
click at [619, 345] on button "אישור" at bounding box center [613, 345] width 43 height 20
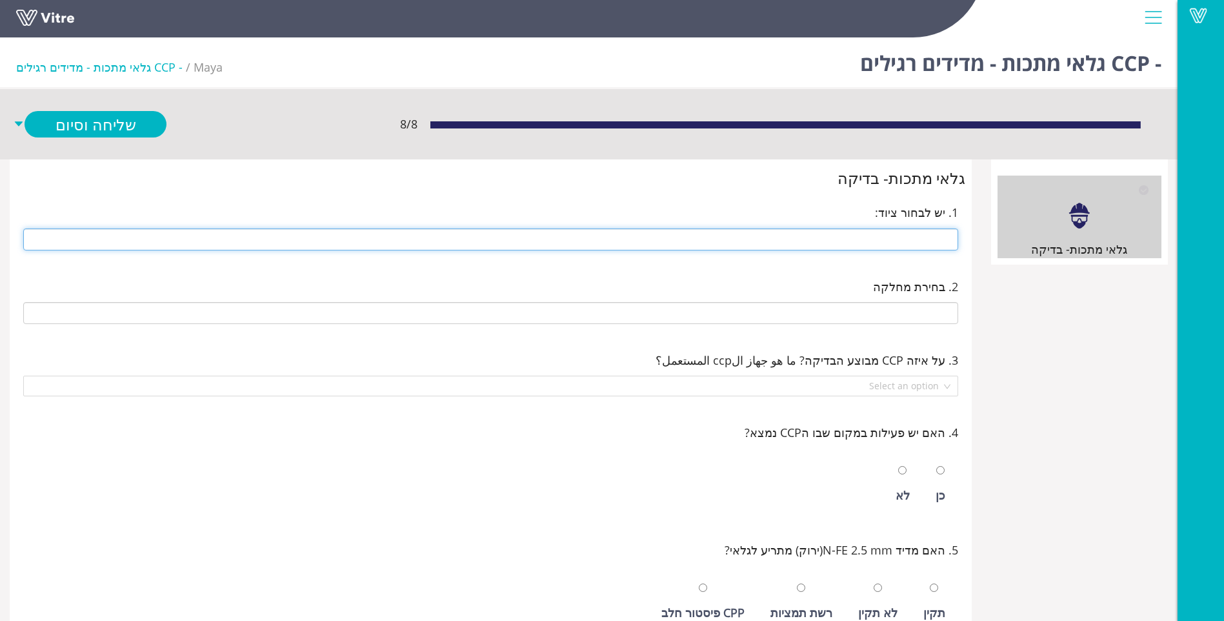
click at [925, 246] on input "text" at bounding box center [490, 239] width 935 height 22
type input "14 ראש חטיפים חדשה מכונת אריזה 14 ראש חטיפים חדשה"
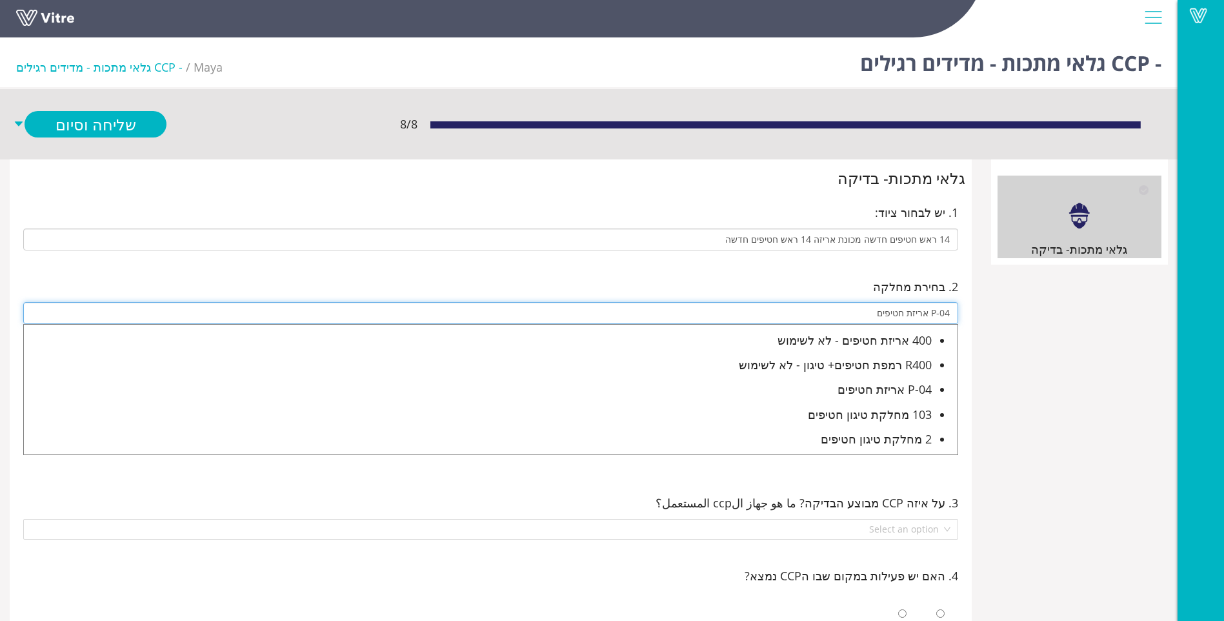
type input "P-04 אריזת חטיפים"
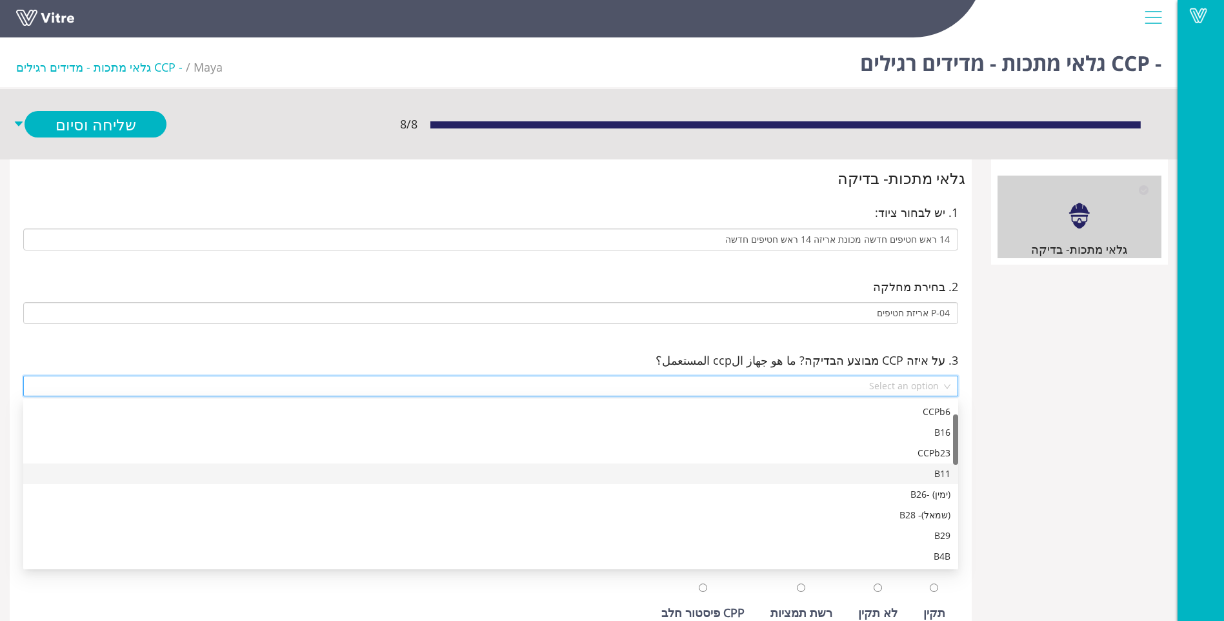
scroll to position [434, 0]
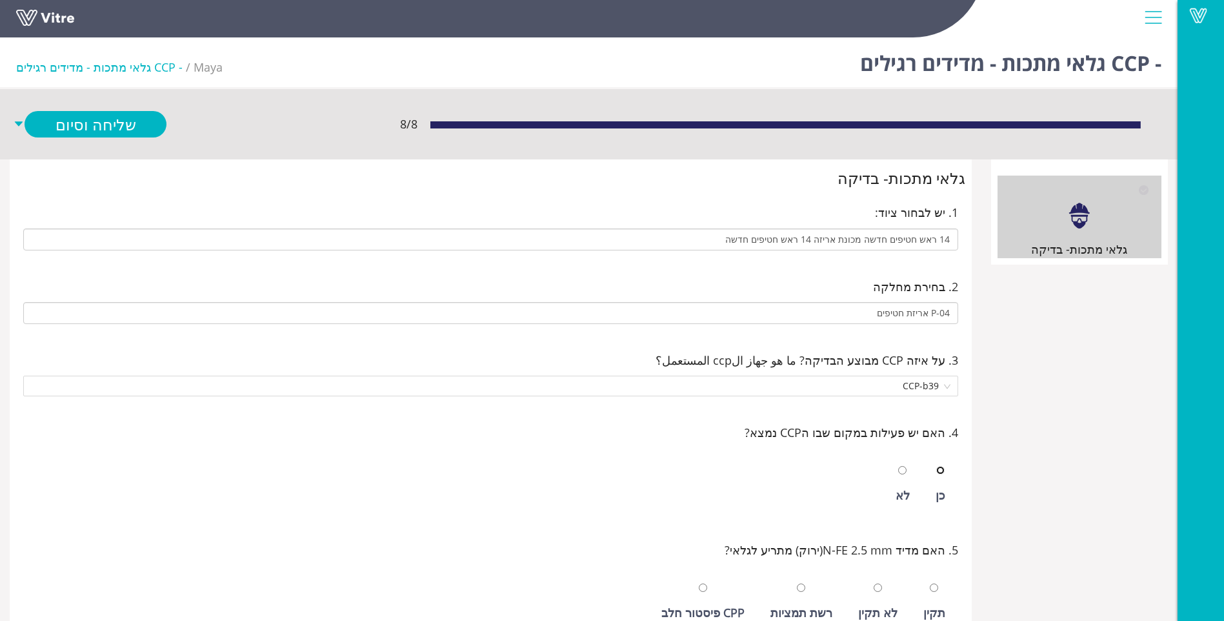
click at [936, 466] on input "radio" at bounding box center [940, 470] width 8 height 8
radio input "true"
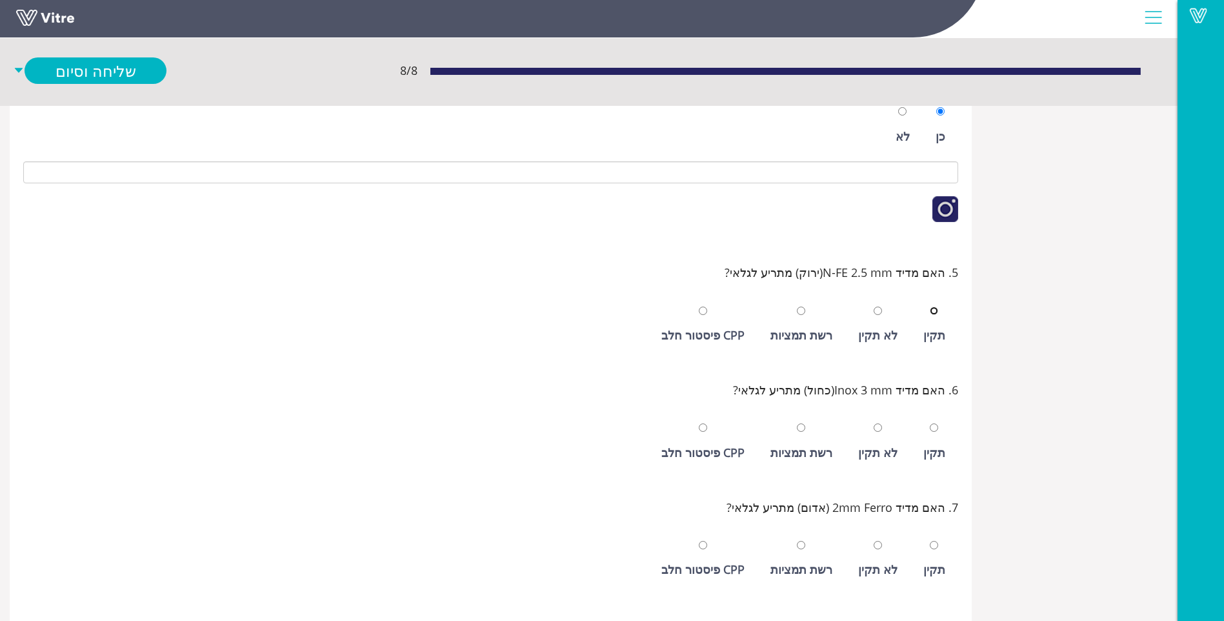
click at [930, 307] on input "radio" at bounding box center [934, 311] width 8 height 8
radio input "true"
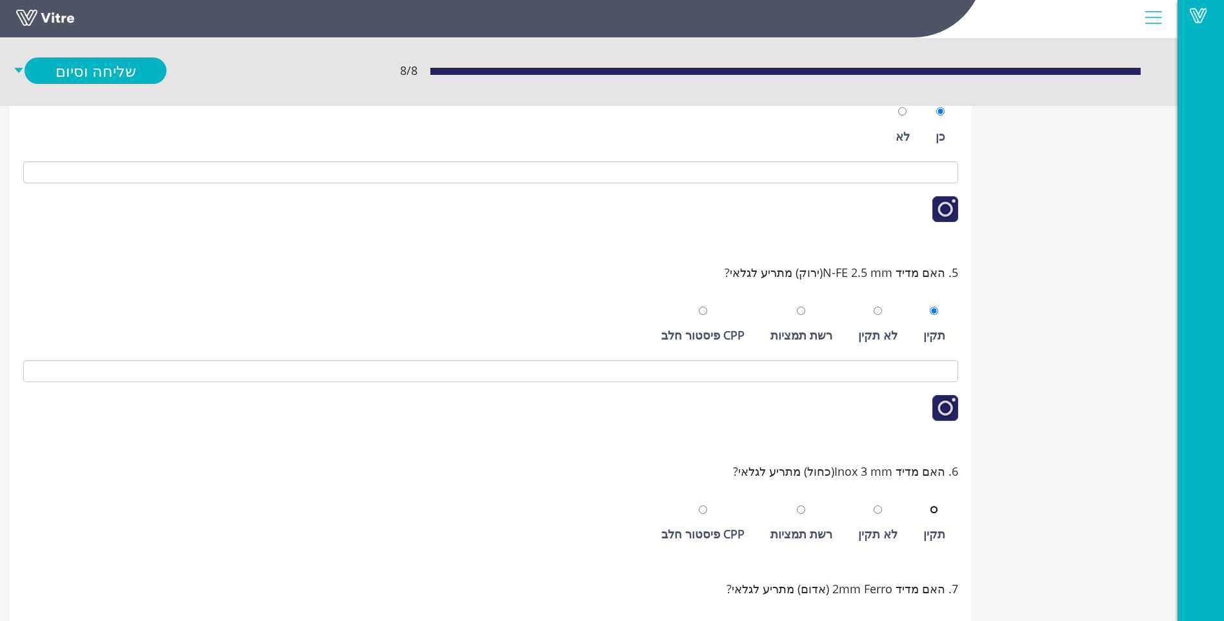
click at [930, 505] on input "radio" at bounding box center [934, 509] width 8 height 8
radio input "true"
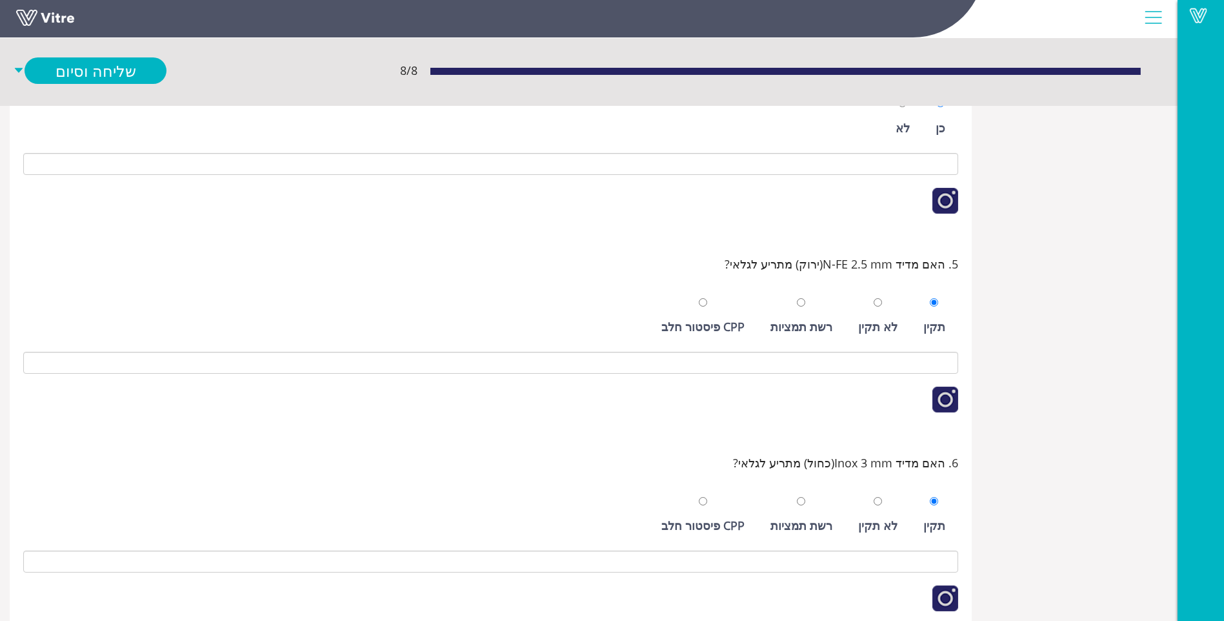
scroll to position [616, 0]
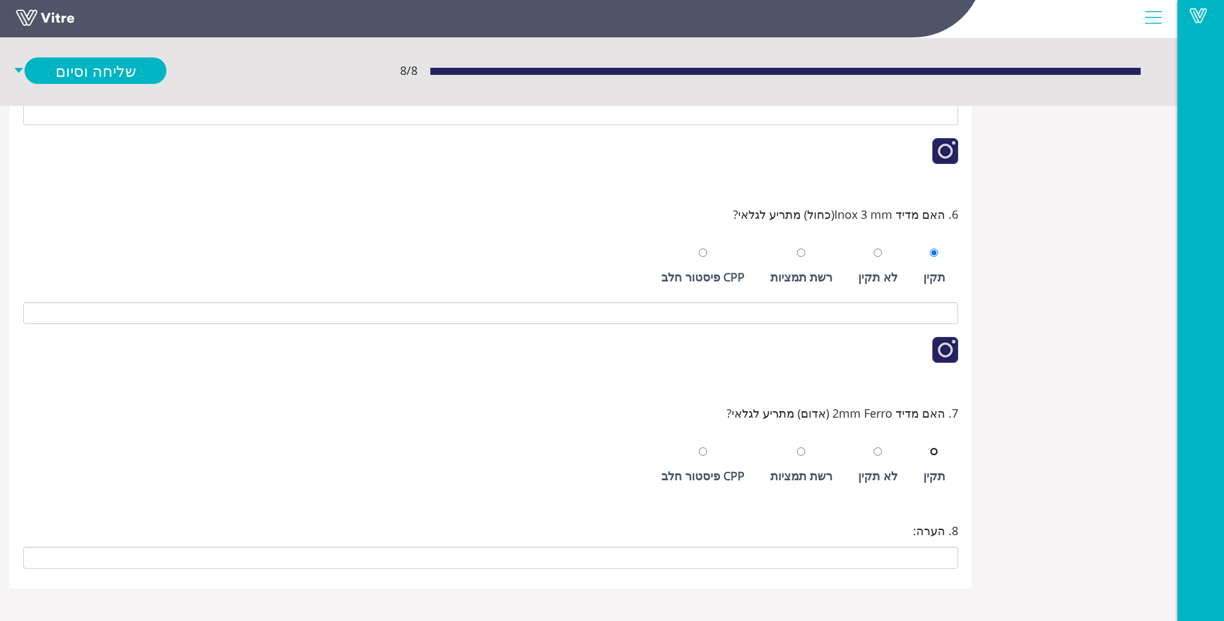
click at [930, 447] on input "radio" at bounding box center [934, 451] width 8 height 8
radio input "true"
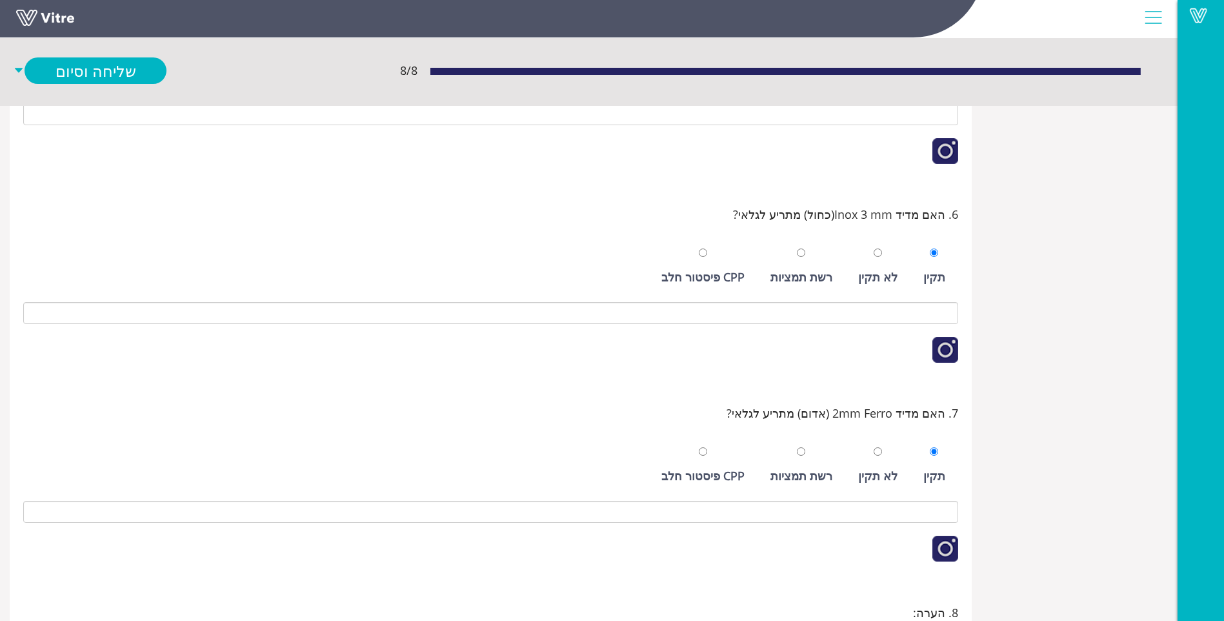
click at [925, 246] on div "תקין" at bounding box center [934, 266] width 35 height 59
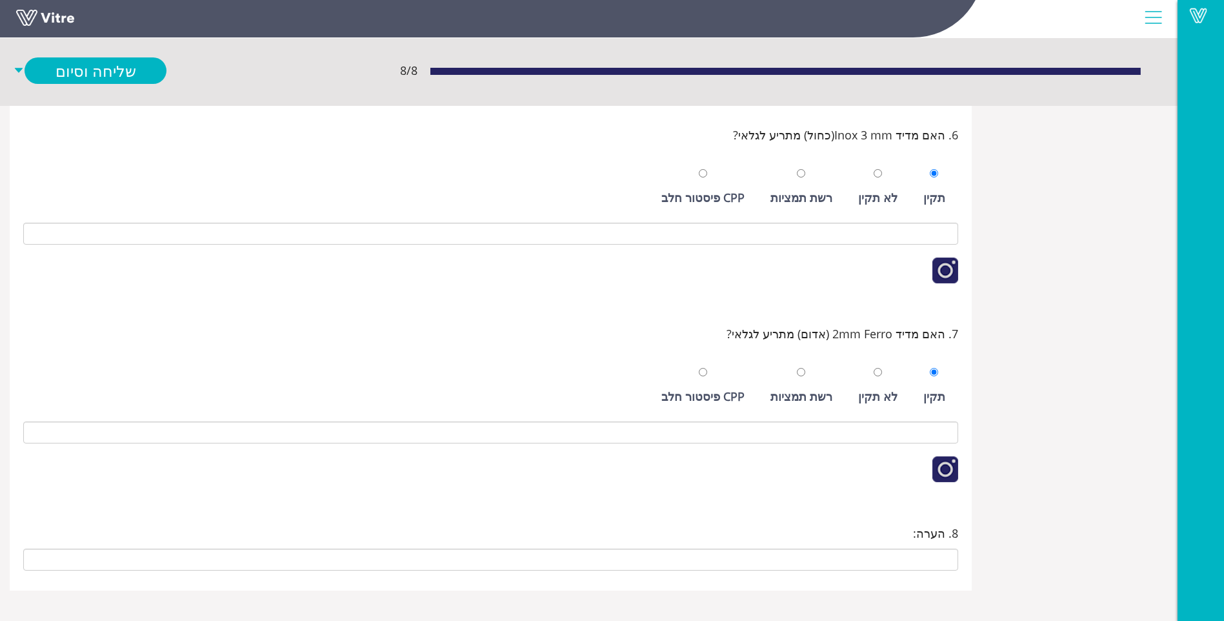
scroll to position [697, 0]
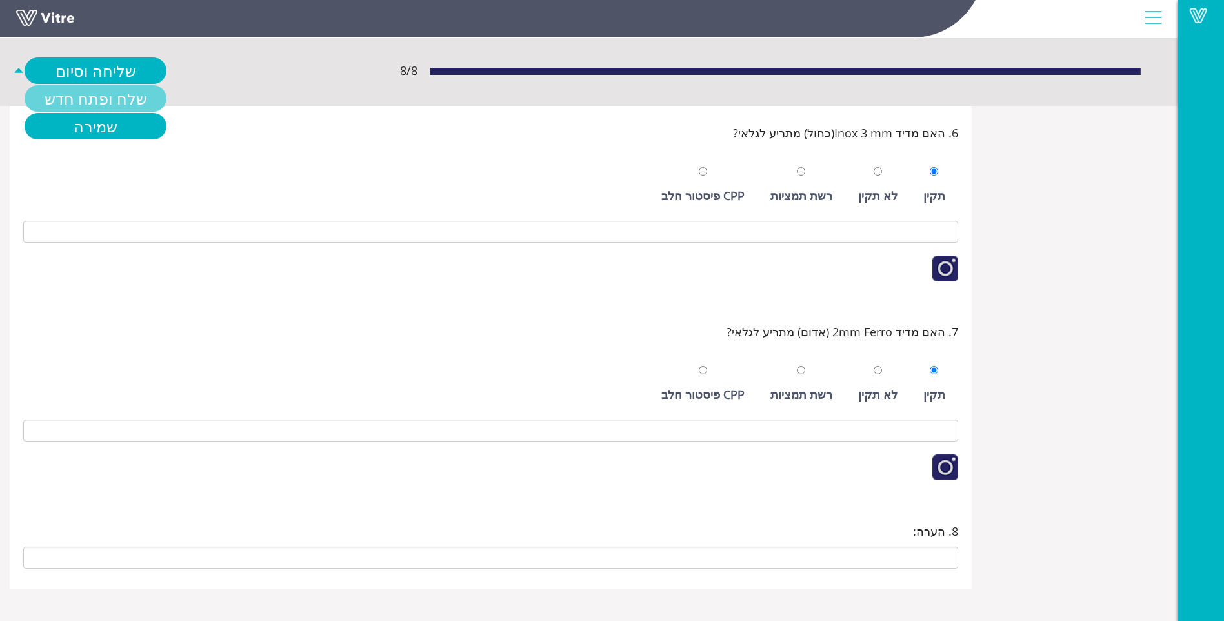
click at [132, 94] on link "שלח ופתח חדש" at bounding box center [96, 98] width 142 height 26
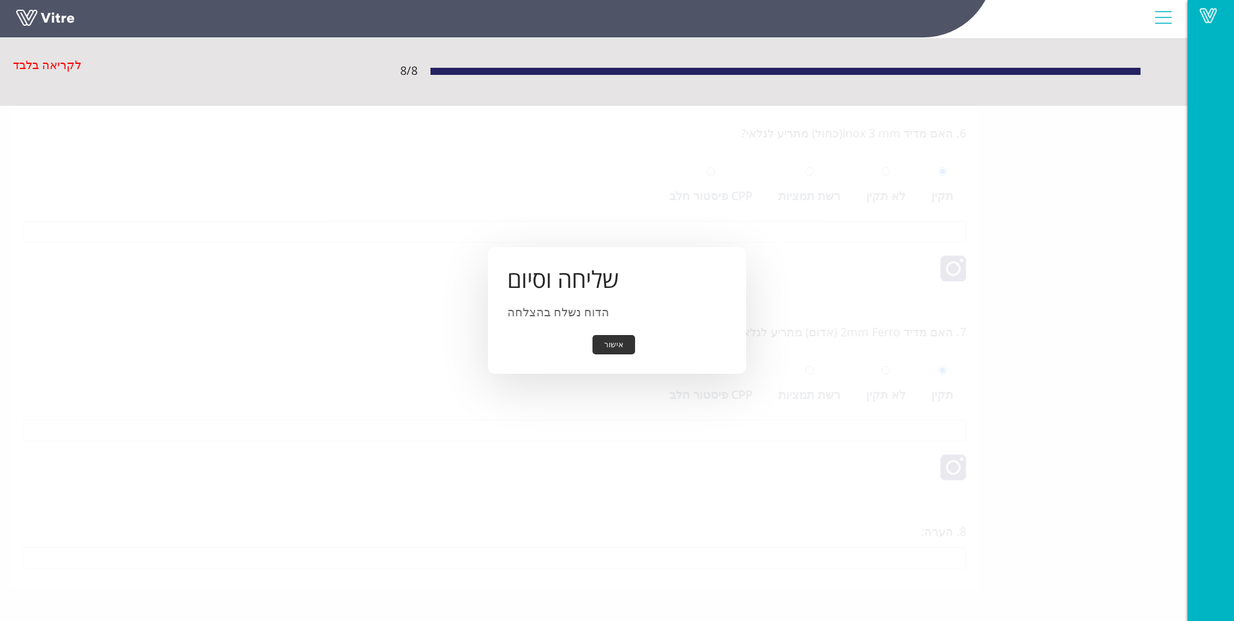
click at [601, 350] on button "אישור" at bounding box center [613, 345] width 43 height 20
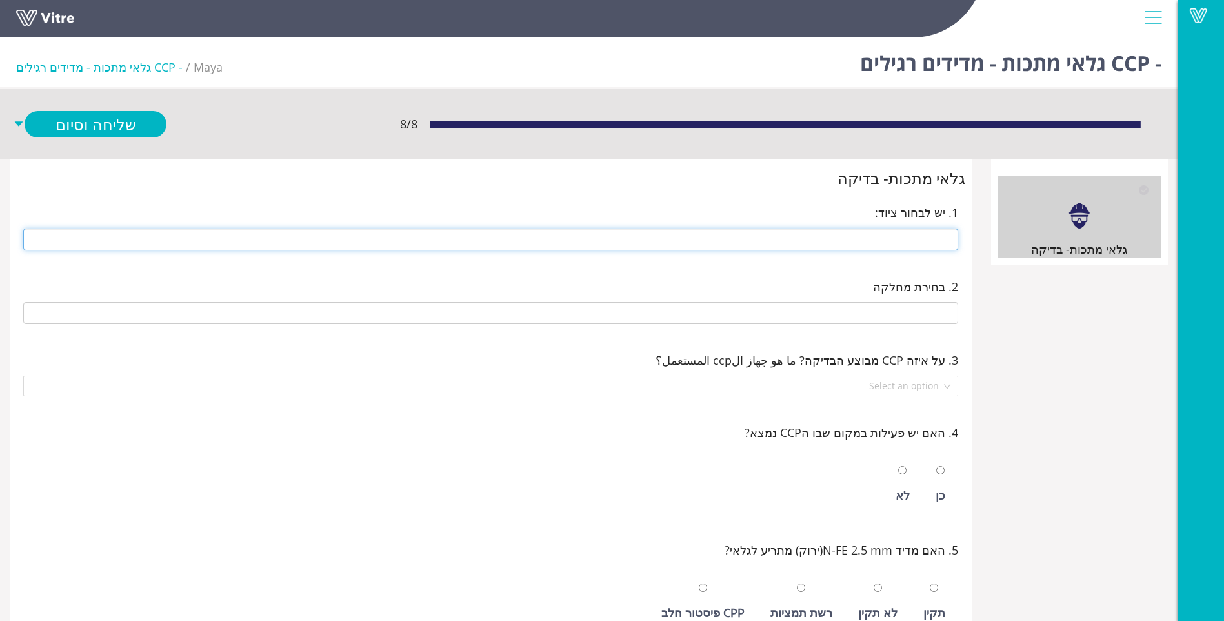
click at [931, 243] on input "text" at bounding box center [490, 239] width 935 height 22
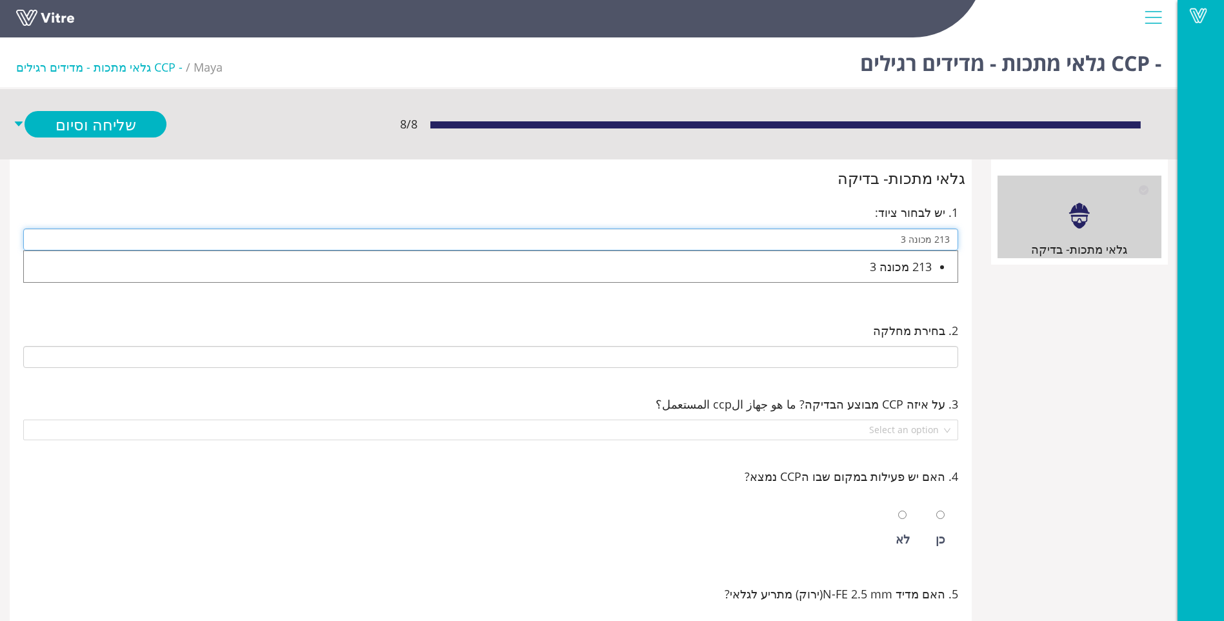
type input "213 מכונה 3"
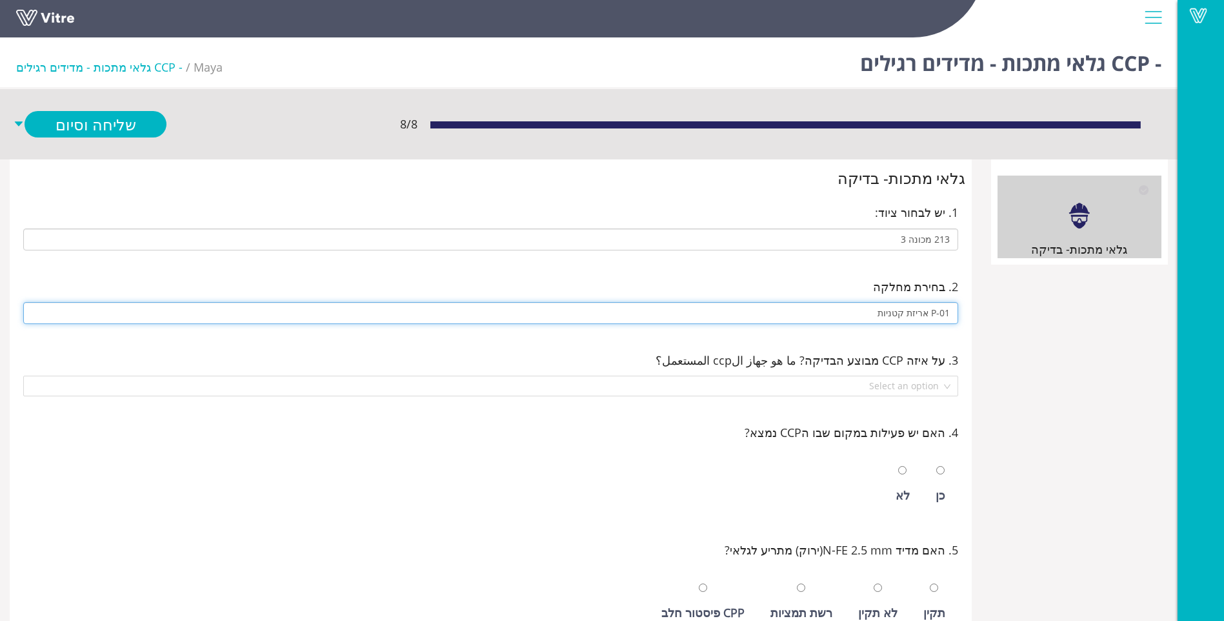
type input "P-01 אריזת קטניות"
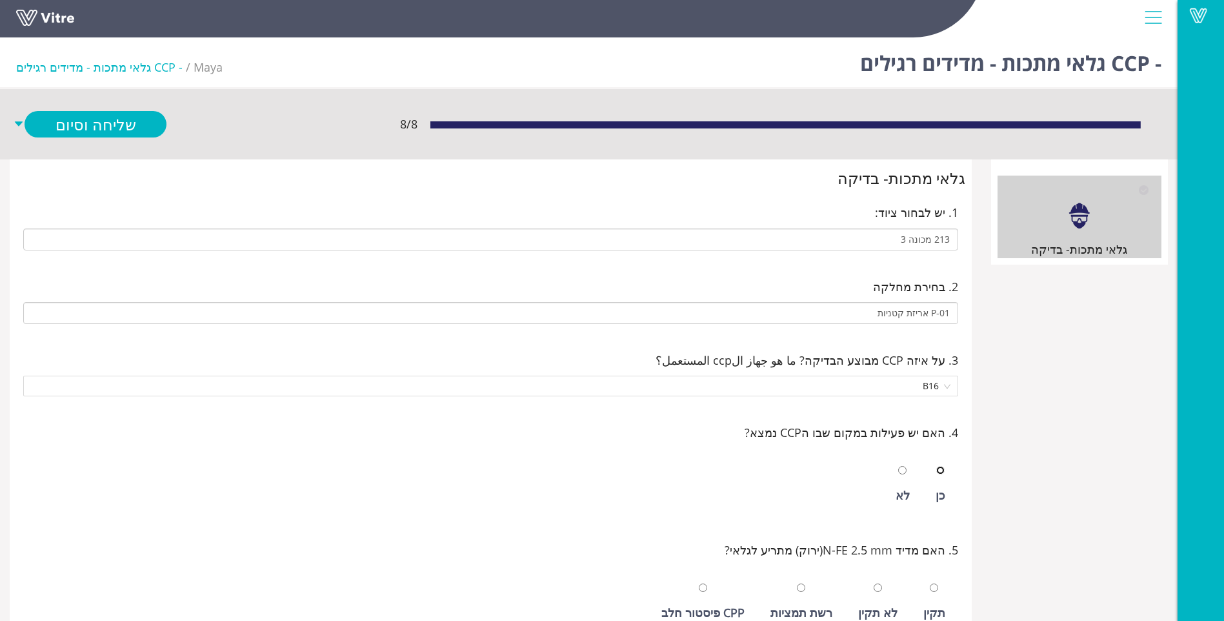
click at [936, 466] on input "radio" at bounding box center [940, 470] width 8 height 8
radio input "true"
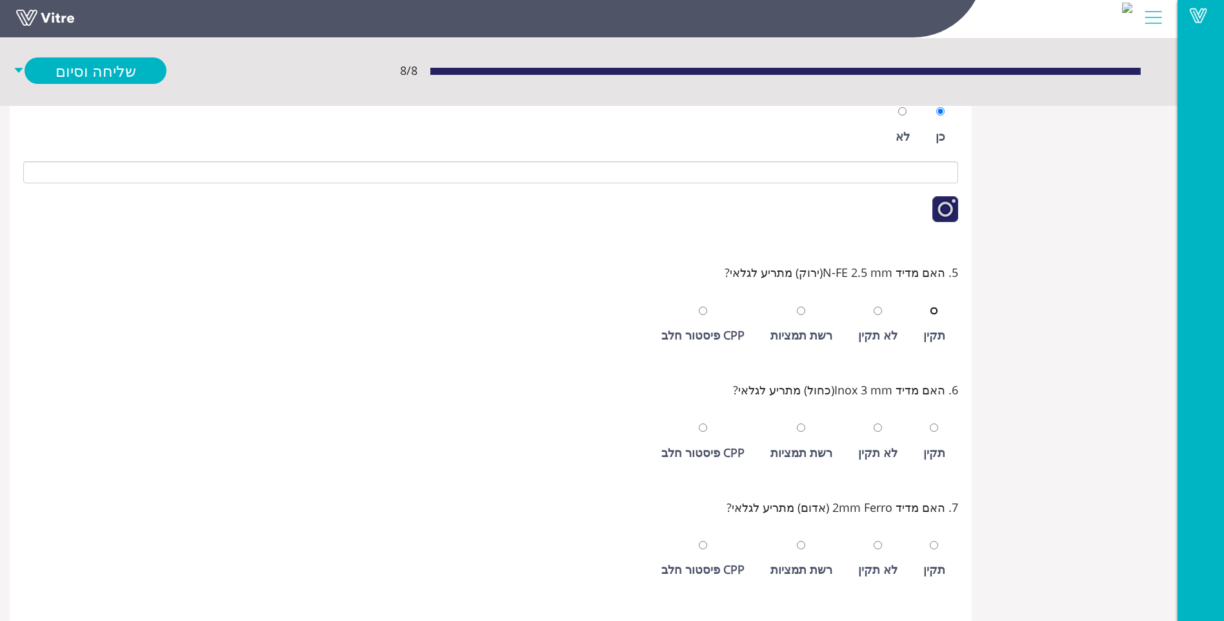
click at [930, 307] on input "radio" at bounding box center [934, 311] width 8 height 8
radio input "true"
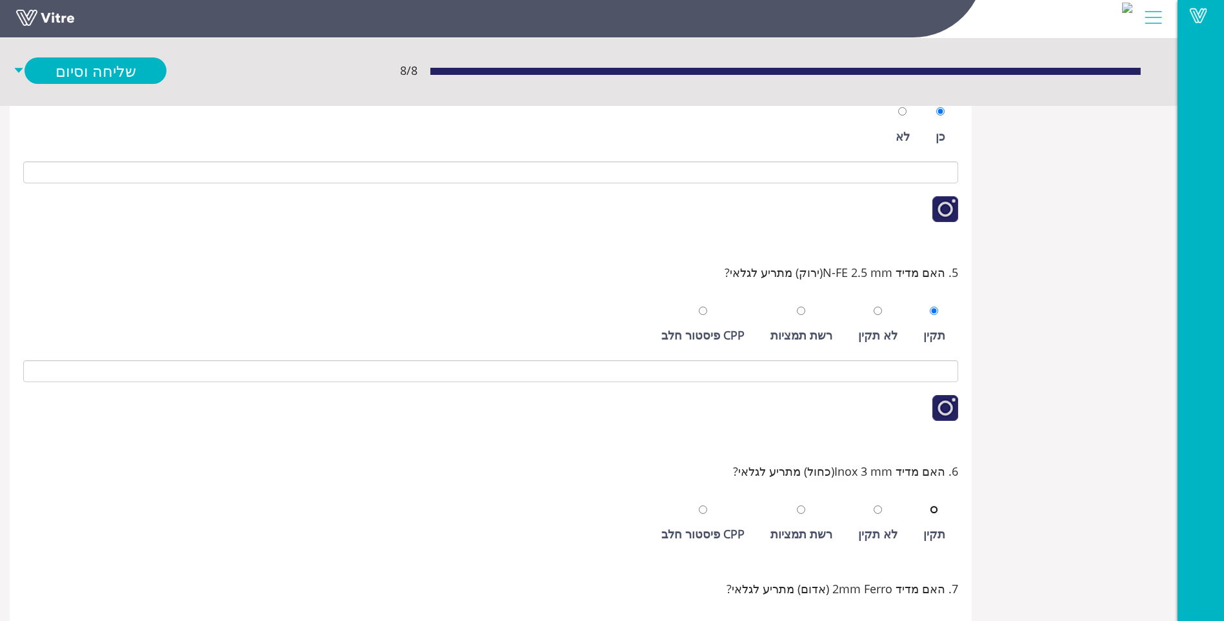
click at [930, 505] on input "radio" at bounding box center [934, 509] width 8 height 8
radio input "true"
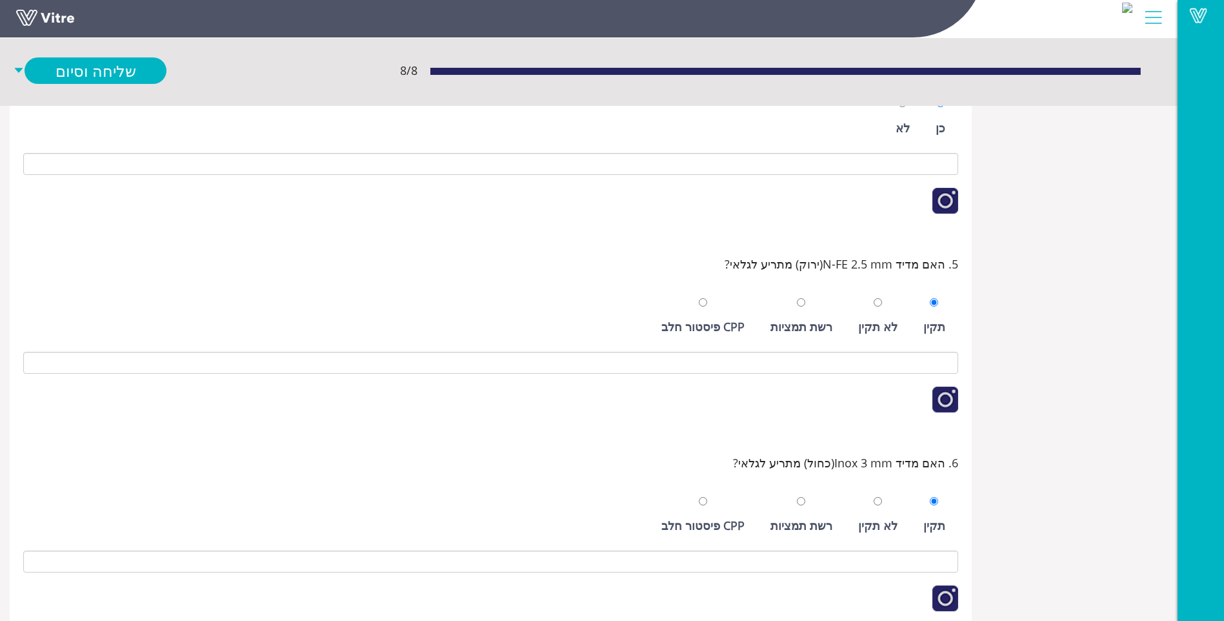
scroll to position [616, 0]
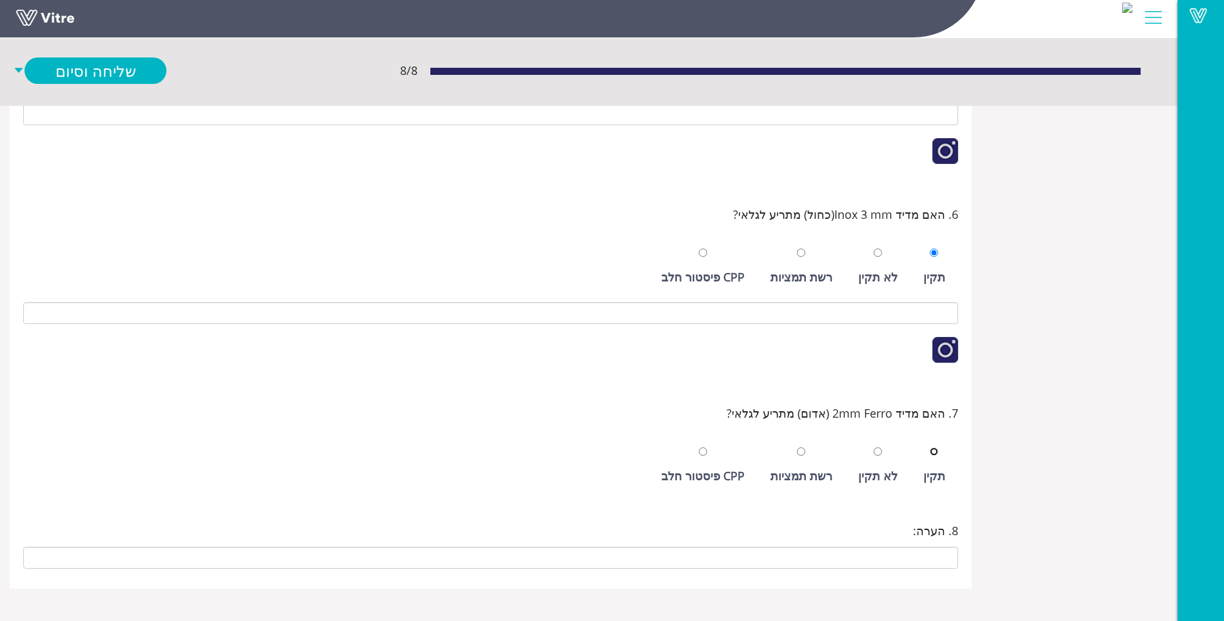
click at [930, 447] on input "radio" at bounding box center [934, 451] width 8 height 8
radio input "true"
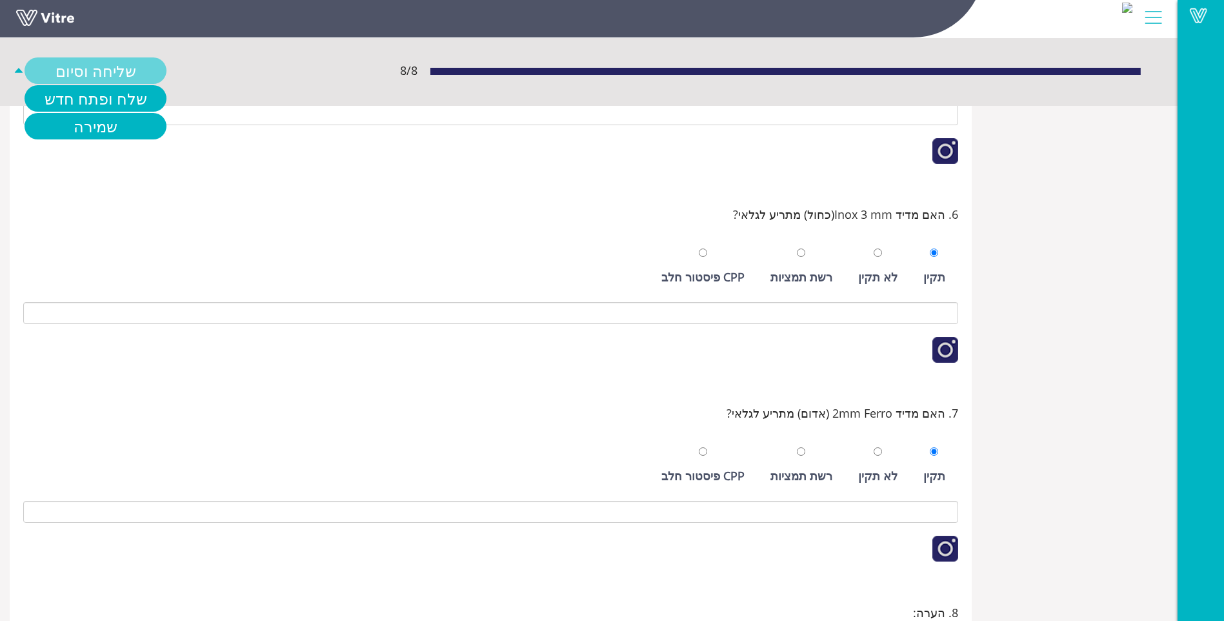
click at [136, 68] on link "שליחה וסיום" at bounding box center [96, 70] width 142 height 26
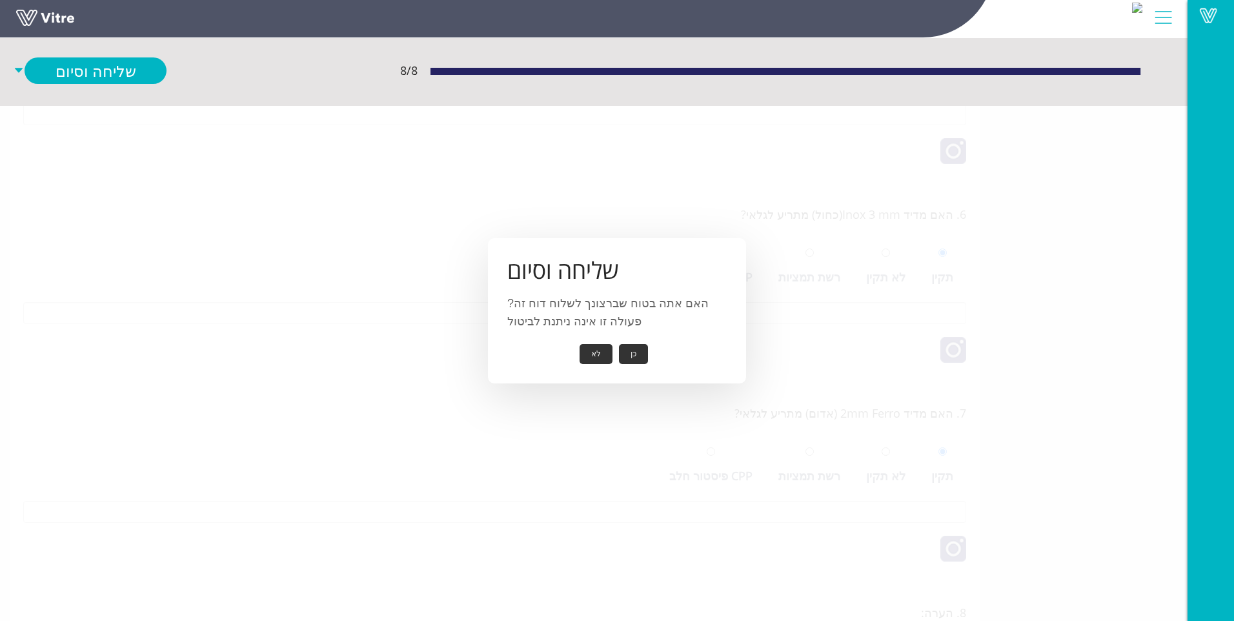
click at [634, 359] on button "כן" at bounding box center [633, 354] width 29 height 20
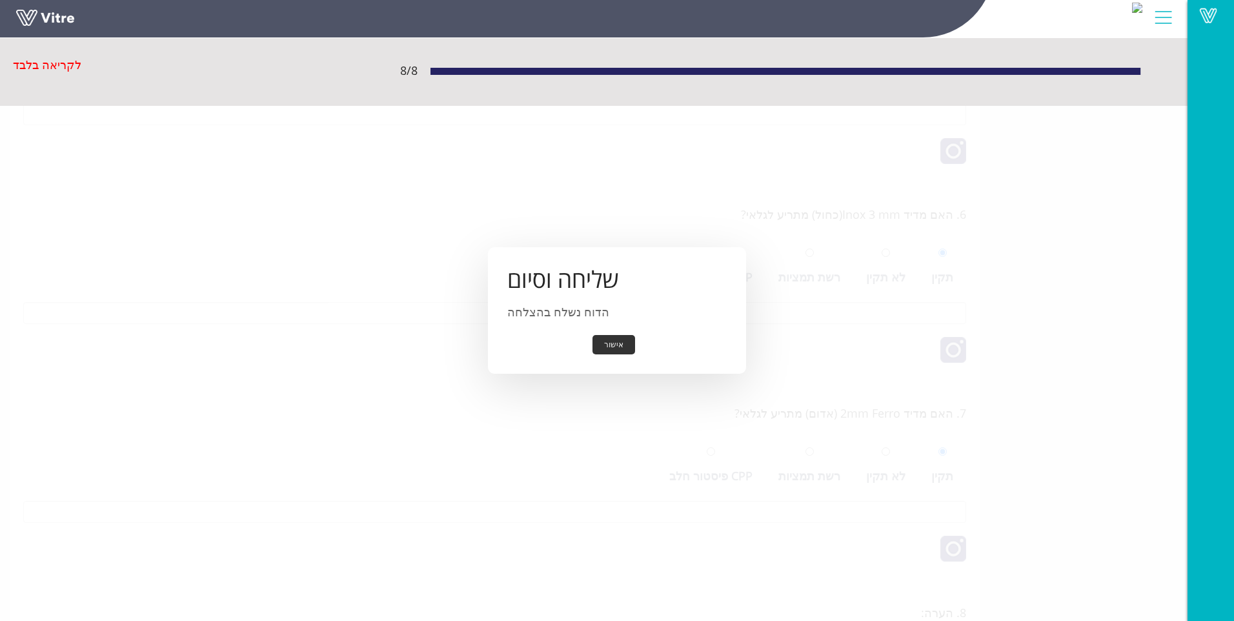
click at [623, 343] on button "אישור" at bounding box center [613, 345] width 43 height 20
